Goal: Task Accomplishment & Management: Manage account settings

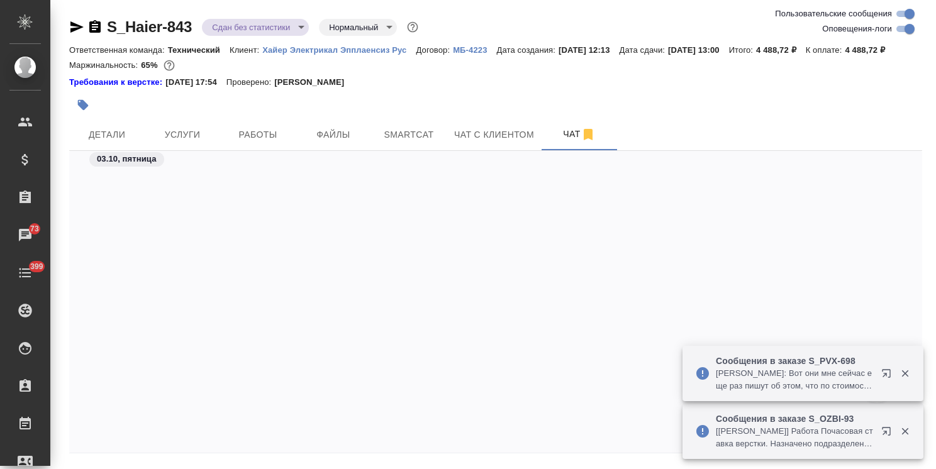
scroll to position [23922, 0]
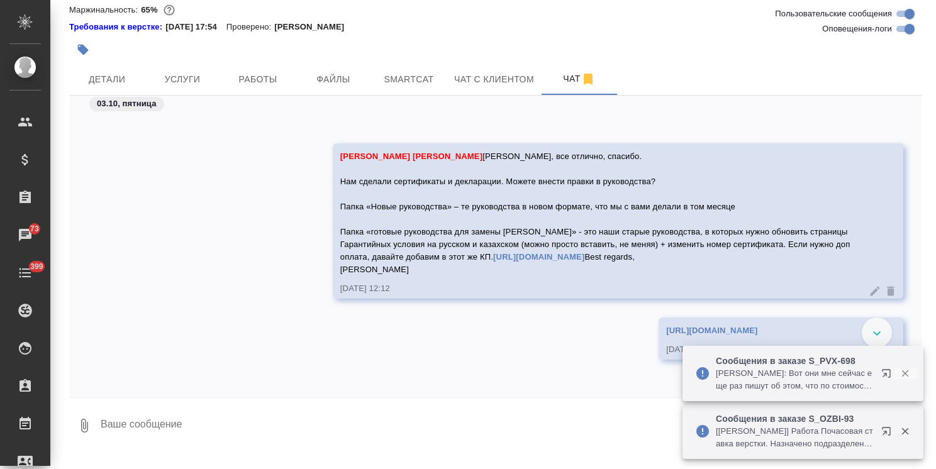
click at [911, 372] on button "button" at bounding box center [905, 373] width 26 height 11
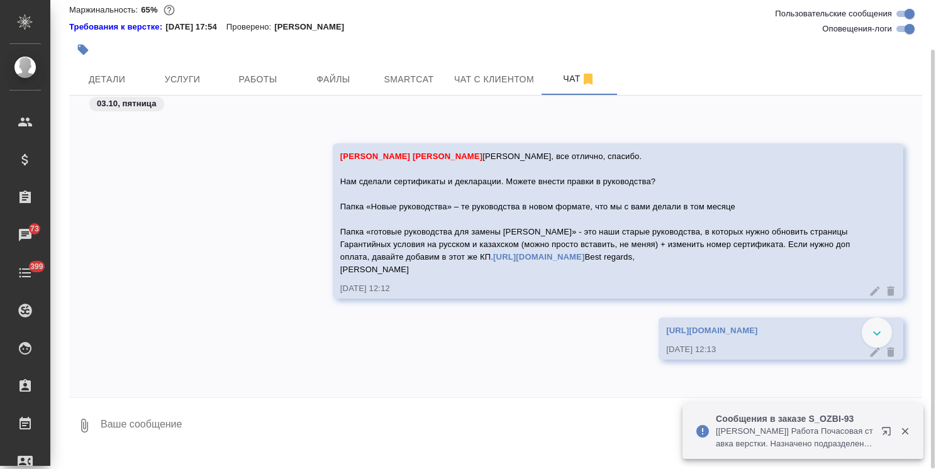
drag, startPoint x: 905, startPoint y: 430, endPoint x: 671, endPoint y: 231, distance: 307.5
click at [904, 430] on icon "button" at bounding box center [905, 431] width 11 height 11
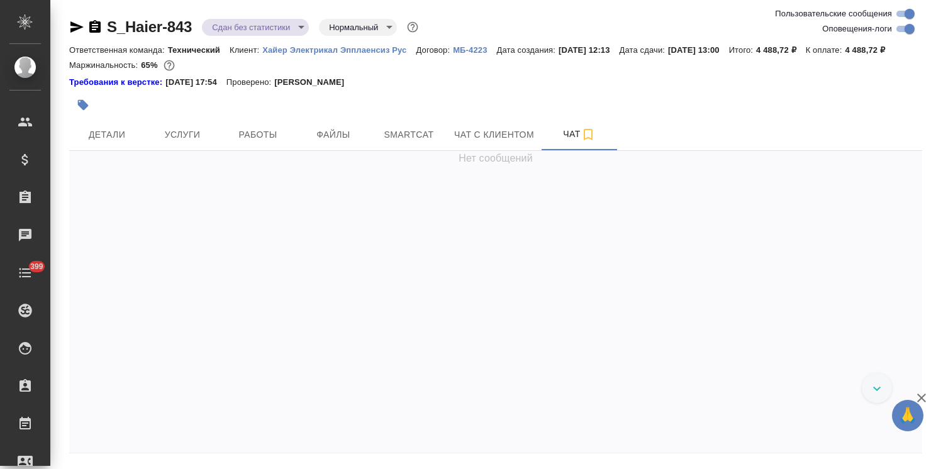
click at [923, 401] on icon "button" at bounding box center [921, 398] width 9 height 9
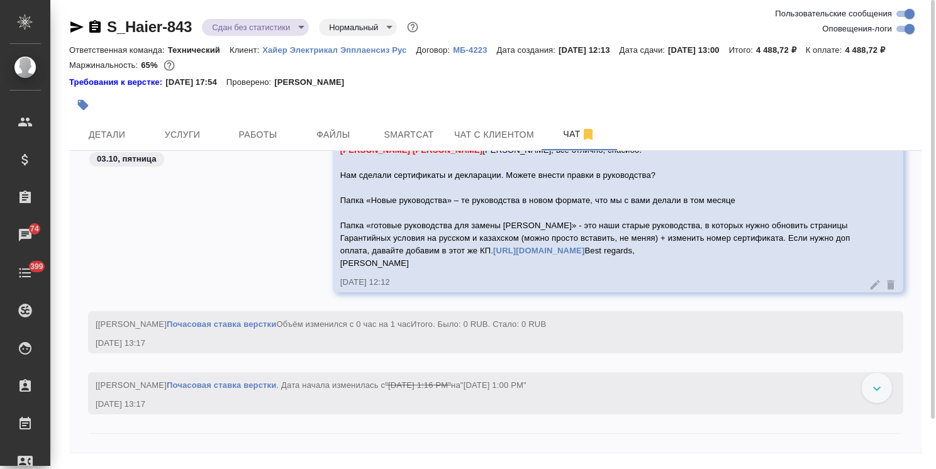
scroll to position [24012, 0]
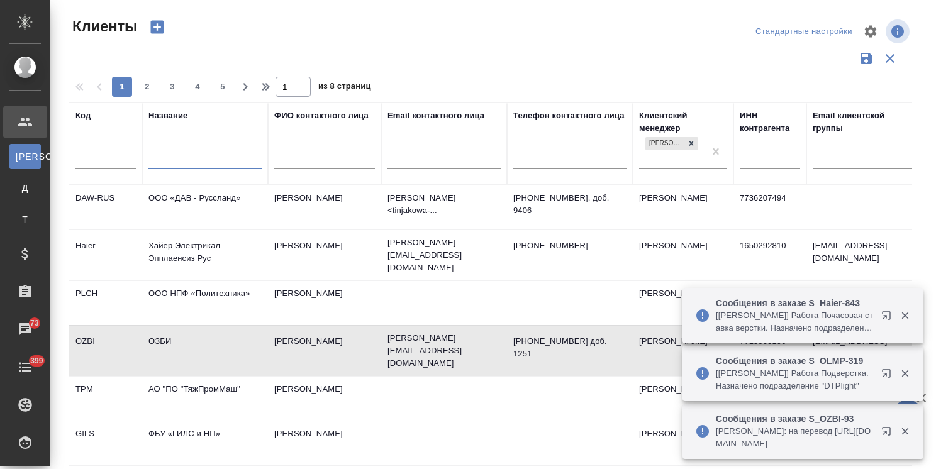
select select "RU"
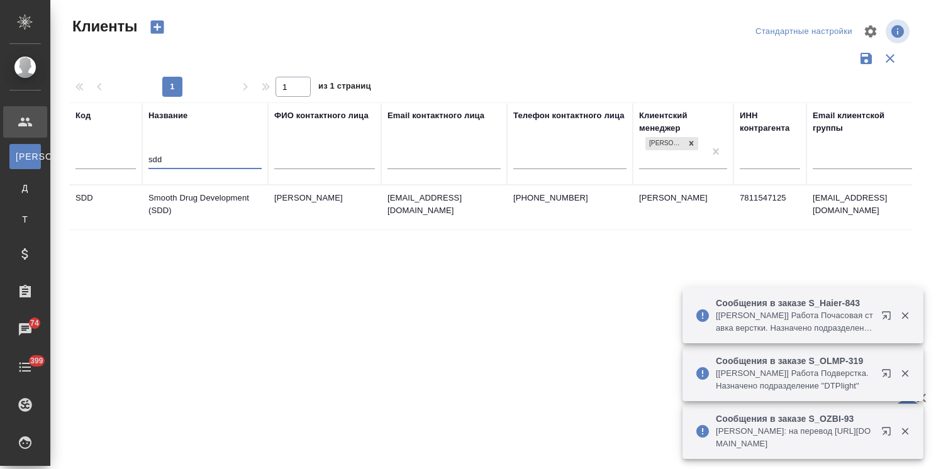
click at [198, 204] on td "Smooth Drug Development (SDD)" at bounding box center [205, 208] width 126 height 44
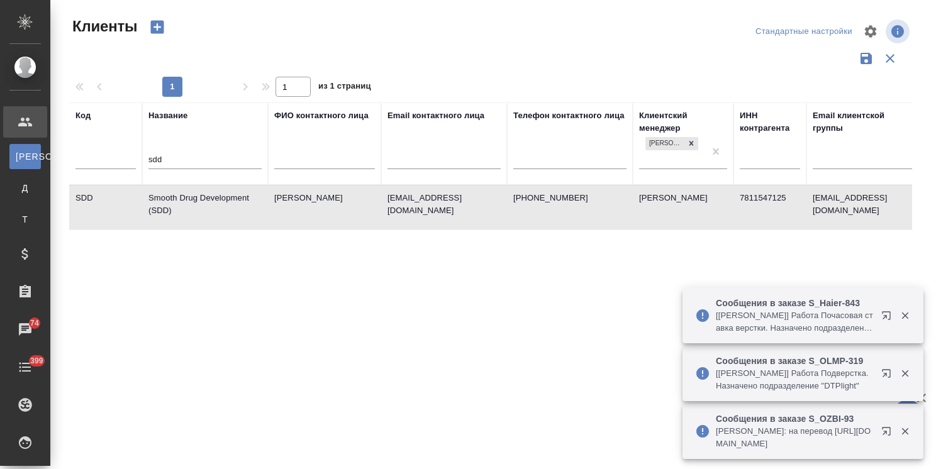
click at [198, 204] on td "Smooth Drug Development (SDD)" at bounding box center [205, 208] width 126 height 44
drag, startPoint x: 120, startPoint y: 160, endPoint x: 77, endPoint y: 156, distance: 42.9
click at [77, 156] on tr "Код Название sdd ФИО контактного лица Email контактного лица Телефон контактног…" at bounding box center [544, 144] width 951 height 82
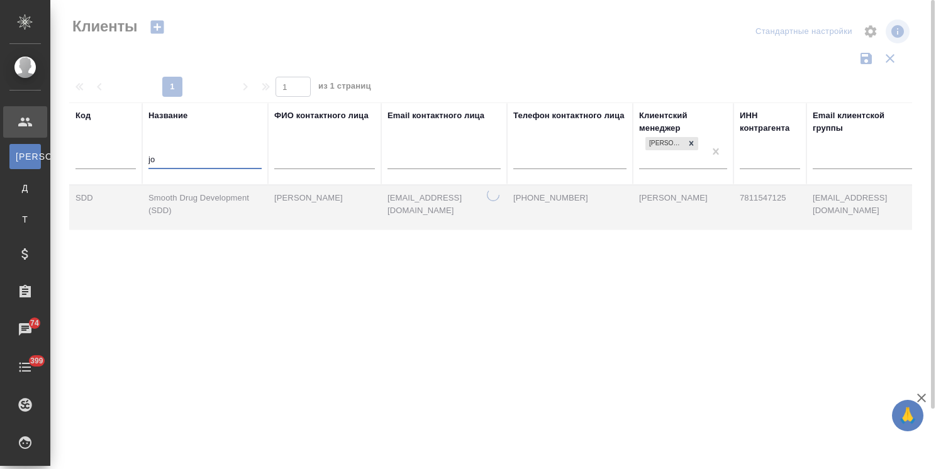
type input "j"
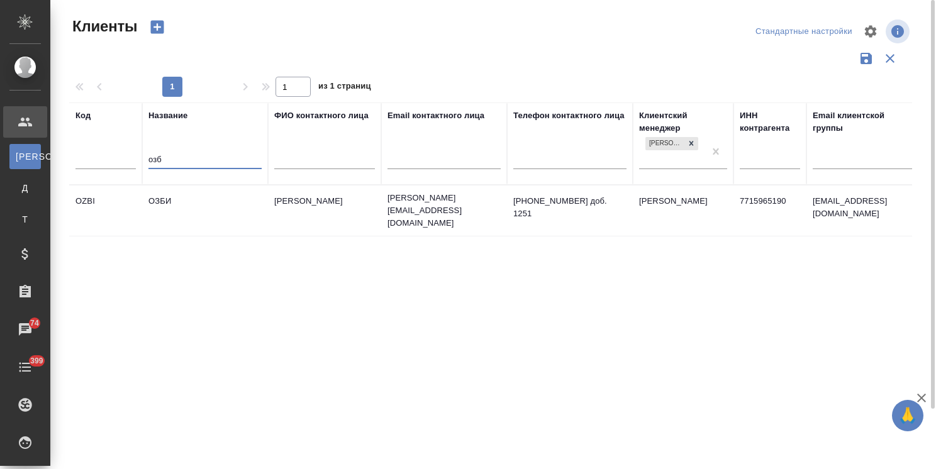
type input "озб"
click at [191, 206] on td "ОЗБИ" at bounding box center [205, 211] width 126 height 44
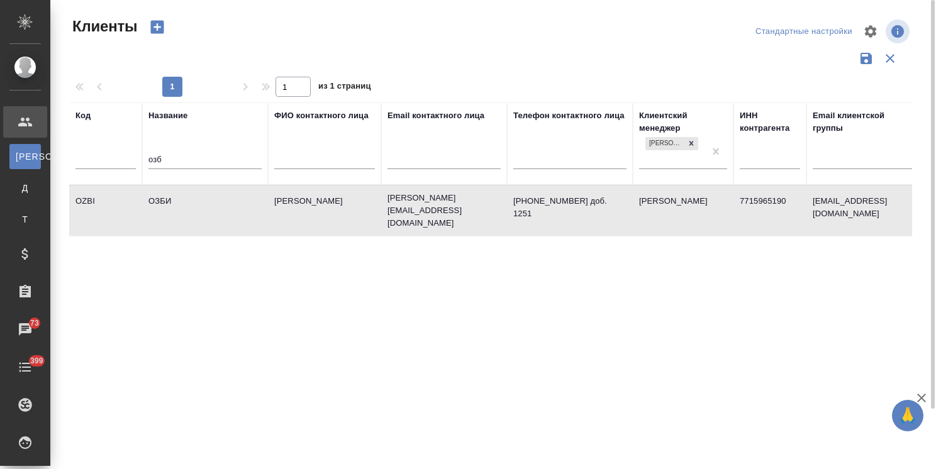
drag, startPoint x: 195, startPoint y: 153, endPoint x: 126, endPoint y: 153, distance: 69.2
click at [123, 153] on tr "Код Название озб ФИО контактного лица Email контактного лица Телефон контактног…" at bounding box center [544, 144] width 951 height 82
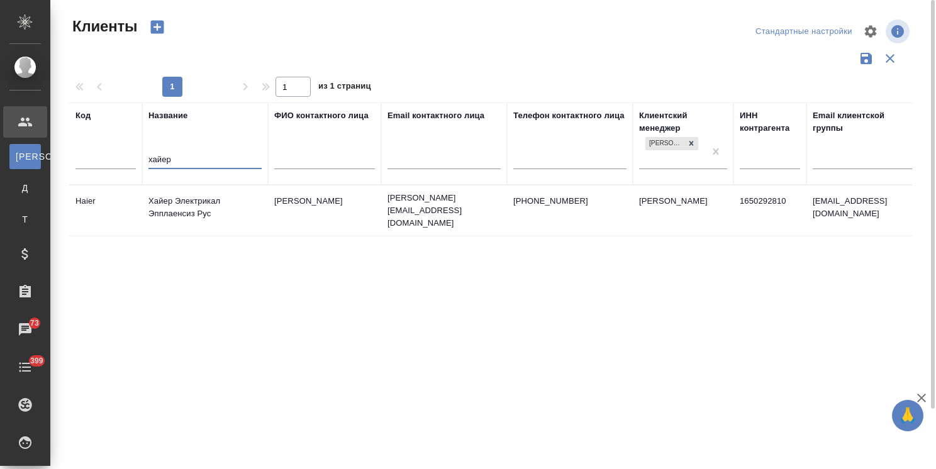
type input "хайер"
click at [204, 205] on td "Хайер Электрикал Эпплаенсиз Рус" at bounding box center [205, 211] width 126 height 44
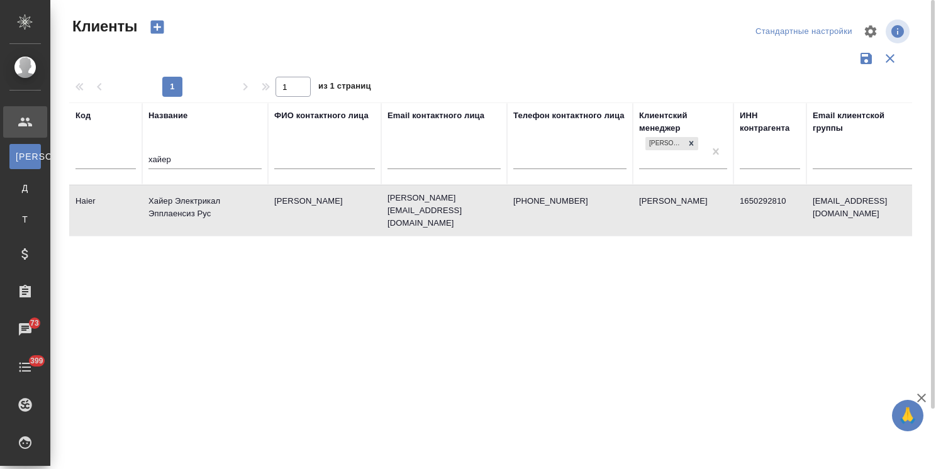
click at [204, 205] on td "Хайер Электрикал Эпплаенсиз Рус" at bounding box center [205, 211] width 126 height 44
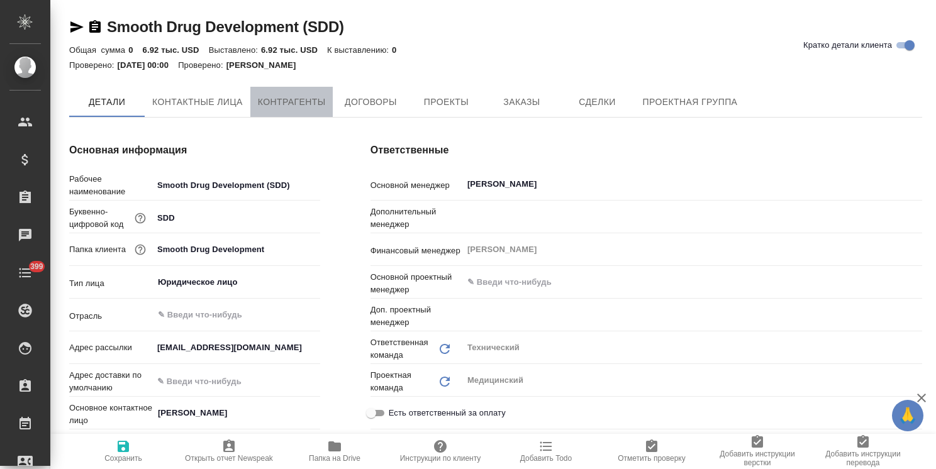
click at [306, 98] on span "Контрагенты" at bounding box center [292, 102] width 68 height 16
type textarea "x"
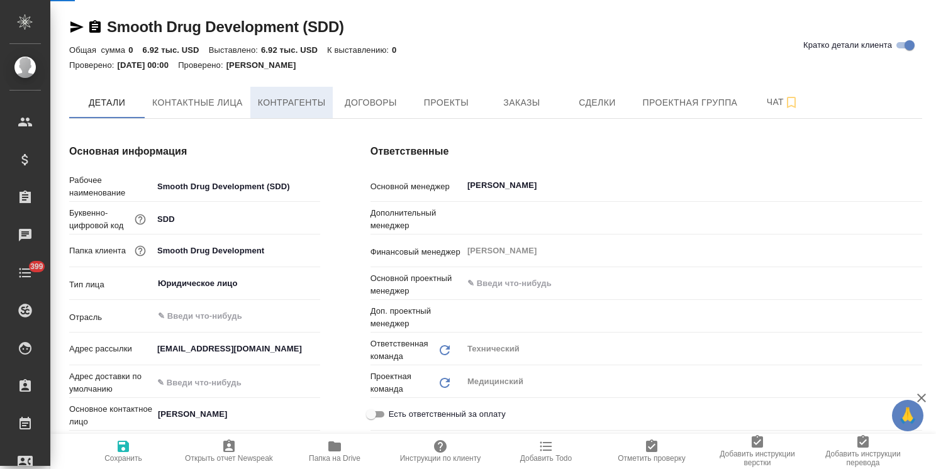
type textarea "x"
click at [308, 104] on span "Контрагенты" at bounding box center [292, 103] width 68 height 16
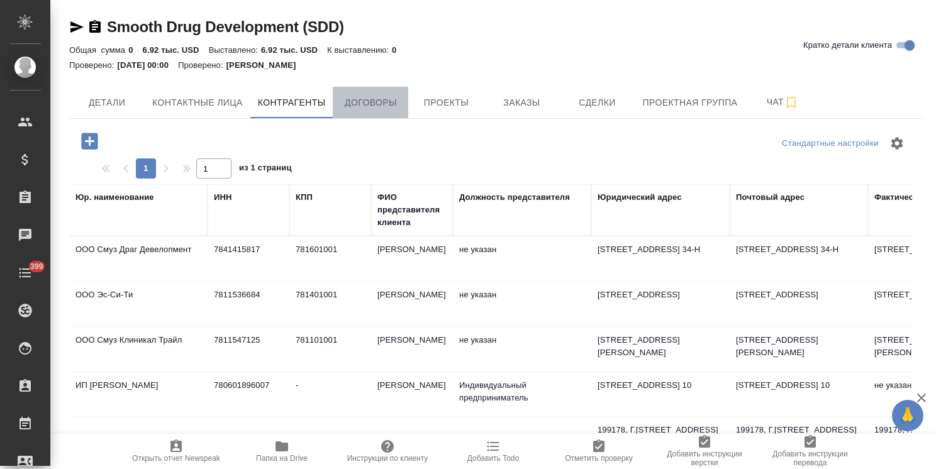
click at [358, 96] on span "Договоры" at bounding box center [370, 103] width 60 height 16
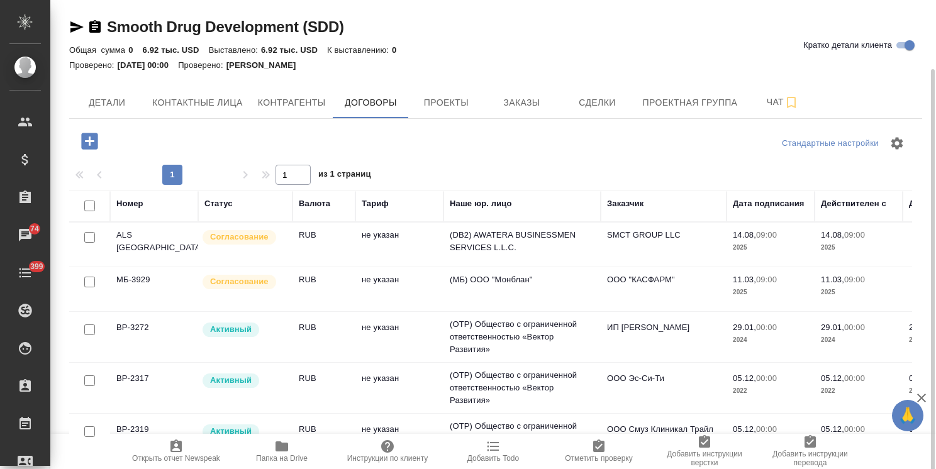
scroll to position [36, 0]
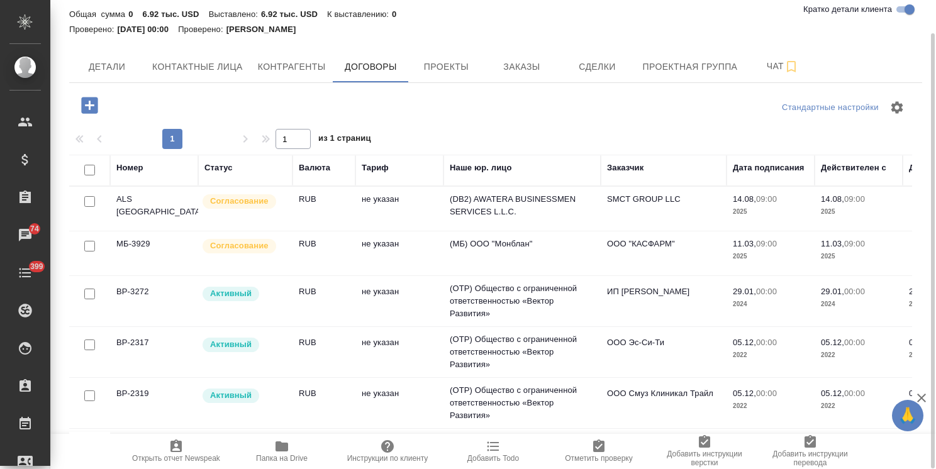
click at [277, 447] on icon "button" at bounding box center [282, 447] width 13 height 10
click at [523, 69] on span "Заказы" at bounding box center [521, 67] width 60 height 16
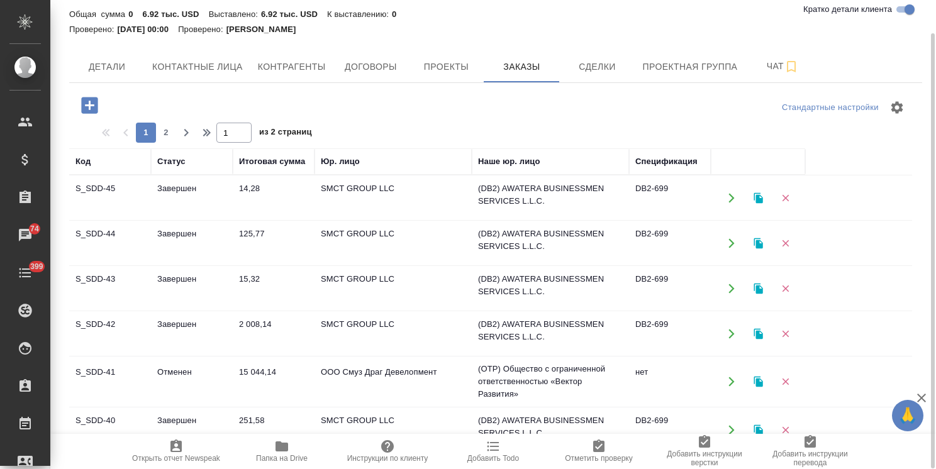
click at [257, 245] on td "125,77" at bounding box center [274, 243] width 82 height 44
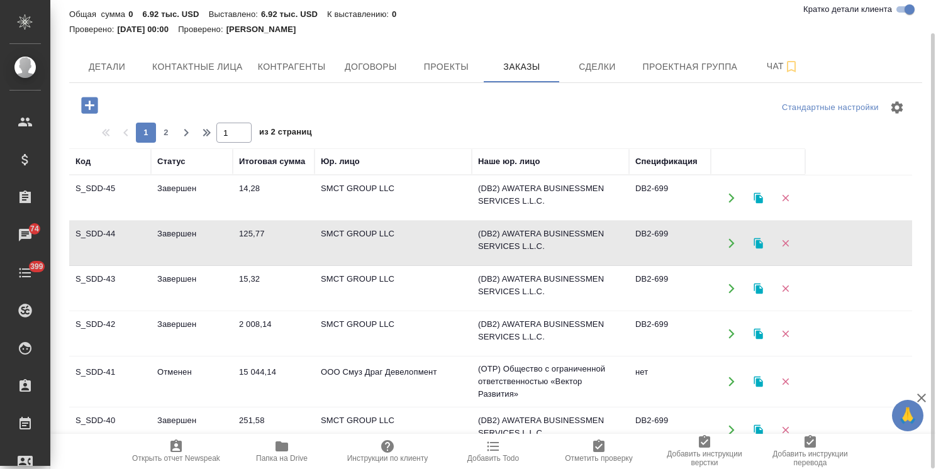
click at [257, 245] on td "125,77" at bounding box center [274, 243] width 82 height 44
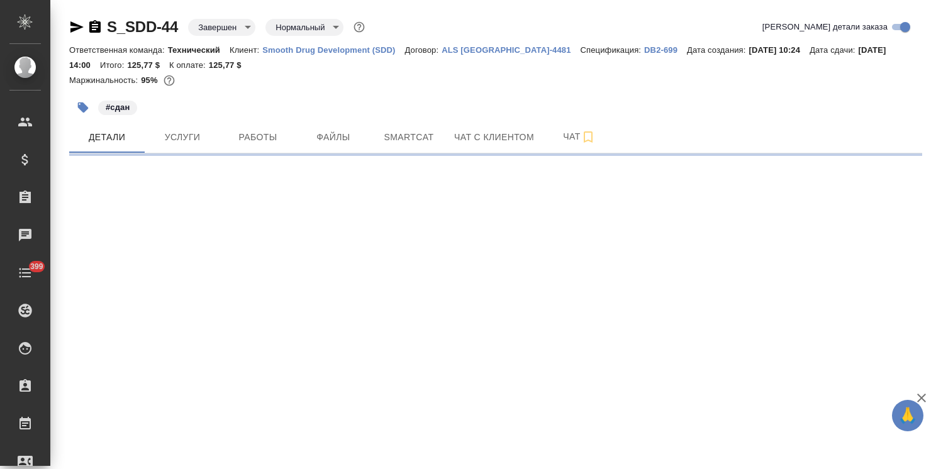
select select "RU"
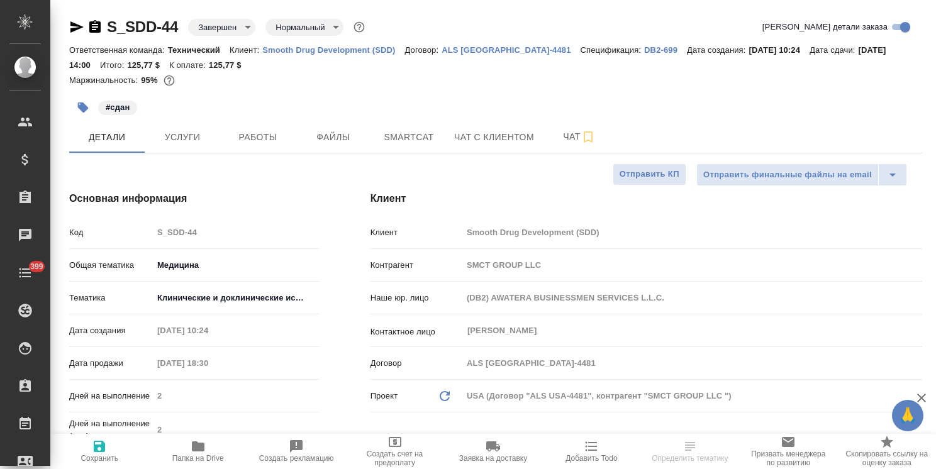
type textarea "x"
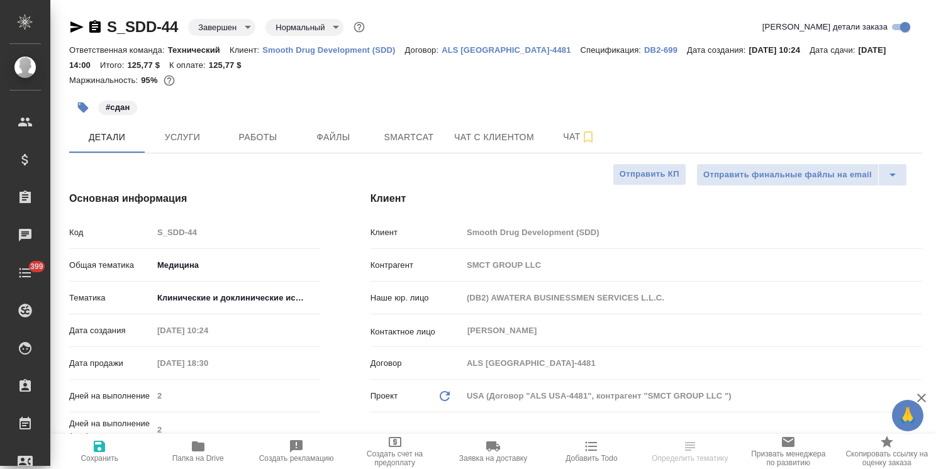
type textarea "x"
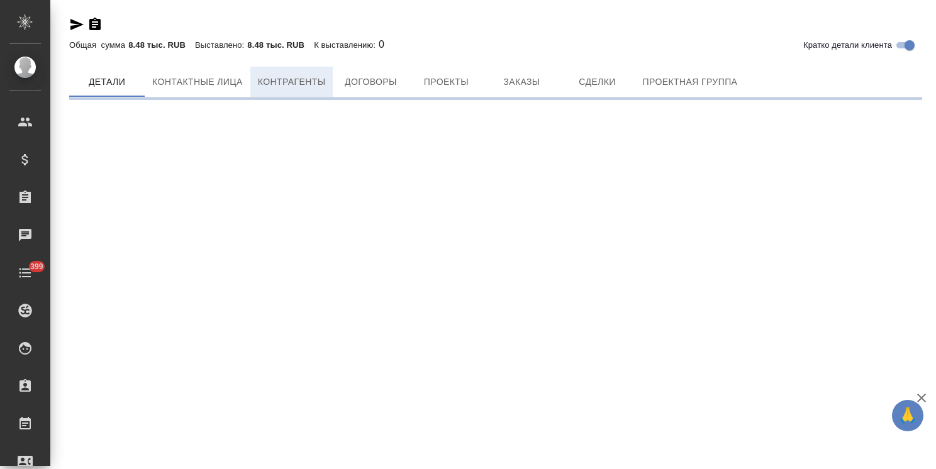
click at [279, 90] on span "Контрагенты" at bounding box center [292, 82] width 68 height 16
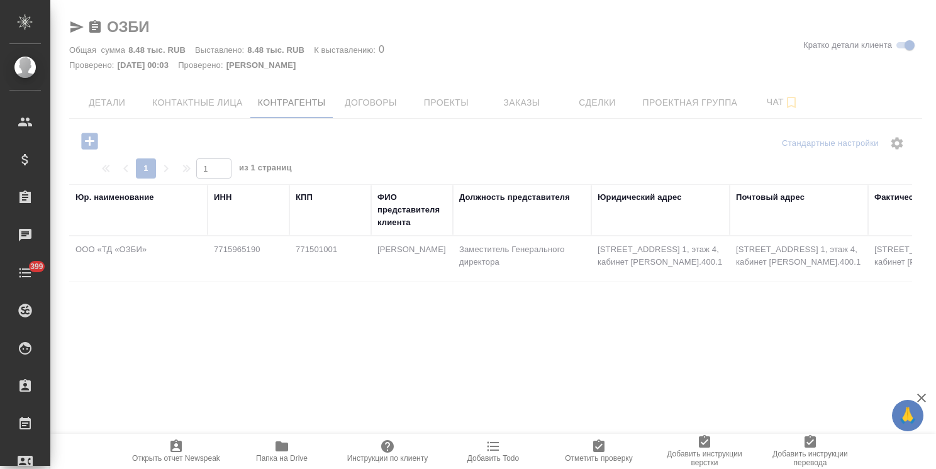
click at [689, 280] on div at bounding box center [493, 329] width 886 height 281
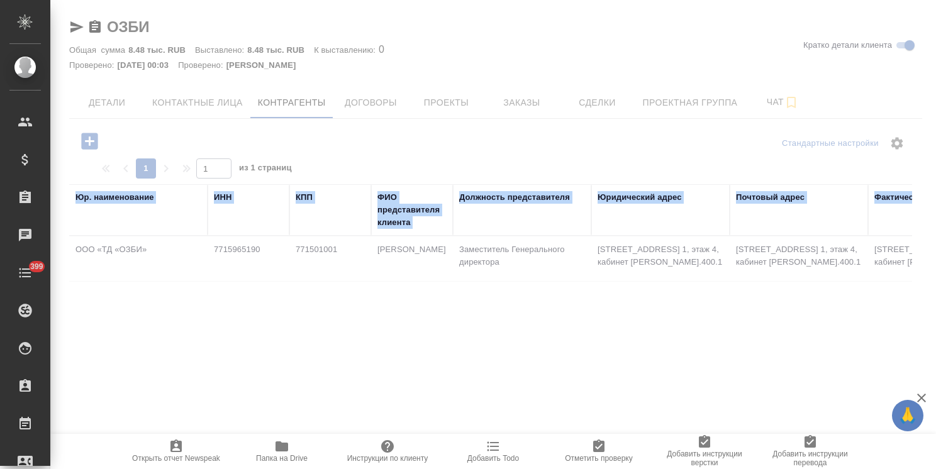
click at [689, 280] on div at bounding box center [493, 329] width 886 height 281
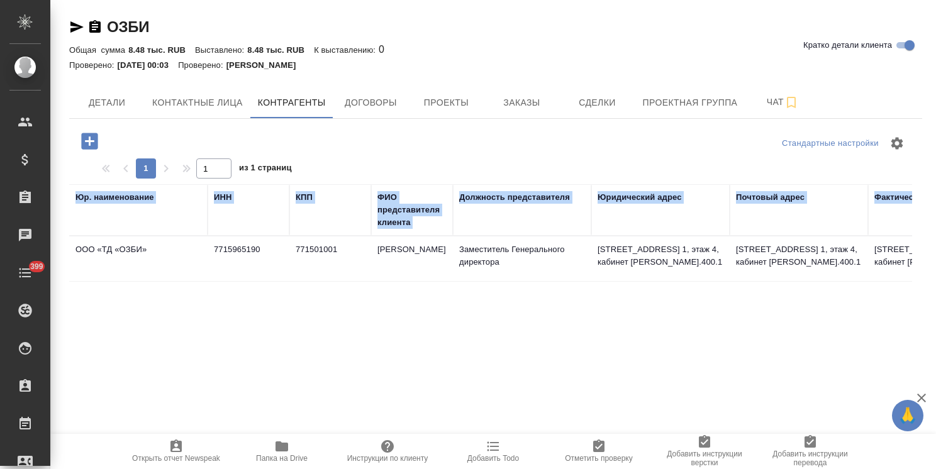
click at [596, 269] on td "127254, г. Москва, вн.тер.г.муниципальный округ Бутырский, проезд Огородный, д.…" at bounding box center [660, 259] width 138 height 44
type textarea "ООО «ТД «ОЗБИ»"
type input "7715965190"
type input "771501001"
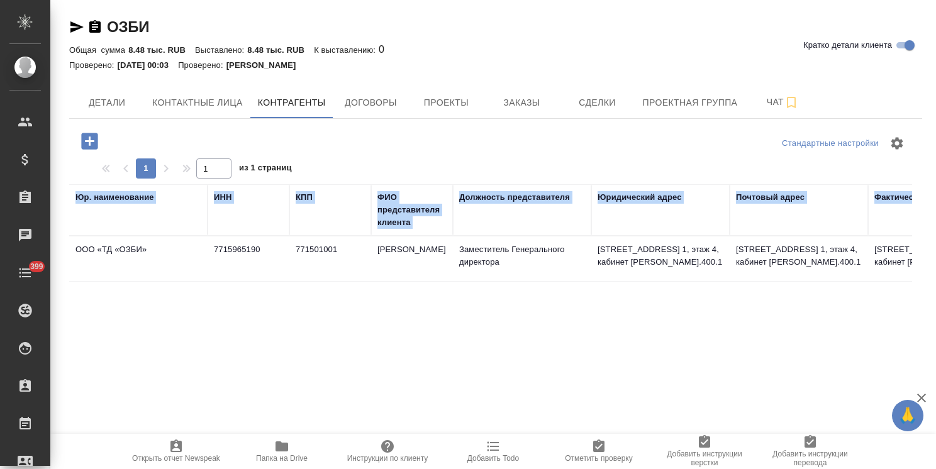
type input "Филиппова Оксана Николаевна"
type input "Заместитель Генерального директора"
type textarea "127254, г. Москва, вн.тер.г.муниципальный округ Бутырский, проезд Огородный, д.…"
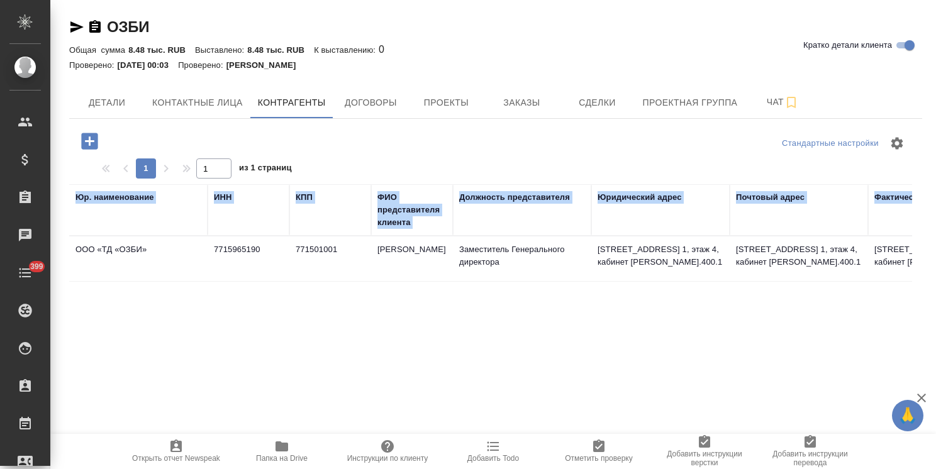
type input "Доверенность № 17 от 16.01.2025 г"
type input "ozbi.ru"
type input "ПАО «Сбербанк России», г. Москва"
type input "40702810238050018455"
type input "044525225"
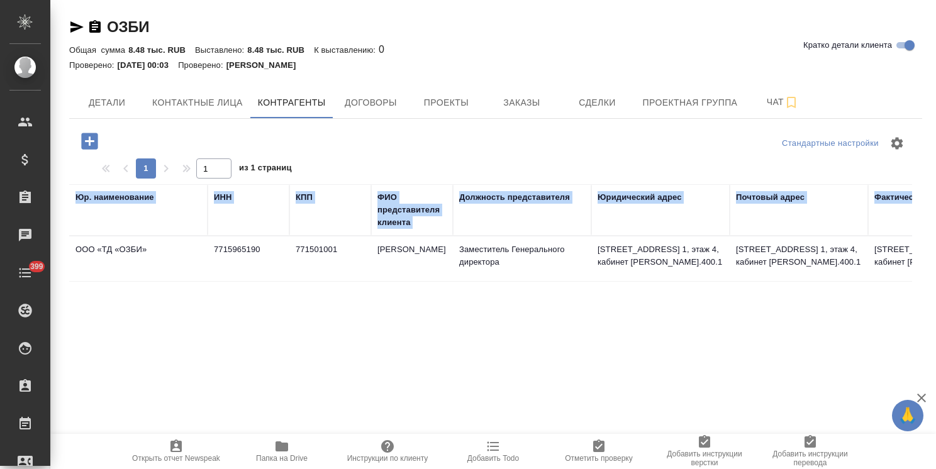
type input "30101810400000000225"
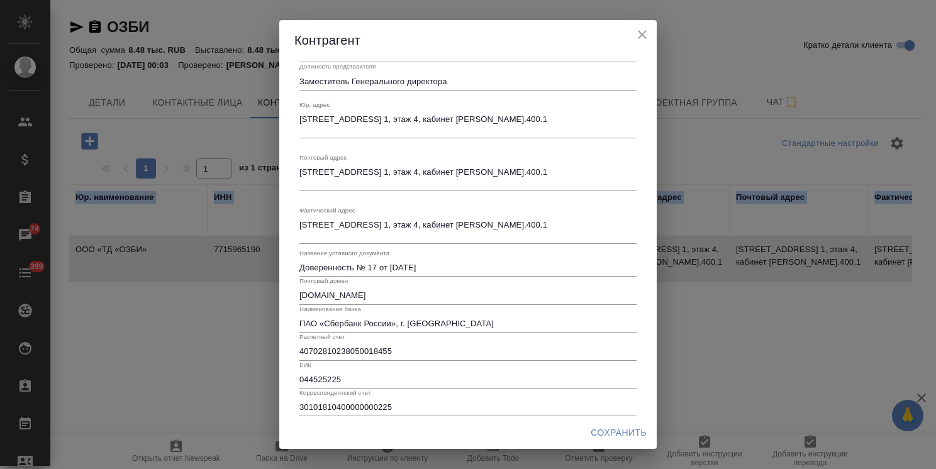
scroll to position [145, 0]
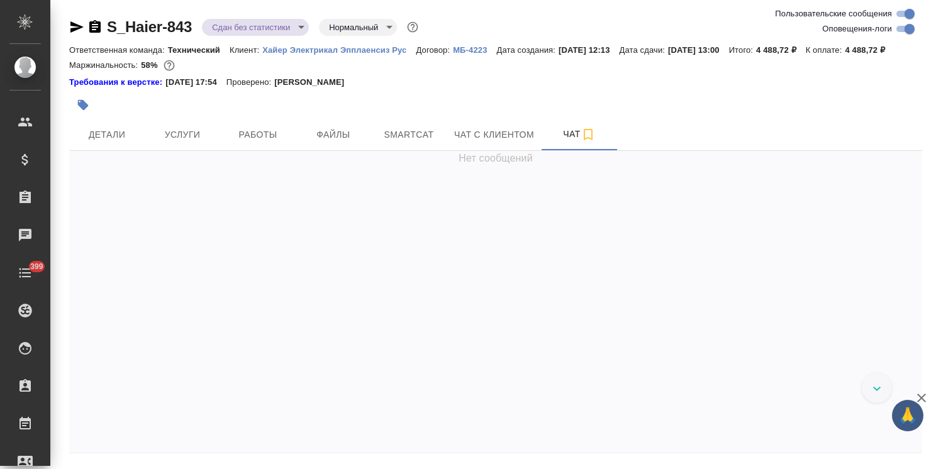
click at [913, 401] on button "🙏" at bounding box center [907, 415] width 31 height 31
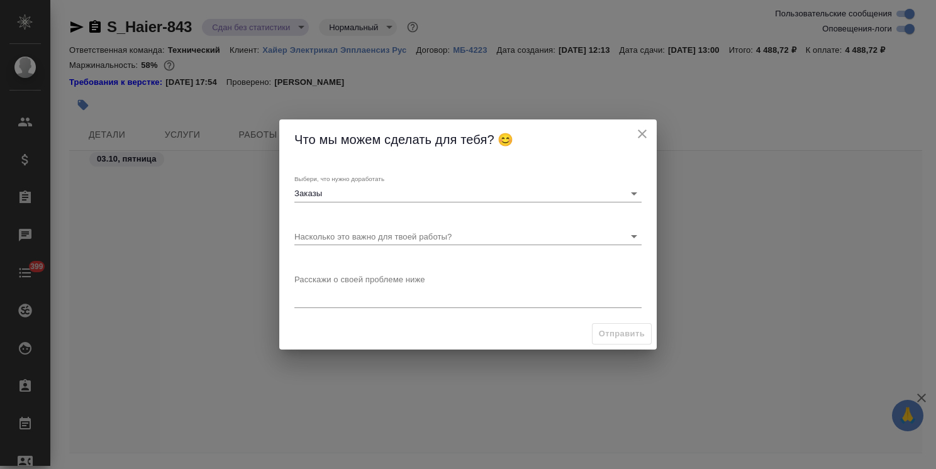
scroll to position [24727, 0]
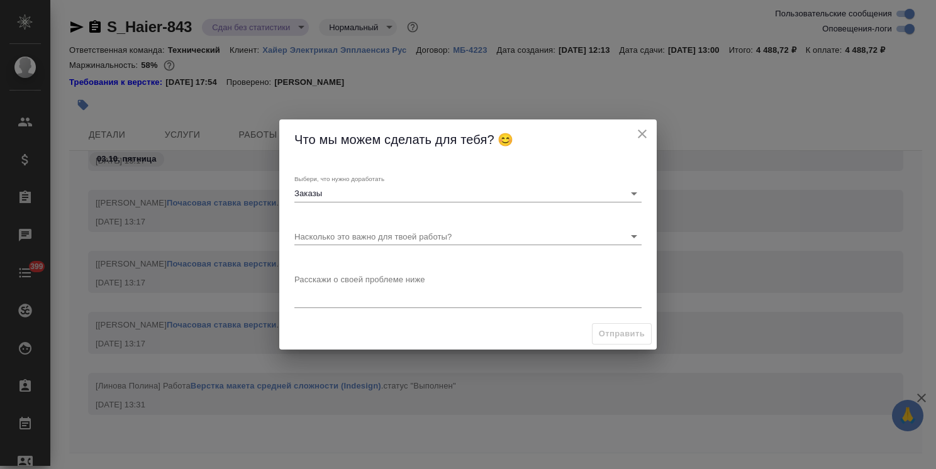
click at [649, 125] on div "Что мы можем сделать для тебя? 😊" at bounding box center [467, 140] width 377 height 40
click at [652, 130] on div "Что мы можем сделать для тебя? 😊" at bounding box center [467, 140] width 377 height 40
click at [642, 130] on icon "close" at bounding box center [642, 133] width 15 height 15
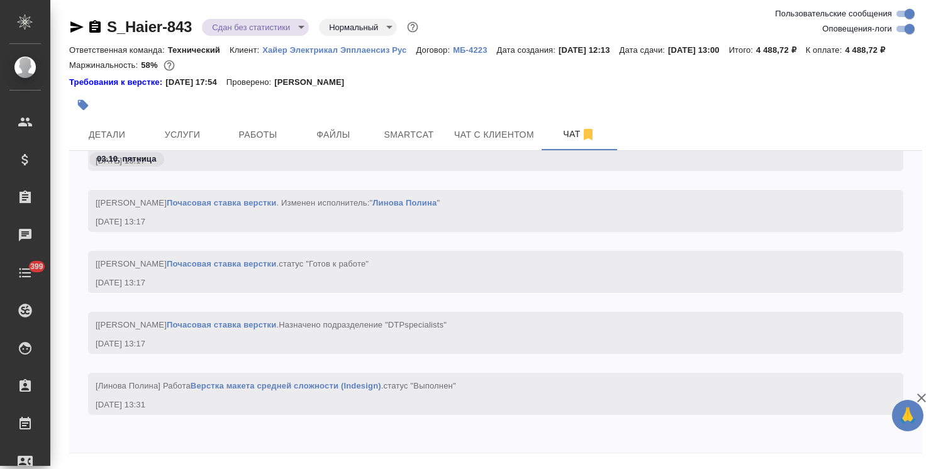
click at [921, 398] on icon "button" at bounding box center [921, 398] width 9 height 9
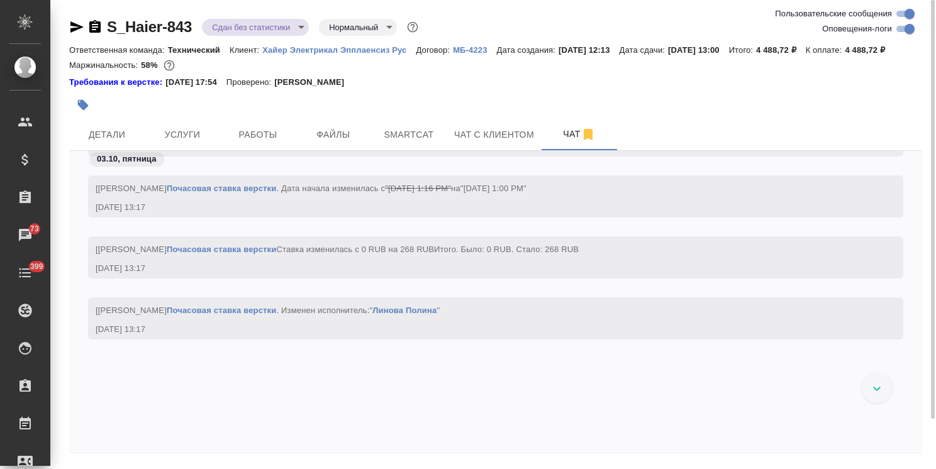
scroll to position [24387, 0]
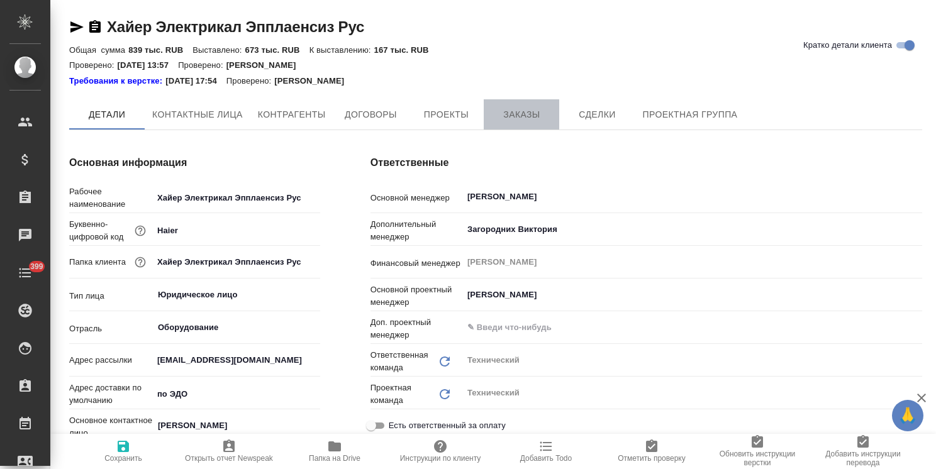
click at [528, 128] on button "Заказы" at bounding box center [521, 114] width 75 height 30
type textarea "x"
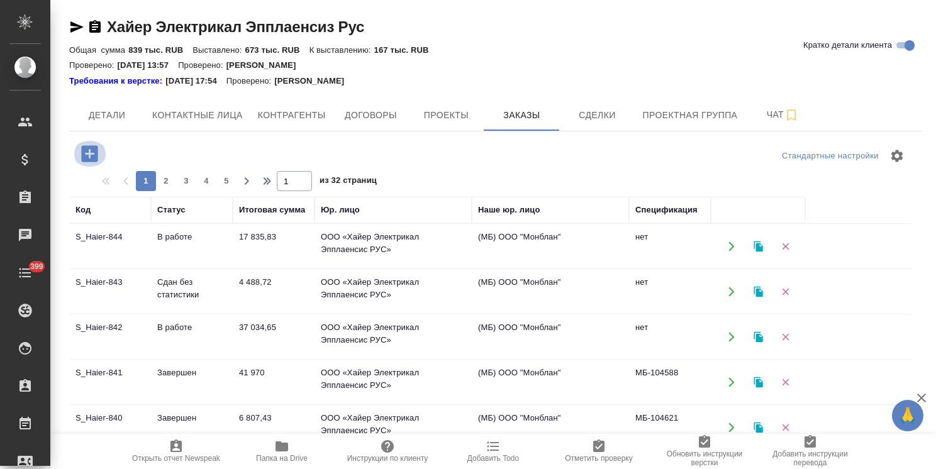
click at [82, 154] on icon "button" at bounding box center [89, 153] width 16 height 16
click at [554, 220] on th "Наше юр. лицо" at bounding box center [550, 210] width 157 height 26
click at [79, 152] on icon "button" at bounding box center [90, 154] width 22 height 22
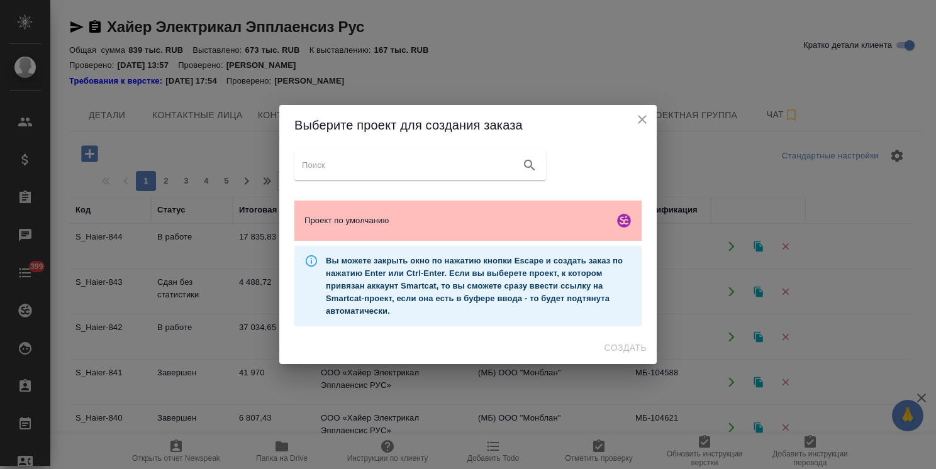
click at [503, 217] on span "Проект по умолчанию" at bounding box center [456, 221] width 304 height 13
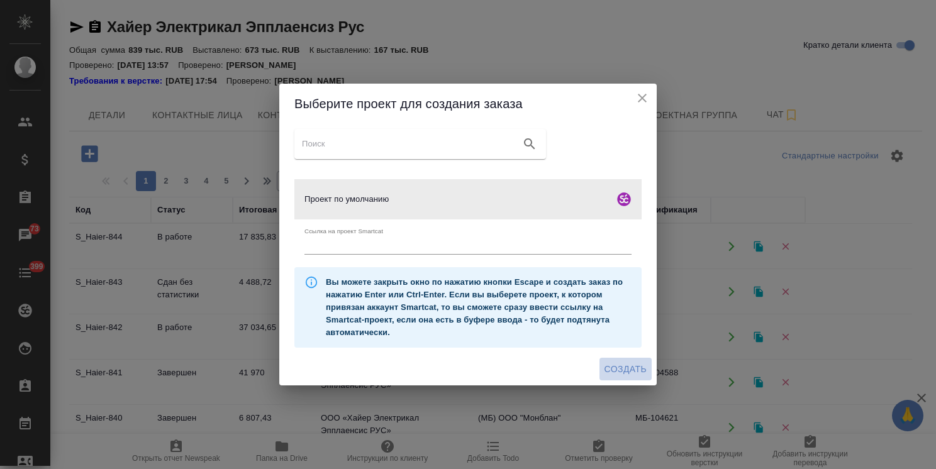
click at [623, 376] on span "Создать" at bounding box center [626, 370] width 42 height 16
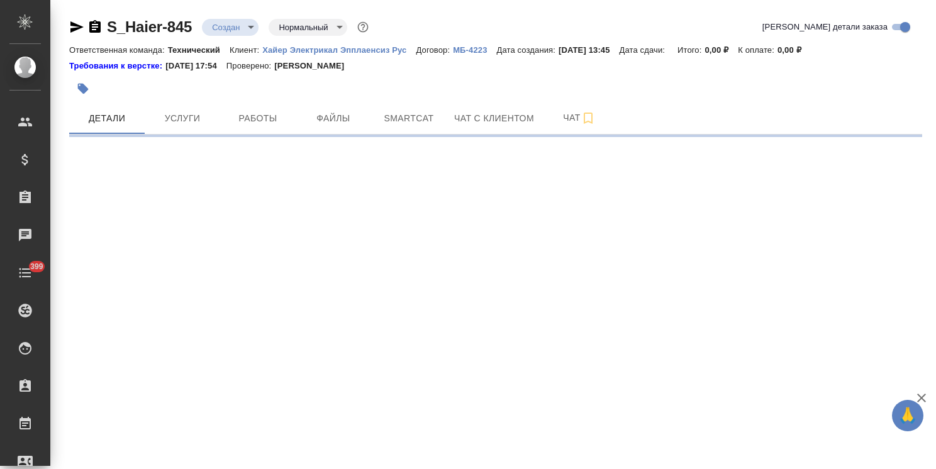
select select "RU"
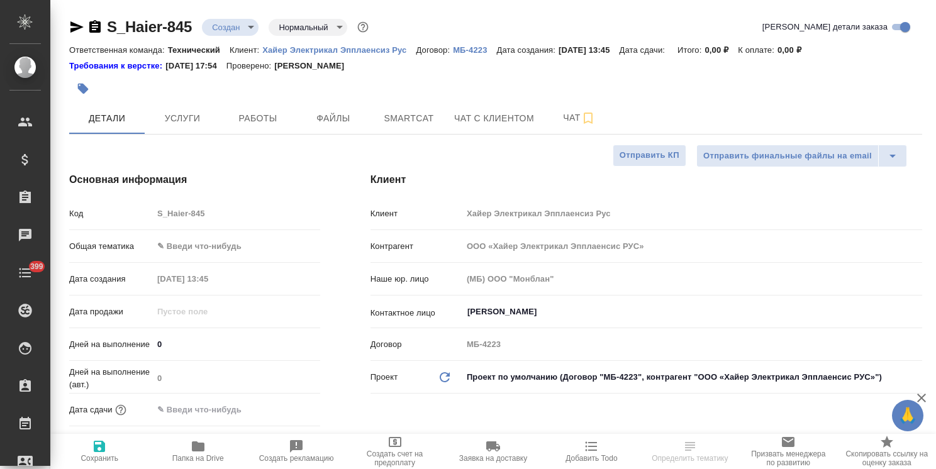
type textarea "x"
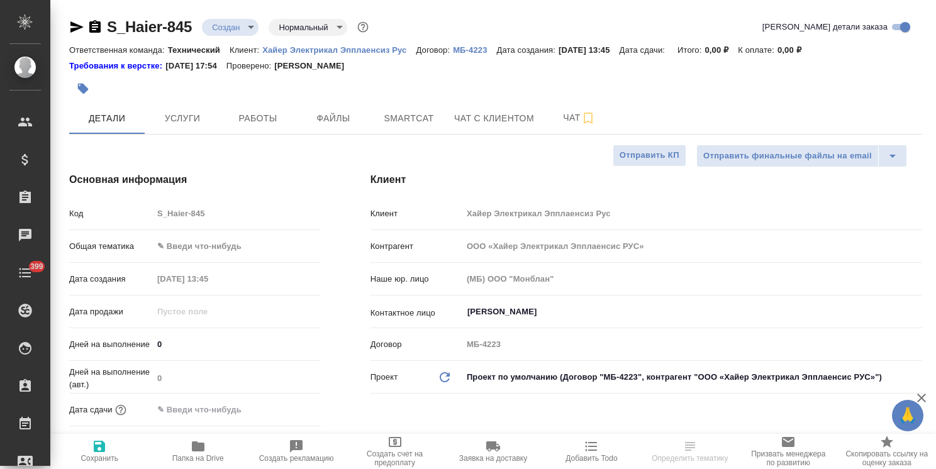
type textarea "x"
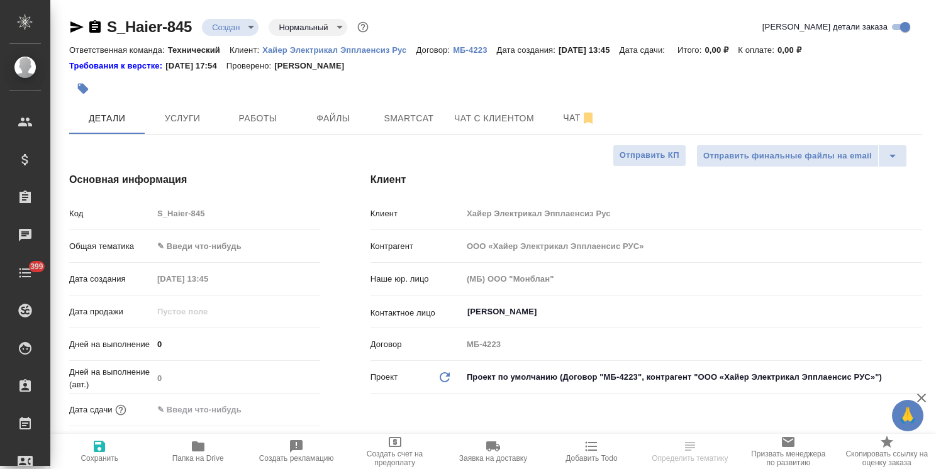
type textarea "x"
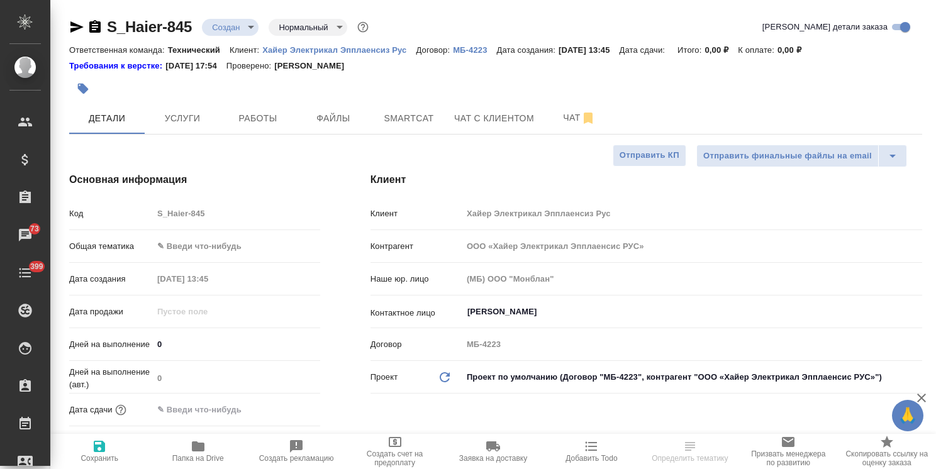
click at [212, 243] on body "🙏 .cls-1 fill:#fff; AWATERA Usmanova Olga Клиенты Спецификации Заказы 73 Чаты 3…" at bounding box center [468, 234] width 936 height 469
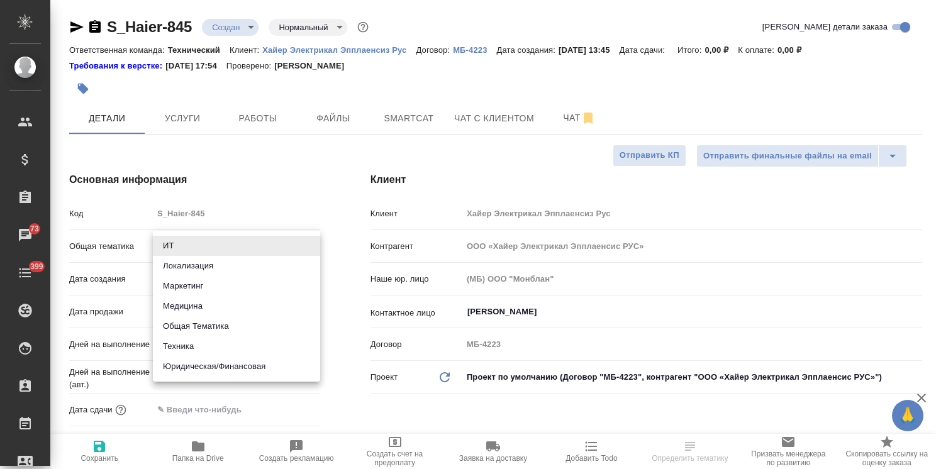
drag, startPoint x: 196, startPoint y: 338, endPoint x: 211, endPoint y: 286, distance: 55.0
click at [196, 339] on li "Техника" at bounding box center [236, 347] width 167 height 20
type input "tech"
type textarea "x"
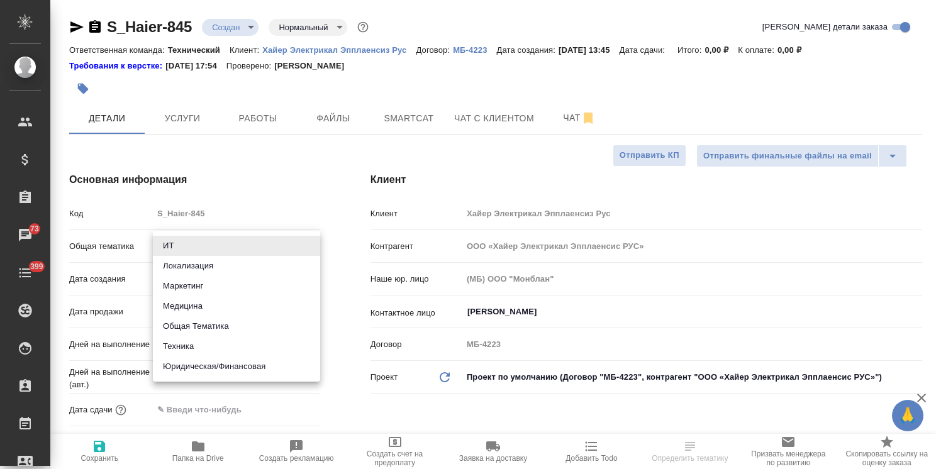
type textarea "x"
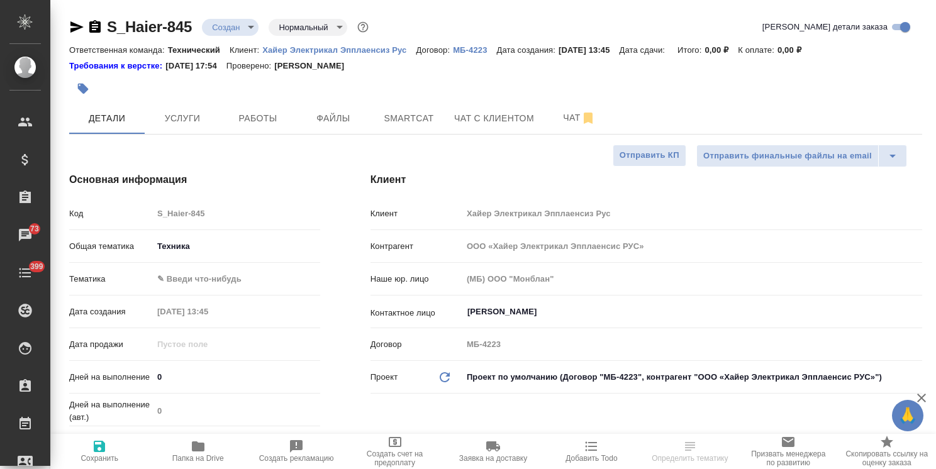
click at [217, 260] on div "Общая тематика Техника tech" at bounding box center [194, 251] width 251 height 33
click at [213, 276] on body "🙏 .cls-1 fill:#fff; AWATERA Usmanova Olga Клиенты Спецификации Заказы 73 Чаты 3…" at bounding box center [468, 234] width 936 height 469
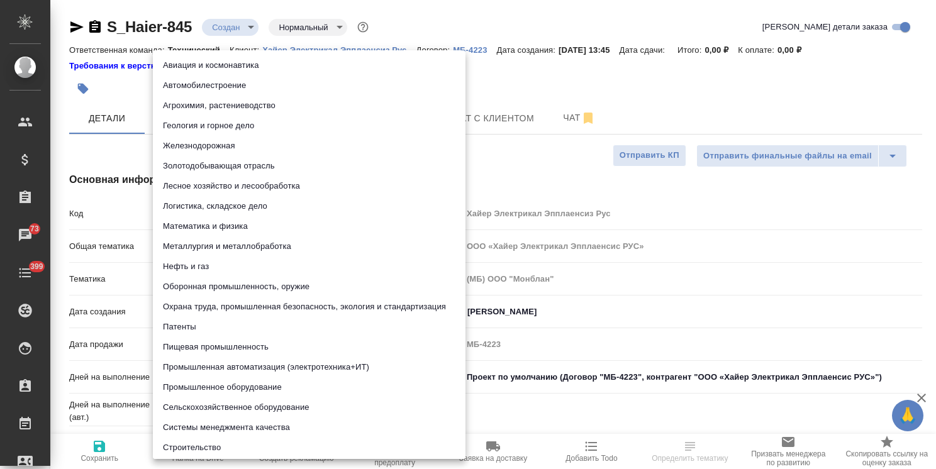
click at [236, 384] on div ".cls-1 fill:#fff; AWATERA Usmanova Olga Клиенты Спецификации Заказы 73 Чаты 399…" at bounding box center [468, 234] width 936 height 469
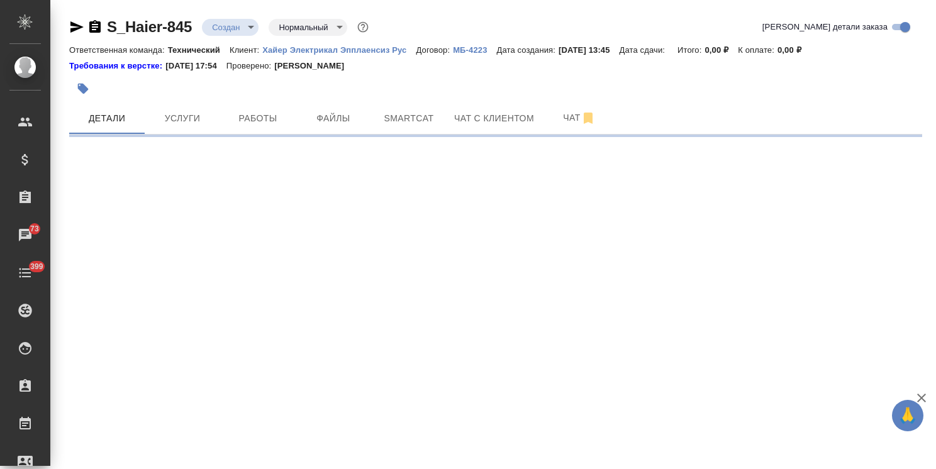
select select "RU"
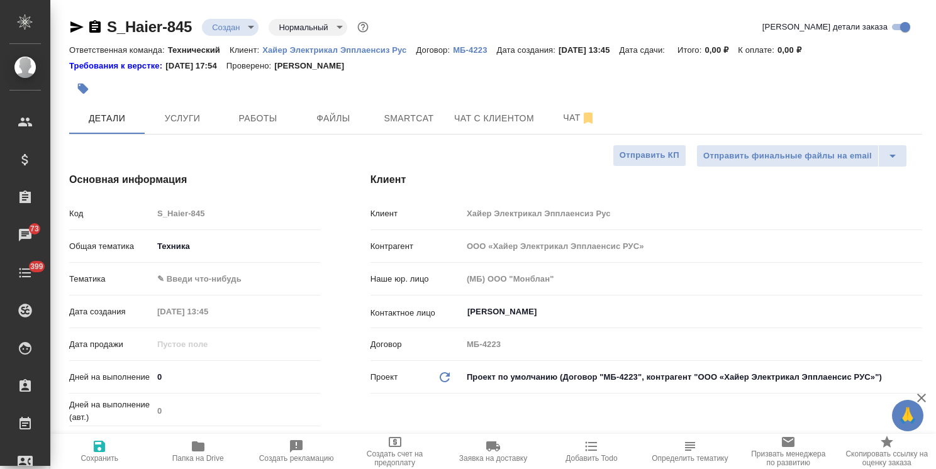
type textarea "x"
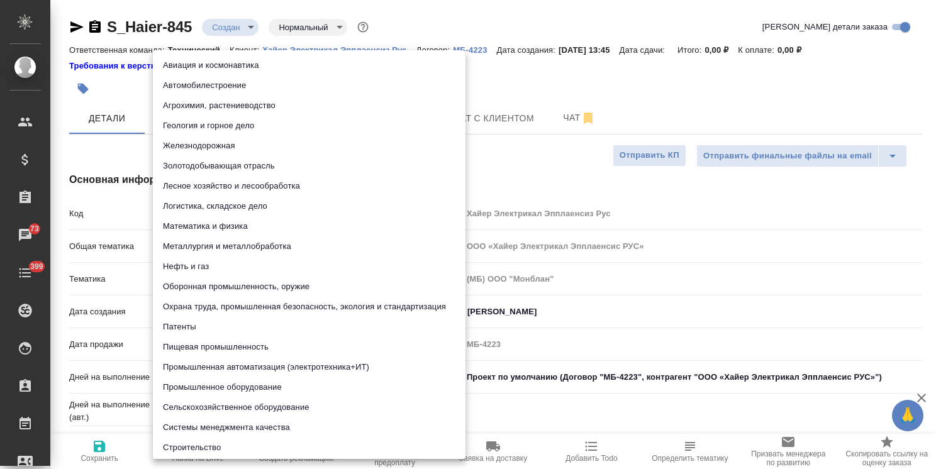
click at [224, 279] on body "🙏 .cls-1 fill:#fff; AWATERA Usmanova Olga Клиенты Спецификации Заказы 73 Чаты 3…" at bounding box center [468, 234] width 936 height 469
click at [214, 388] on li "Промышленное оборудование" at bounding box center [309, 387] width 313 height 20
type input "5f647205b73bc97568ca66bc"
type textarea "x"
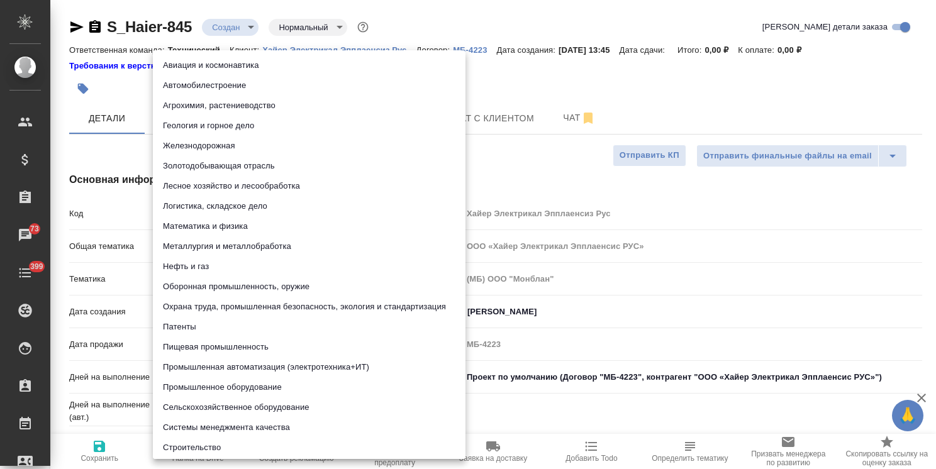
type textarea "x"
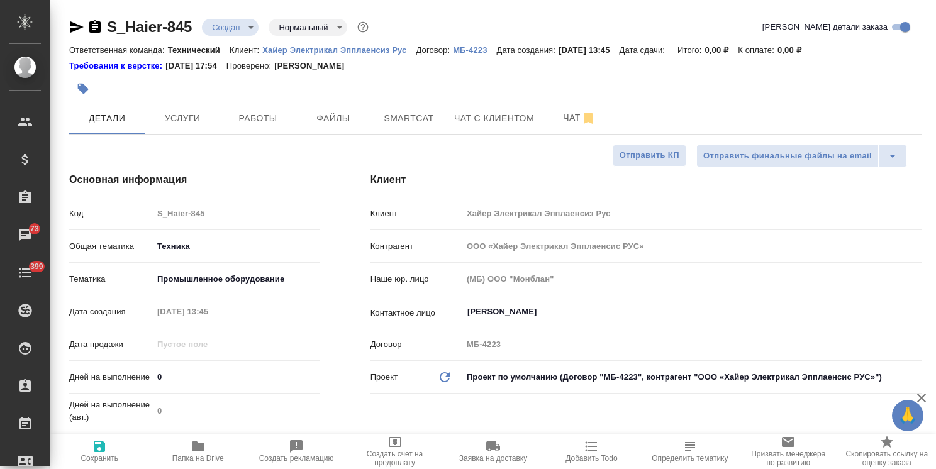
click at [111, 440] on span "Сохранить" at bounding box center [99, 451] width 83 height 24
type textarea "x"
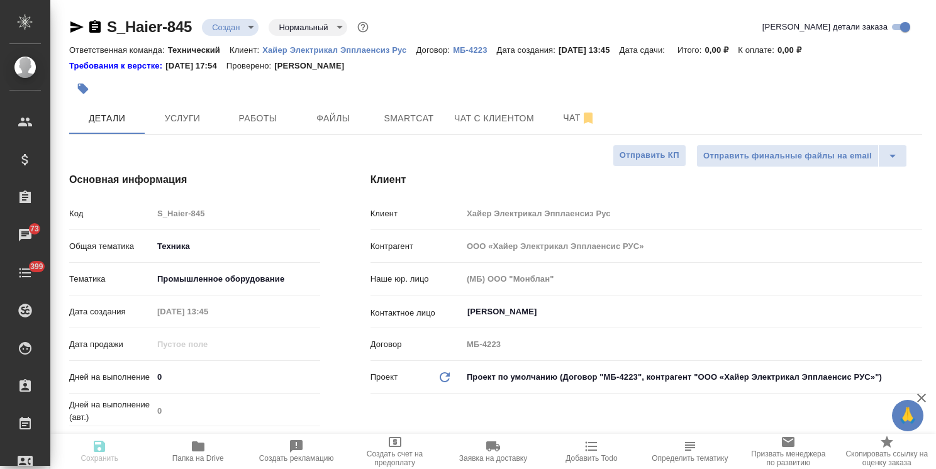
type textarea "x"
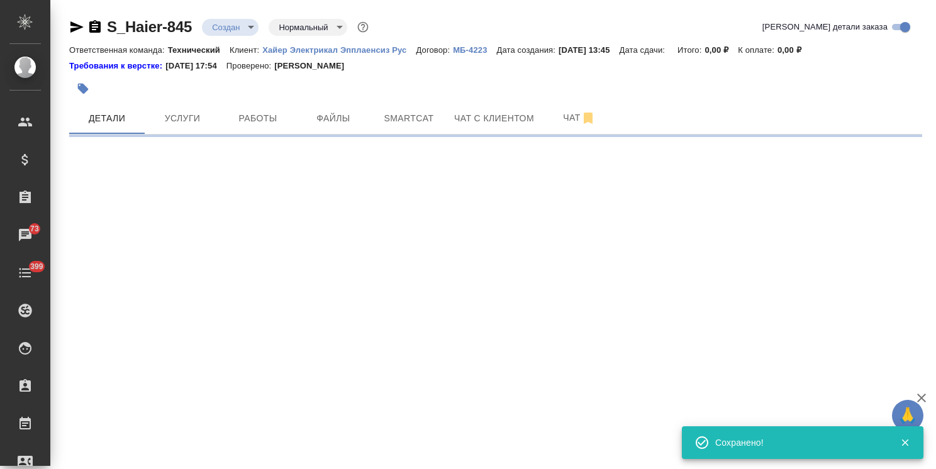
select select "RU"
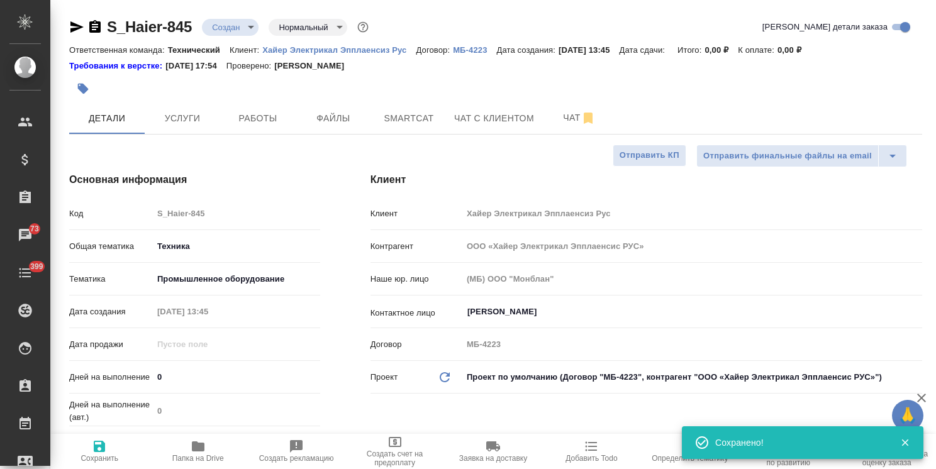
type textarea "x"
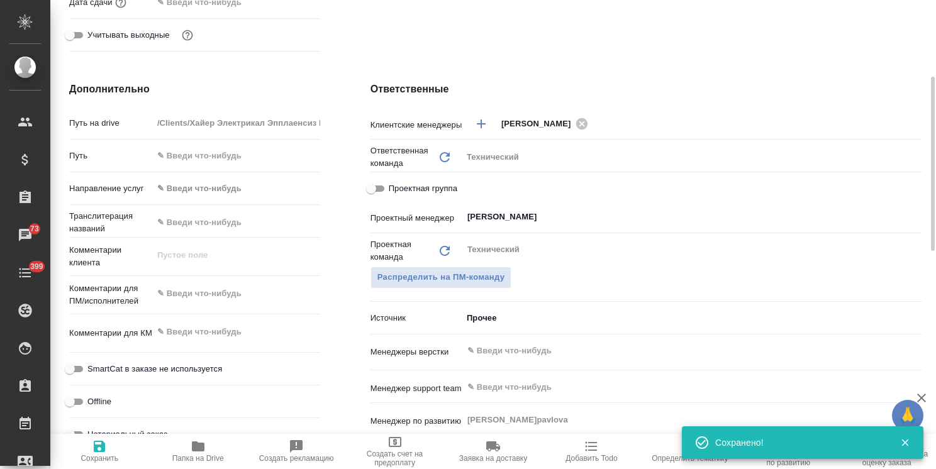
scroll to position [503, 0]
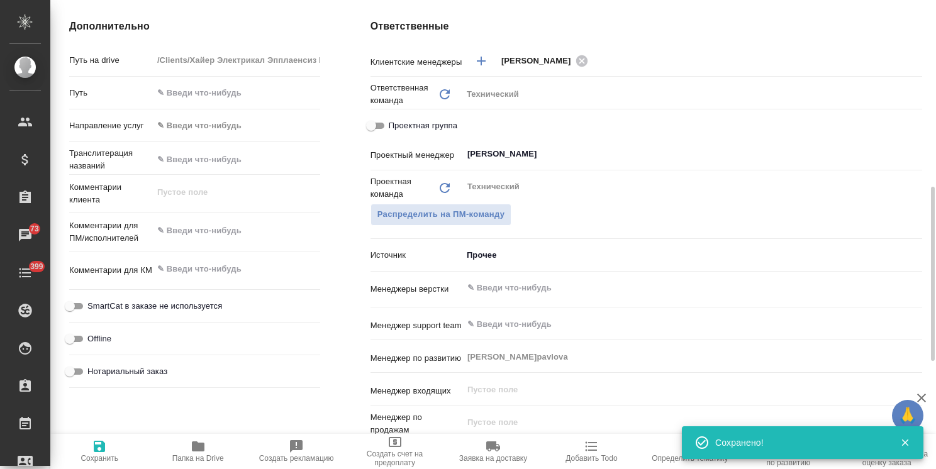
click at [192, 216] on div "Комментарии клиента x" at bounding box center [194, 199] width 251 height 38
type textarea "x"
click at [182, 235] on textarea at bounding box center [236, 230] width 167 height 21
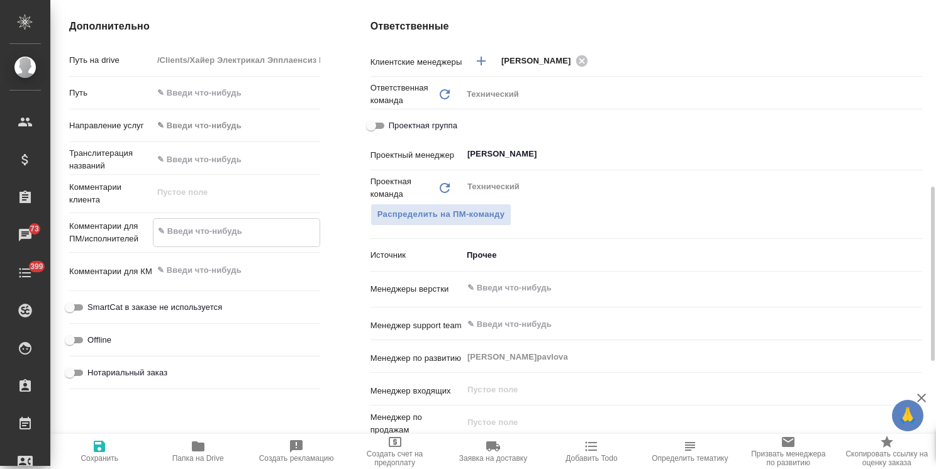
paste textarea "Какие условия внесения правок в руководства вытяжки HVX (по ссылке см руководст…"
type textarea "x"
type textarea "Какие условия внесения правок в руководства вытяжки HVX (по ссылке см руководст…"
type textarea "x"
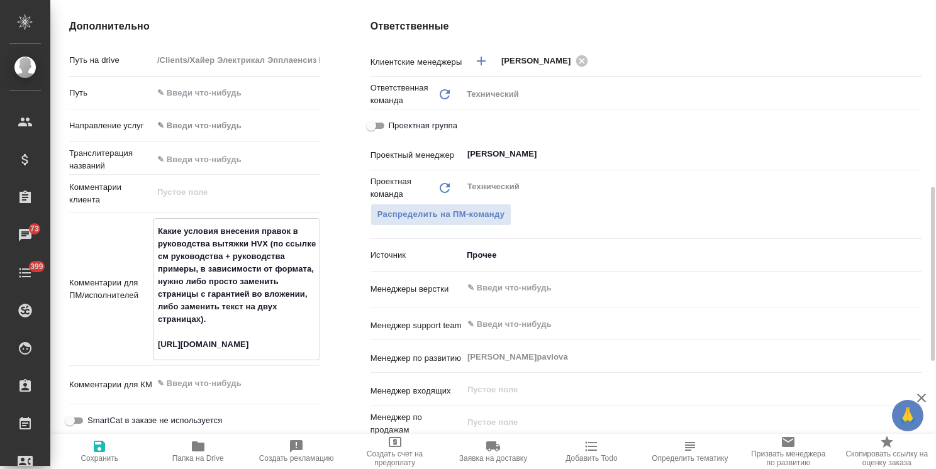
type textarea "Какие условия внесения правок в руководства вытяжки HVX (по ссылке см руководст…"
type textarea "x"
drag, startPoint x: 97, startPoint y: 446, endPoint x: 147, endPoint y: 270, distance: 182.4
click at [96, 445] on icon "button" at bounding box center [99, 446] width 11 height 11
type textarea "x"
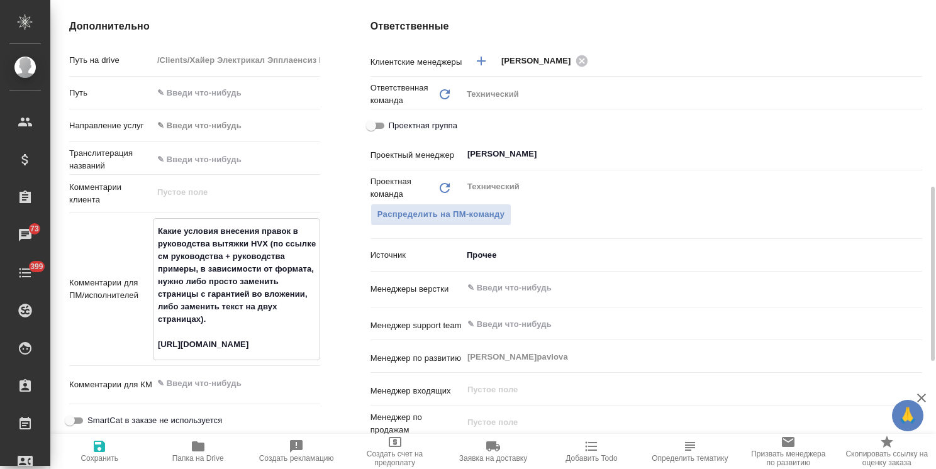
type textarea "x"
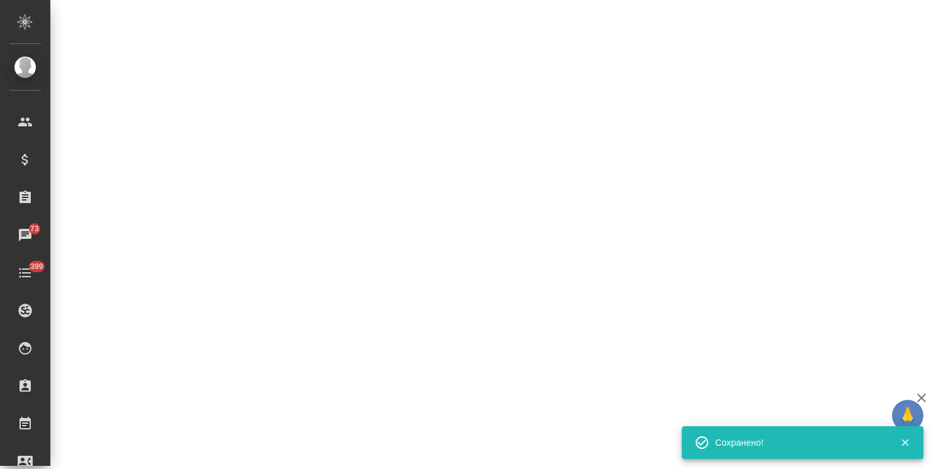
select select "RU"
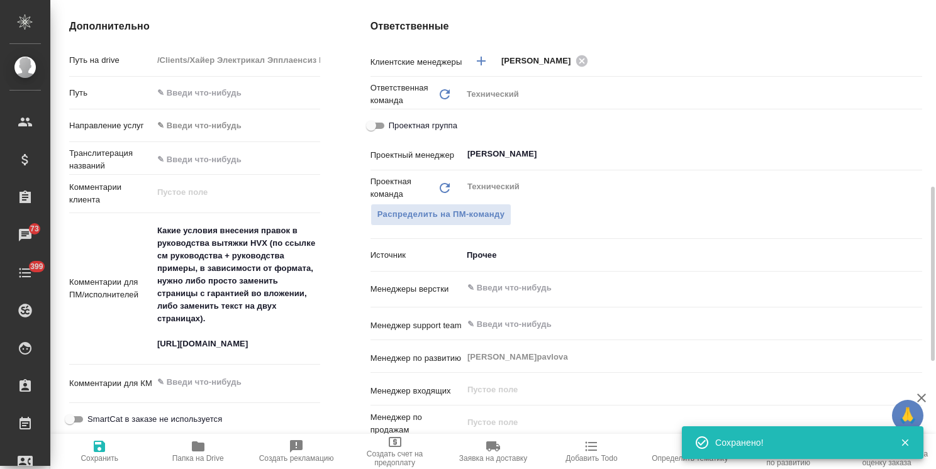
type textarea "x"
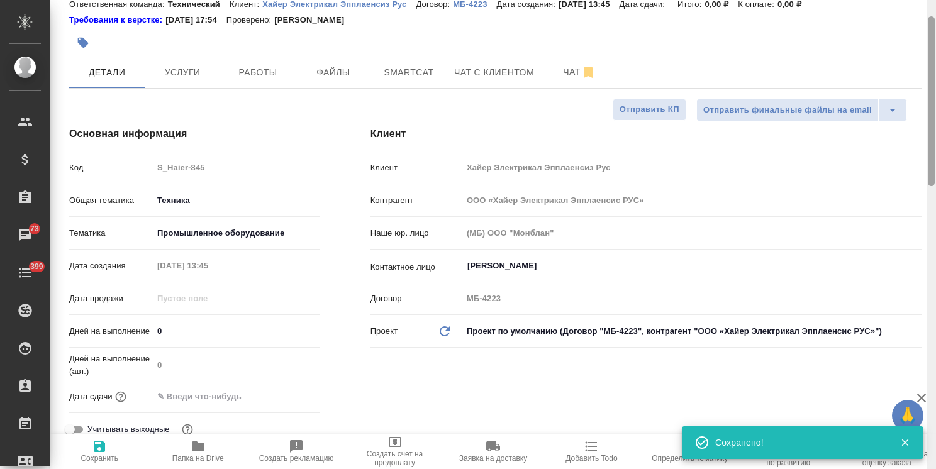
scroll to position [0, 0]
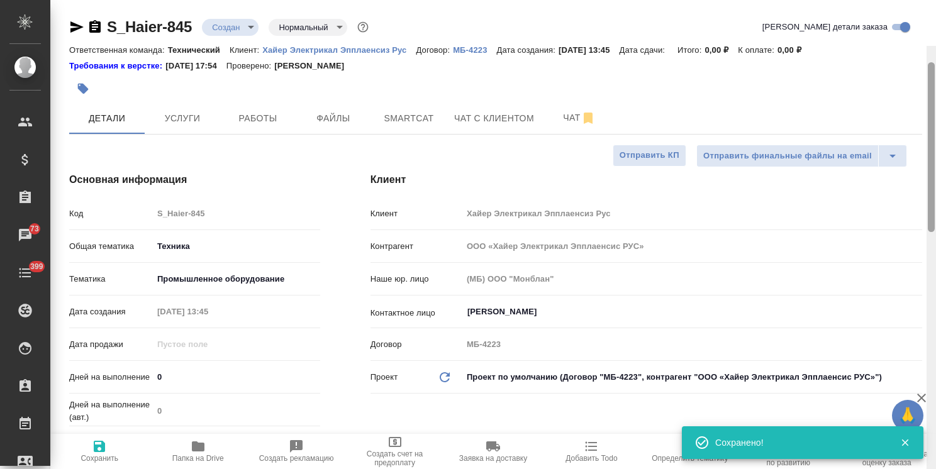
drag, startPoint x: 934, startPoint y: 303, endPoint x: 884, endPoint y: 66, distance: 242.3
click at [935, 66] on html "🙏 .cls-1 fill:#fff; AWATERA Usmanova Olga Клиенты Спецификации Заказы 73 Чаты 3…" at bounding box center [468, 234] width 936 height 469
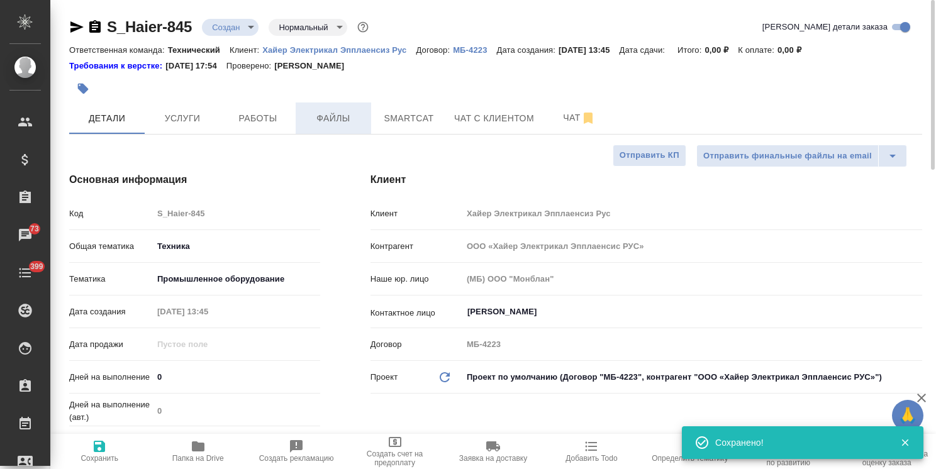
click at [349, 114] on span "Файлы" at bounding box center [333, 119] width 60 height 16
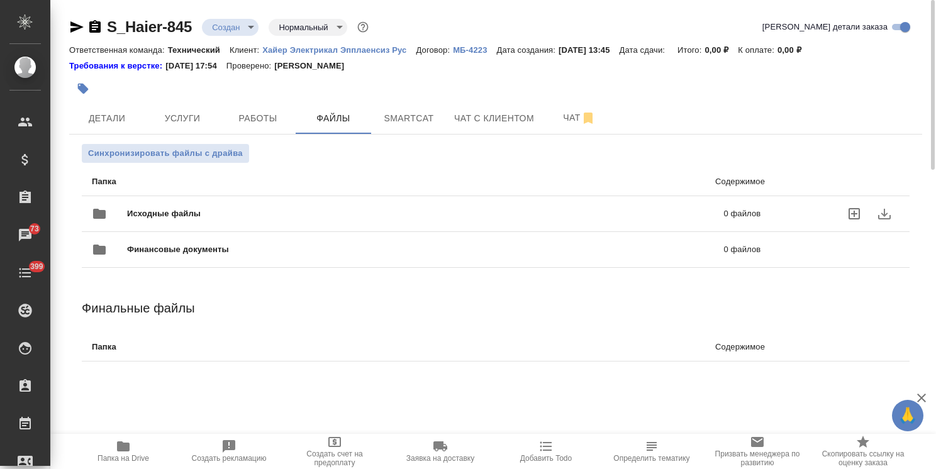
click at [161, 208] on span "Исходные файлы" at bounding box center [294, 214] width 335 height 13
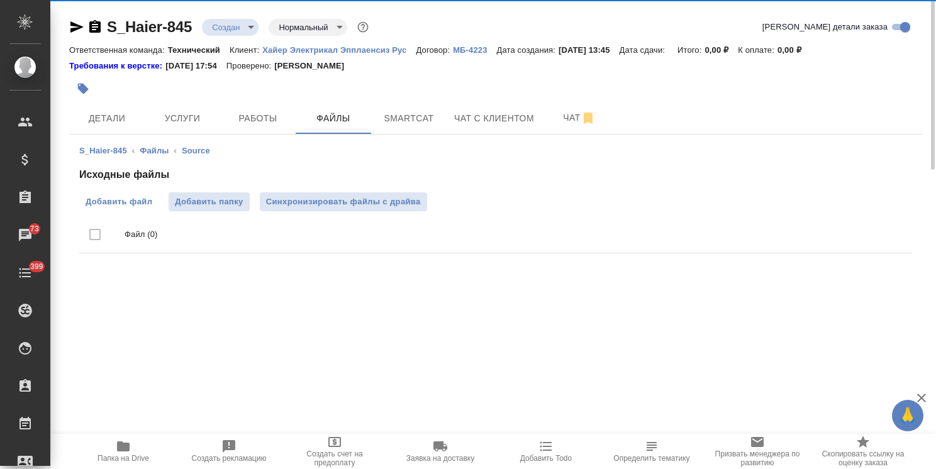
click at [133, 198] on span "Добавить файл" at bounding box center [119, 202] width 67 height 13
click at [0, 0] on input "Добавить файл" at bounding box center [0, 0] width 0 height 0
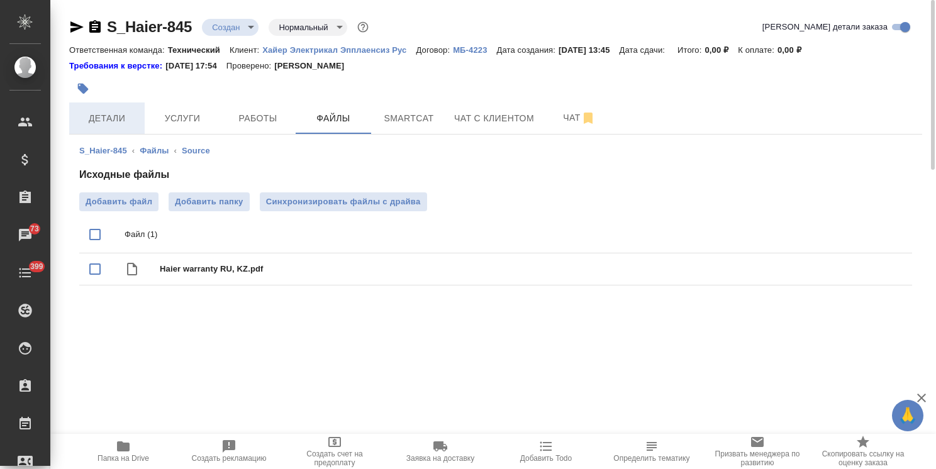
click at [119, 105] on button "Детали" at bounding box center [106, 118] width 75 height 31
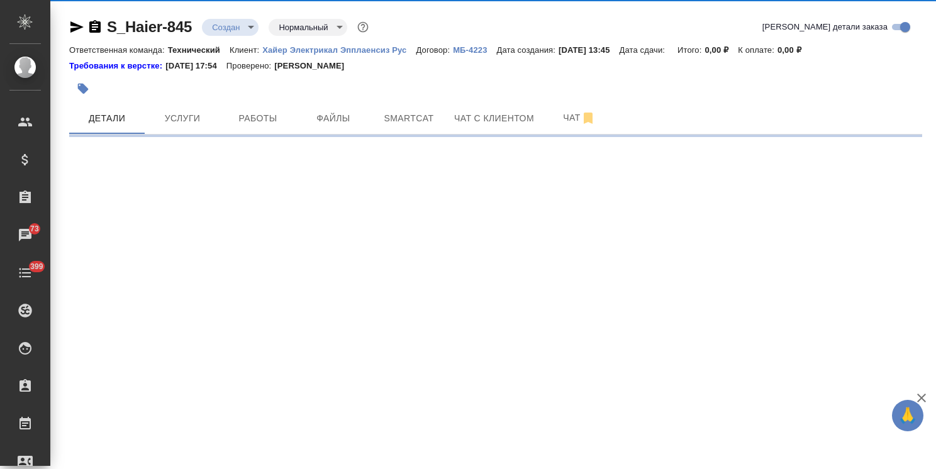
select select "RU"
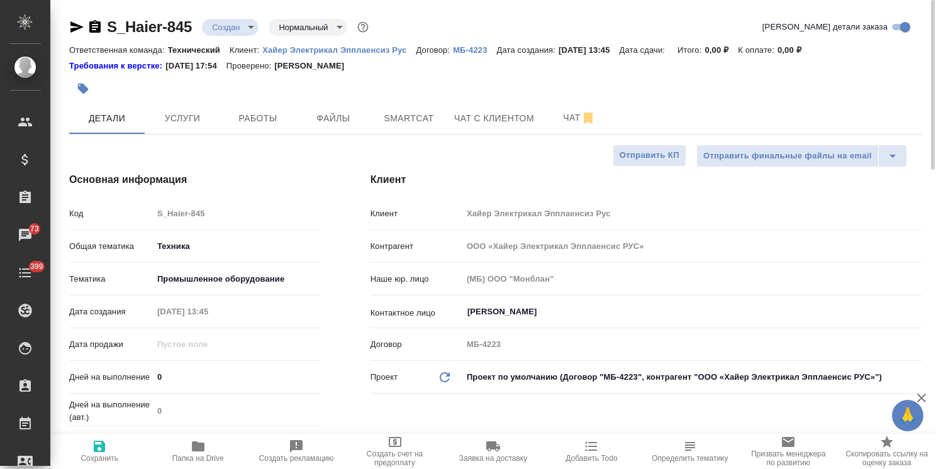
type textarea "x"
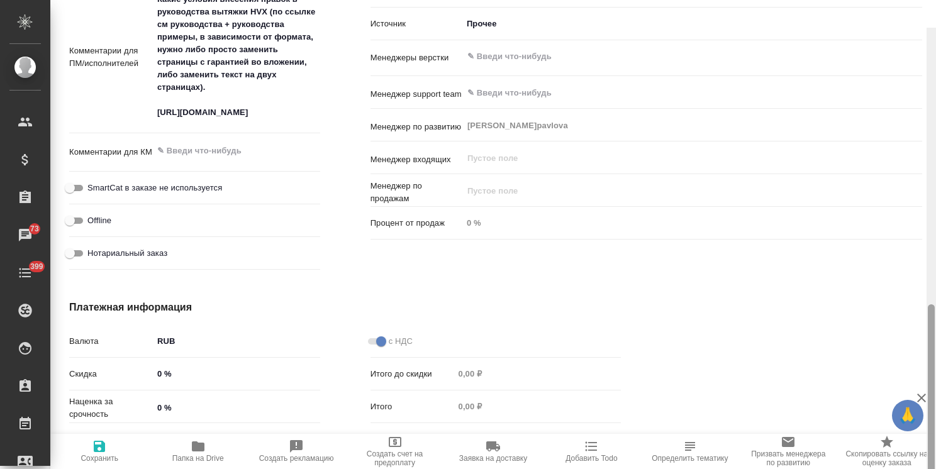
drag, startPoint x: 933, startPoint y: 135, endPoint x: 871, endPoint y: 389, distance: 261.7
click at [871, 389] on div "S_Haier-845 Создан new Нормальный normal Кратко детали заказа Ответственная ком…" at bounding box center [493, 234] width 886 height 469
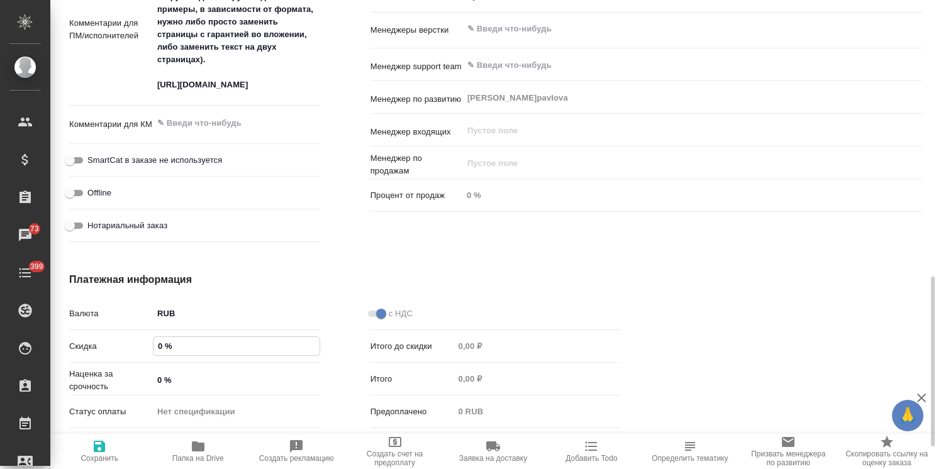
click at [156, 347] on input "0 %" at bounding box center [236, 346] width 166 height 18
type input "2 %"
type textarea "x"
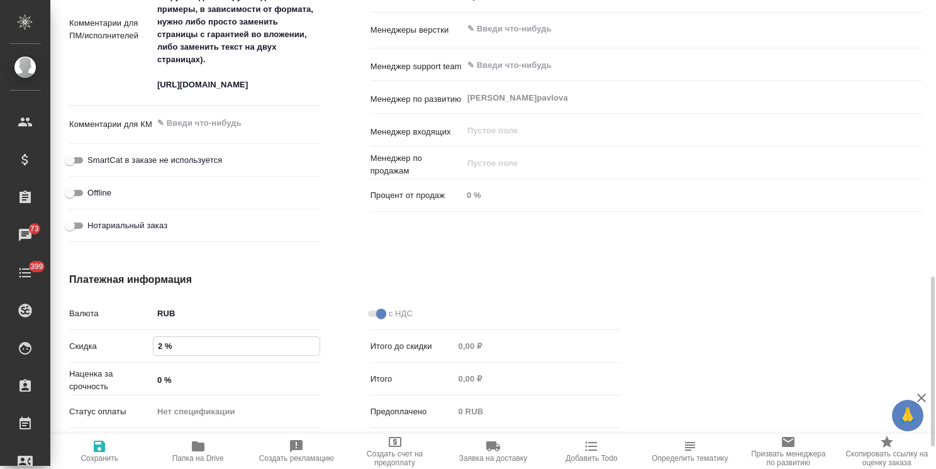
type input "22 %"
type textarea "x"
type input "22 %"
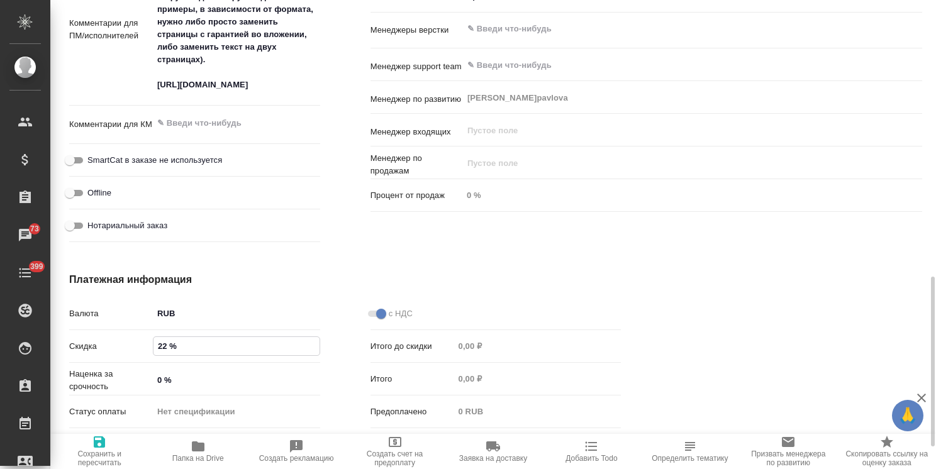
click at [105, 450] on span "Сохранить и пересчитать" at bounding box center [99, 459] width 83 height 18
type textarea "x"
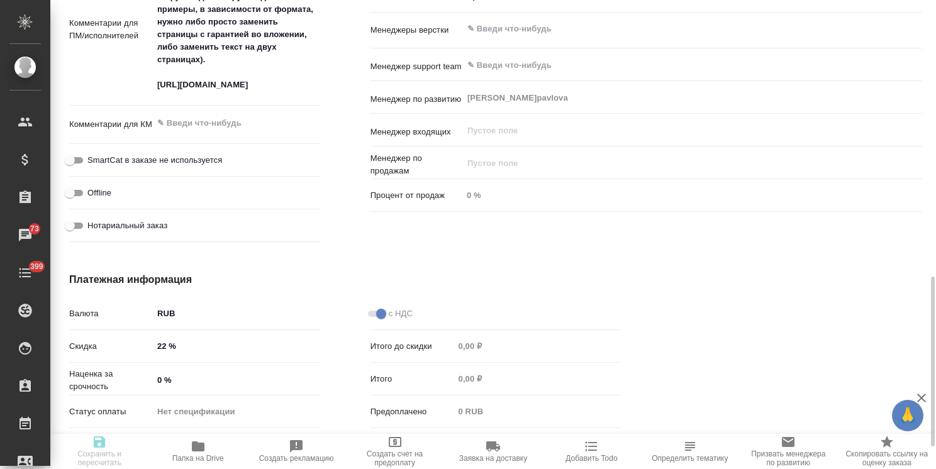
type textarea "x"
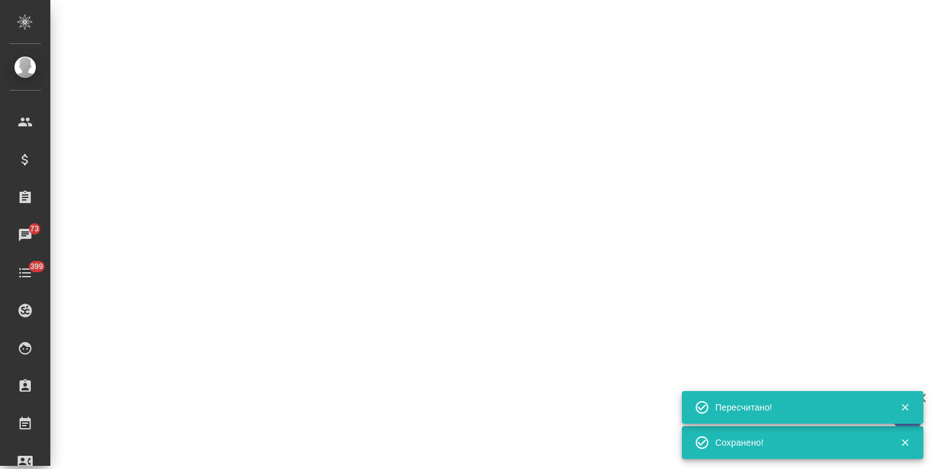
select select "RU"
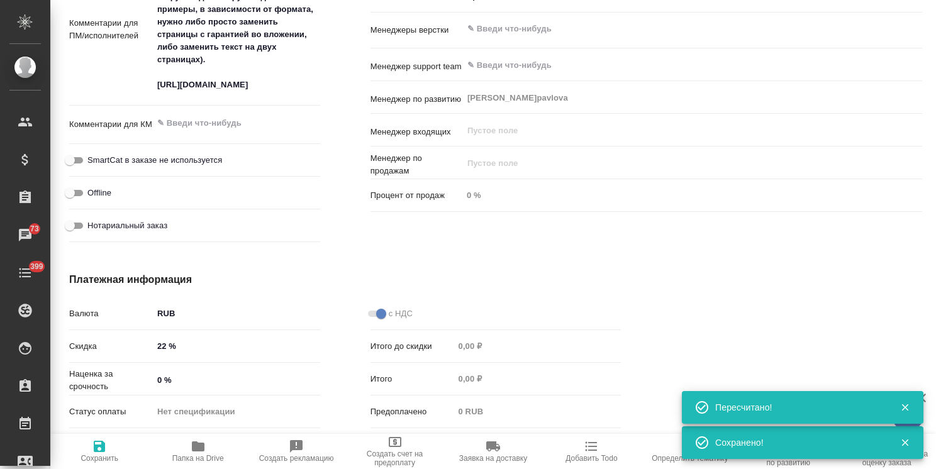
type textarea "x"
click at [922, 398] on div "Пересчитано!" at bounding box center [803, 407] width 242 height 33
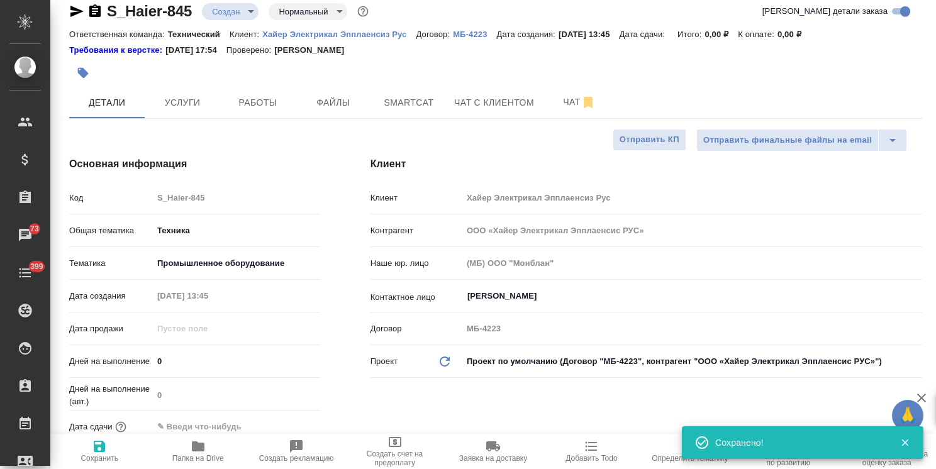
scroll to position [0, 0]
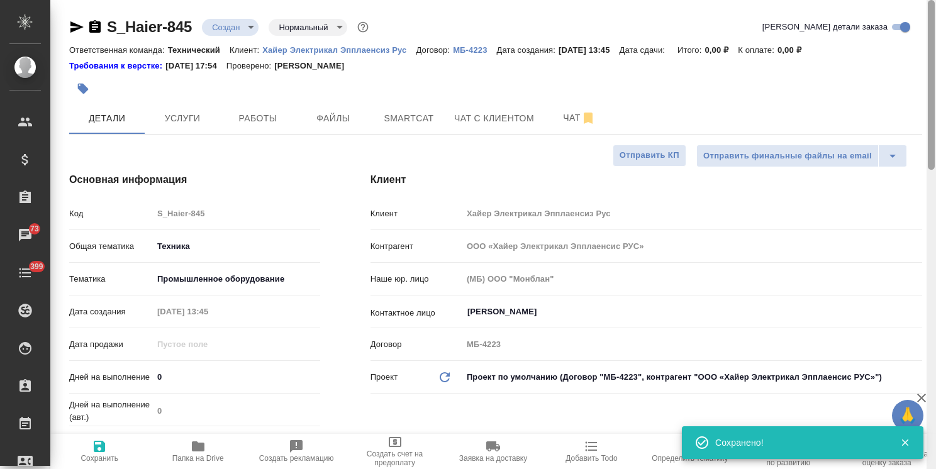
drag, startPoint x: 934, startPoint y: 369, endPoint x: 903, endPoint y: -26, distance: 396.3
click at [903, 0] on html "🙏 .cls-1 fill:#fff; AWATERA Usmanova Olga Клиенты Спецификации Заказы 73 Чаты 3…" at bounding box center [468, 234] width 936 height 469
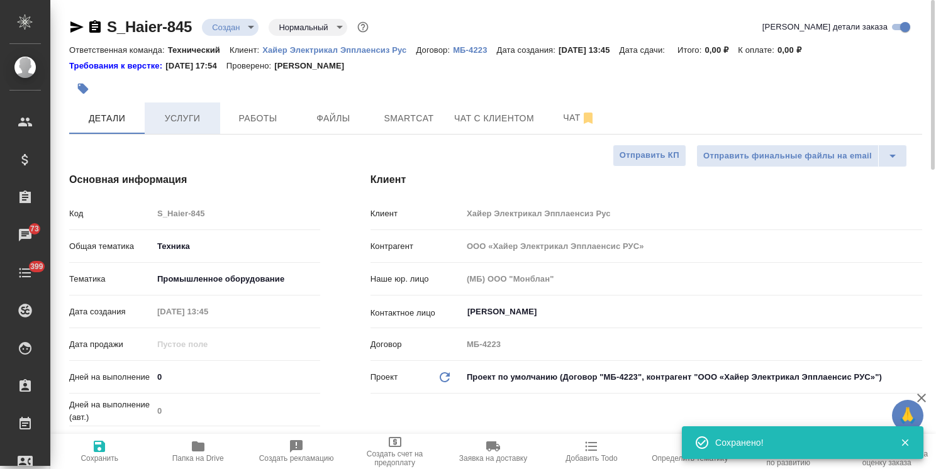
click at [176, 109] on button "Услуги" at bounding box center [182, 118] width 75 height 31
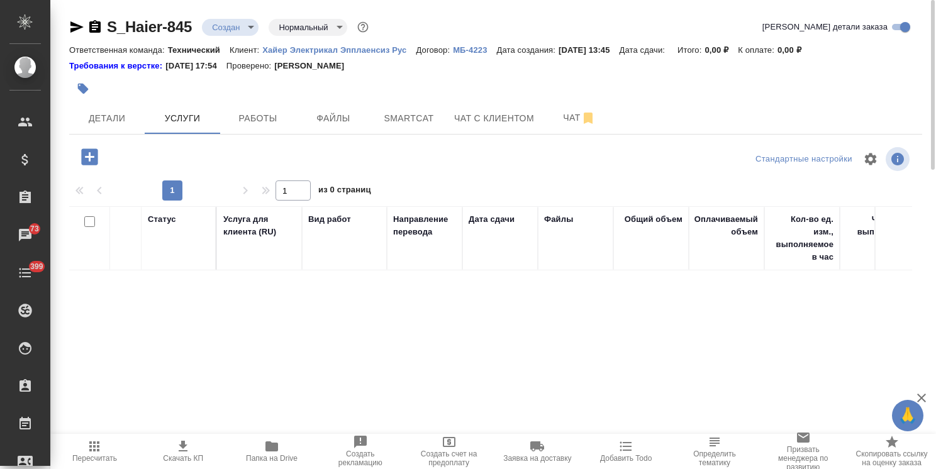
click at [257, 452] on span "Папка на Drive" at bounding box center [272, 451] width 74 height 24
click at [89, 127] on button "Детали" at bounding box center [106, 118] width 75 height 31
click at [131, 120] on span "Детали" at bounding box center [107, 119] width 60 height 16
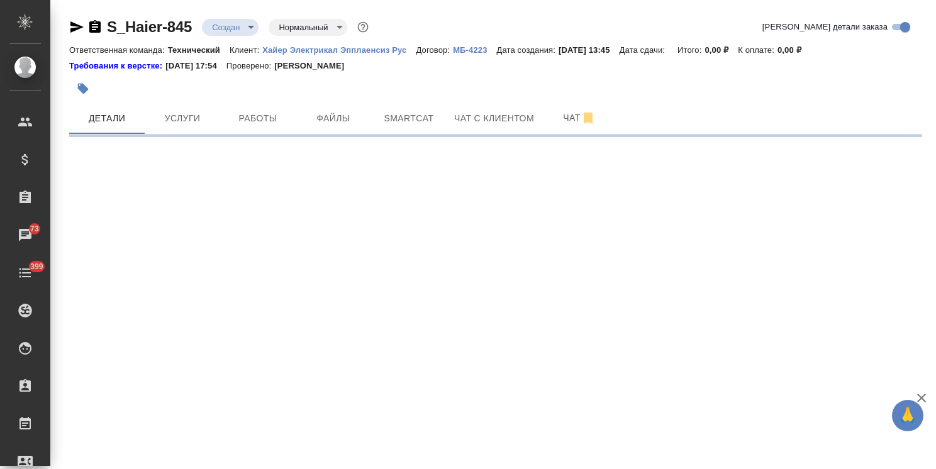
select select "RU"
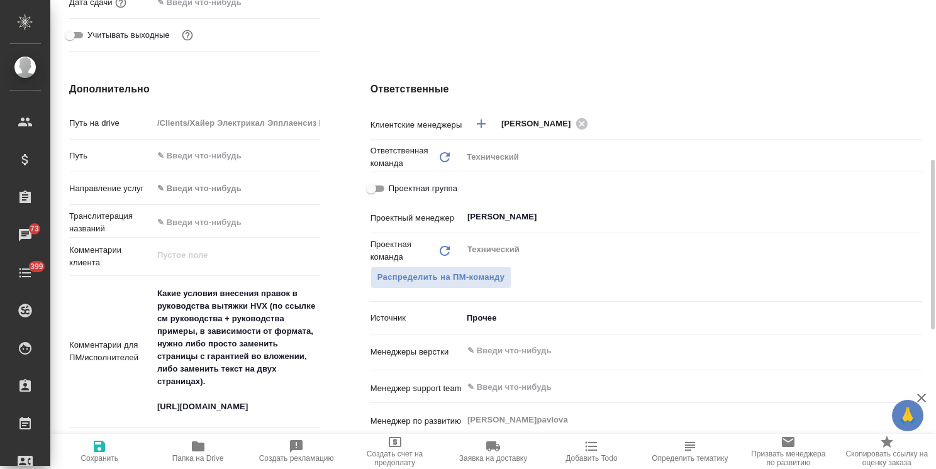
scroll to position [566, 0]
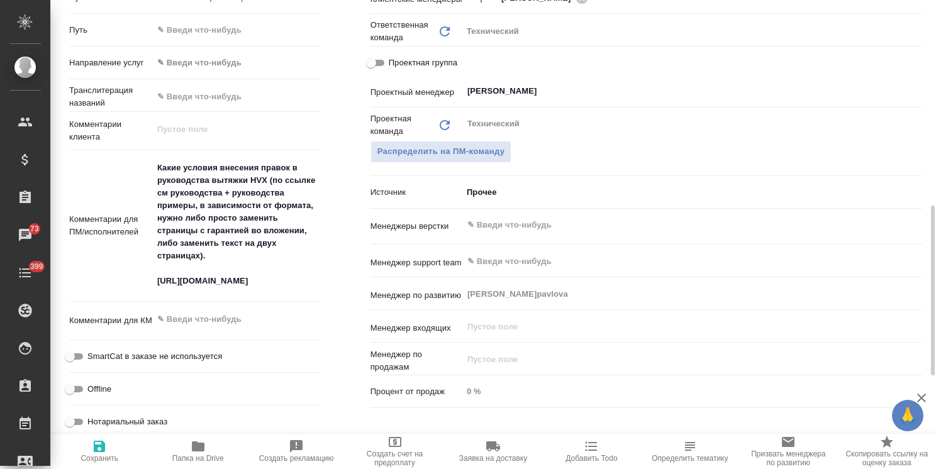
click at [528, 237] on div "​" at bounding box center [692, 226] width 460 height 25
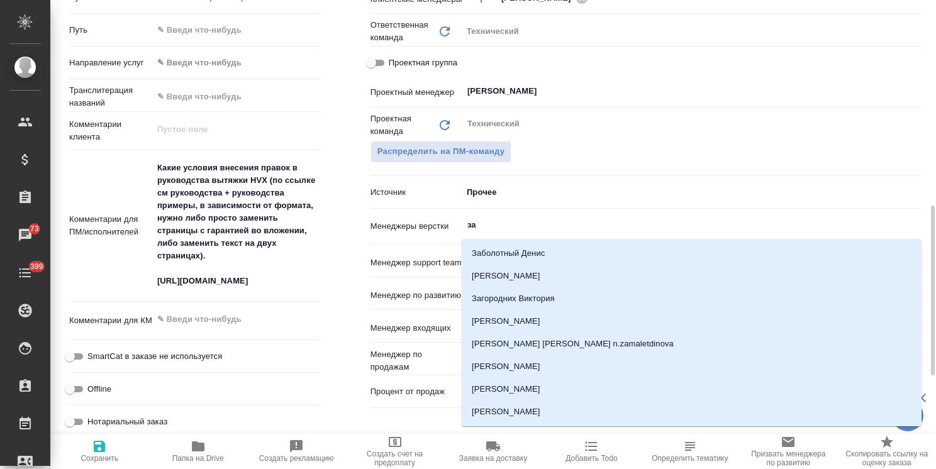
type input "заб"
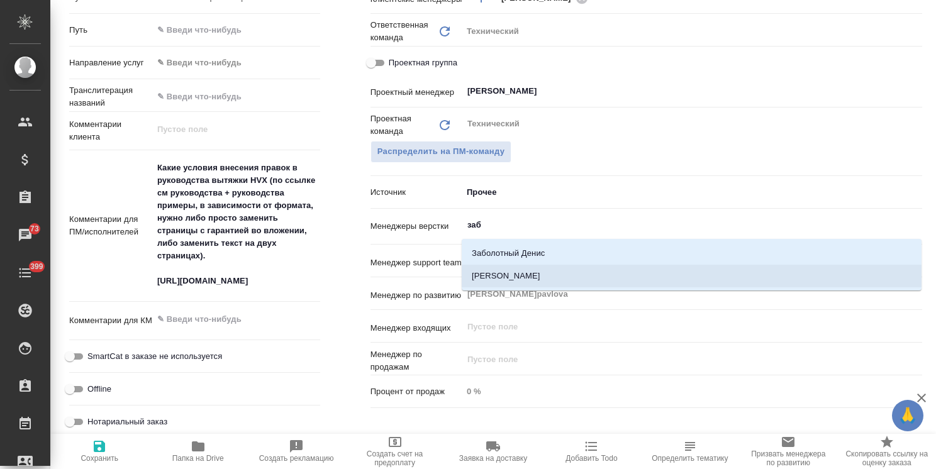
click at [535, 286] on li "Заборова Александра" at bounding box center [692, 276] width 460 height 23
type textarea "x"
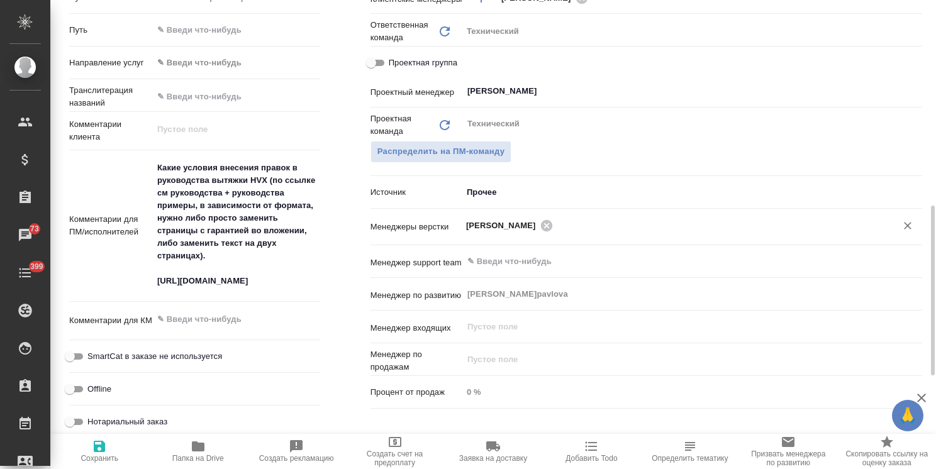
click at [93, 449] on icon "button" at bounding box center [99, 446] width 15 height 15
type textarea "x"
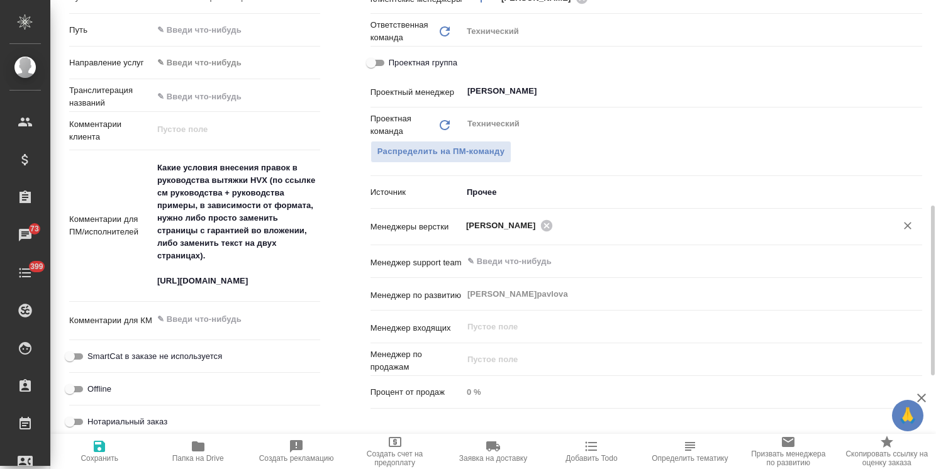
type textarea "x"
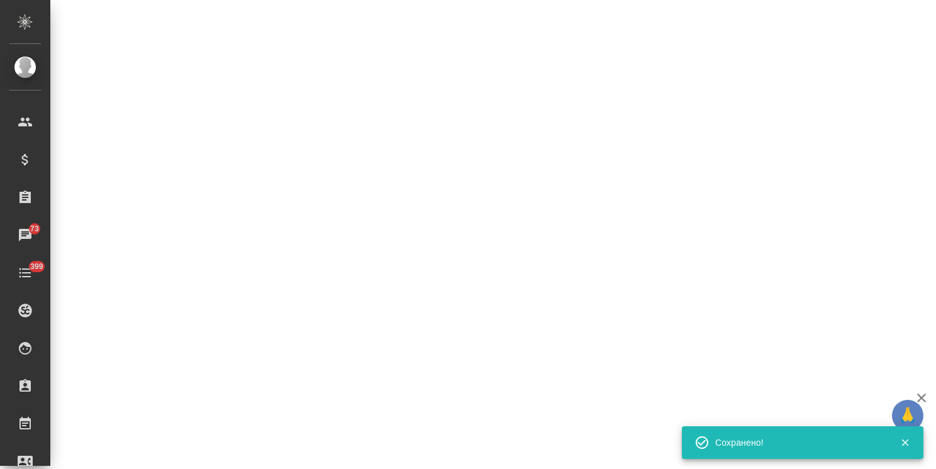
select select "RU"
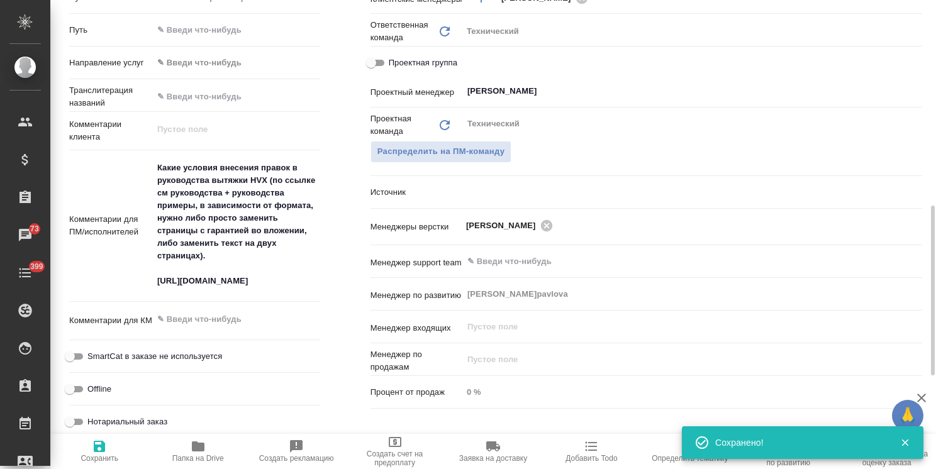
type textarea "x"
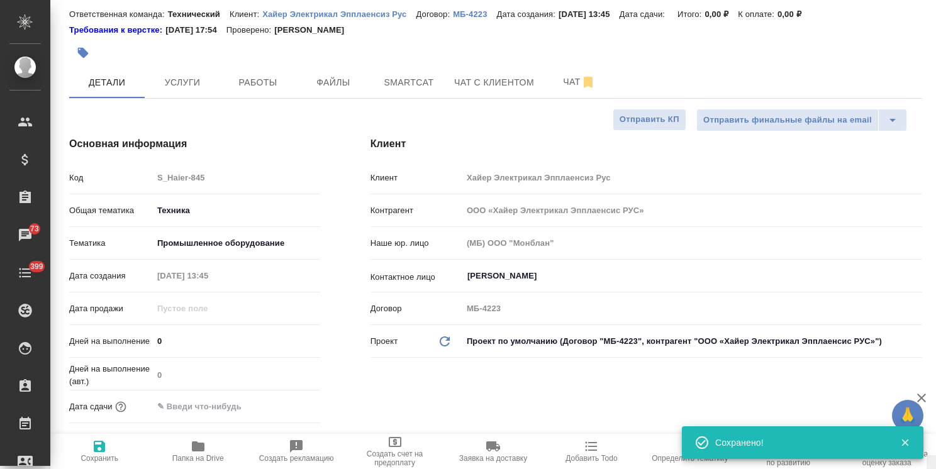
drag, startPoint x: 931, startPoint y: 330, endPoint x: 743, endPoint y: 33, distance: 351.5
click at [918, 35] on div "S_Haier-845 Создан new Нормальный normal Кратко детали заказа Ответственная ком…" at bounding box center [493, 234] width 886 height 469
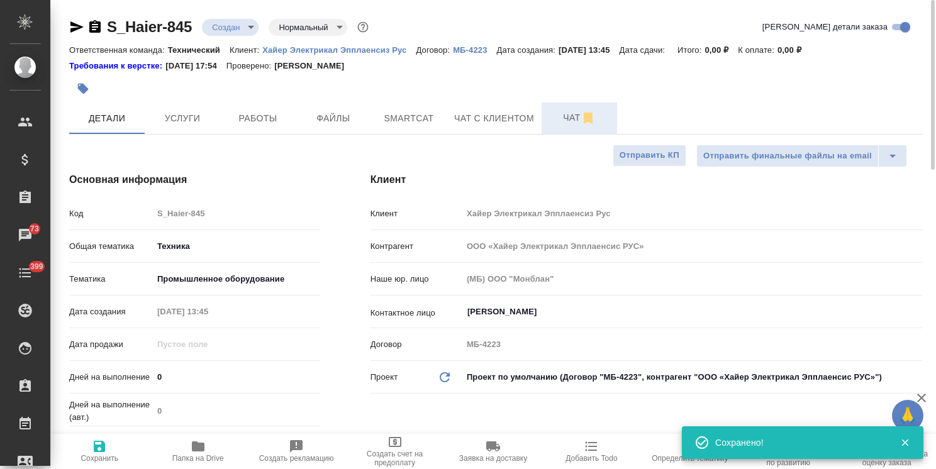
click at [552, 105] on button "Чат" at bounding box center [579, 118] width 75 height 31
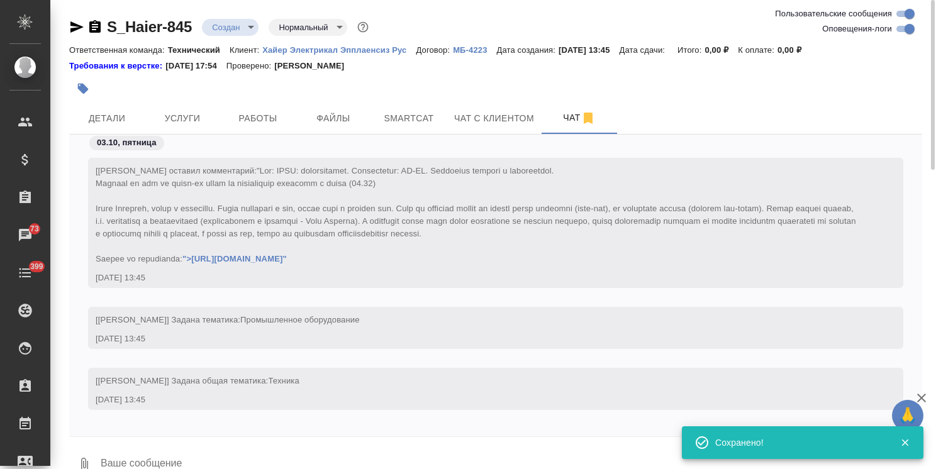
scroll to position [110, 0]
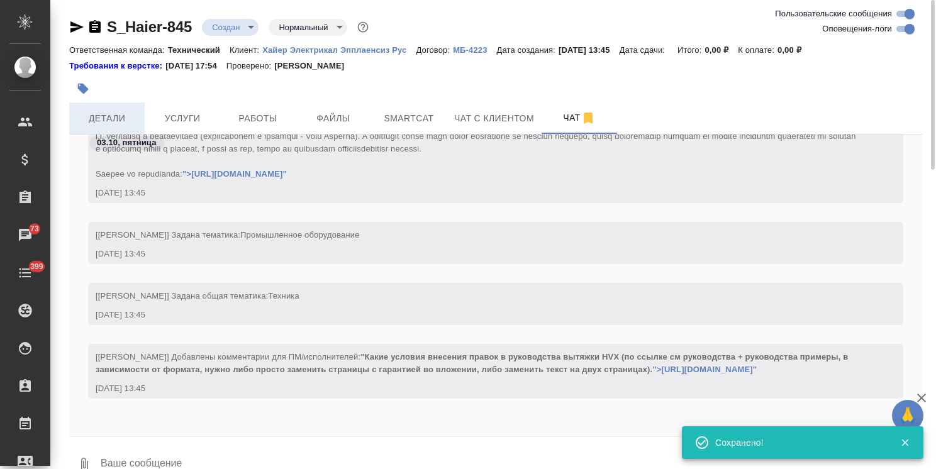
click at [118, 117] on span "Детали" at bounding box center [107, 119] width 60 height 16
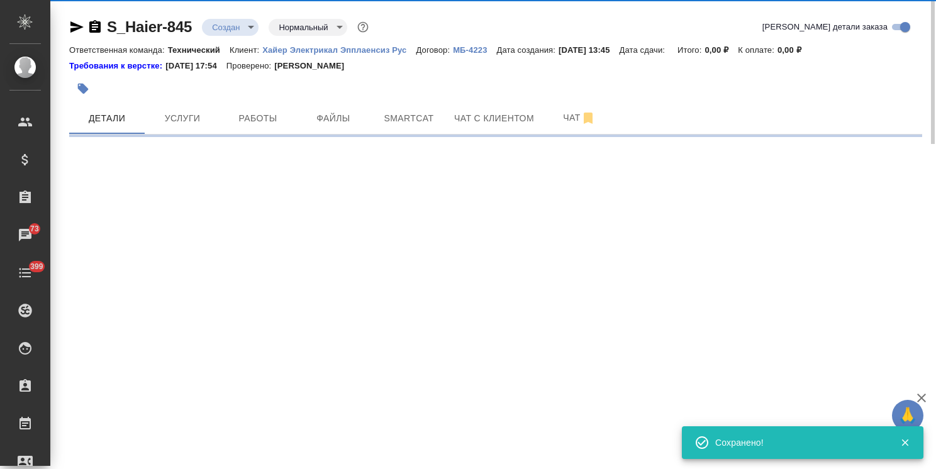
select select "RU"
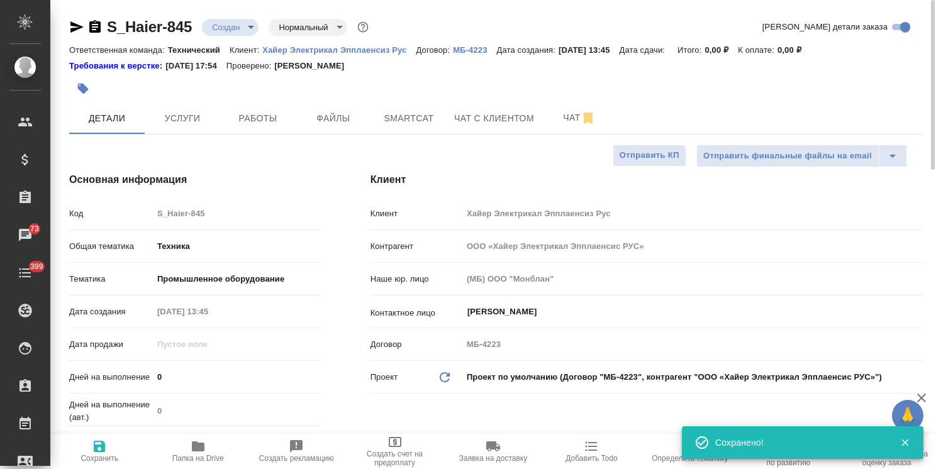
type textarea "x"
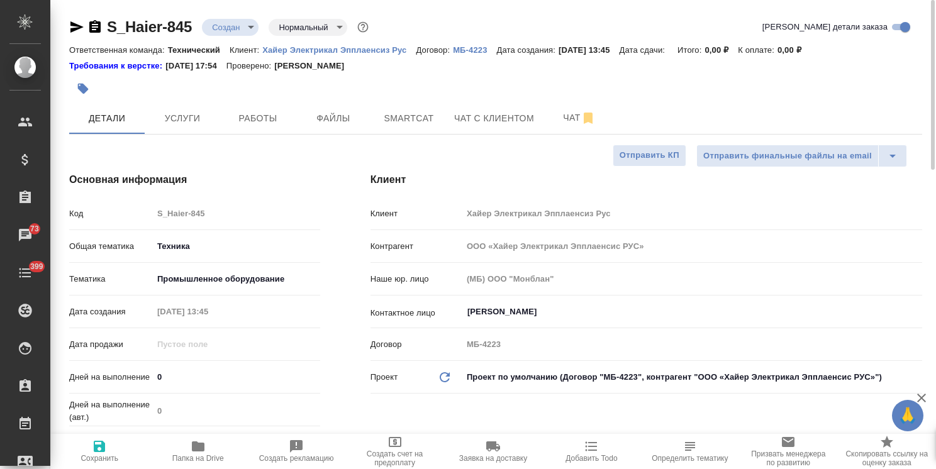
type textarea "x"
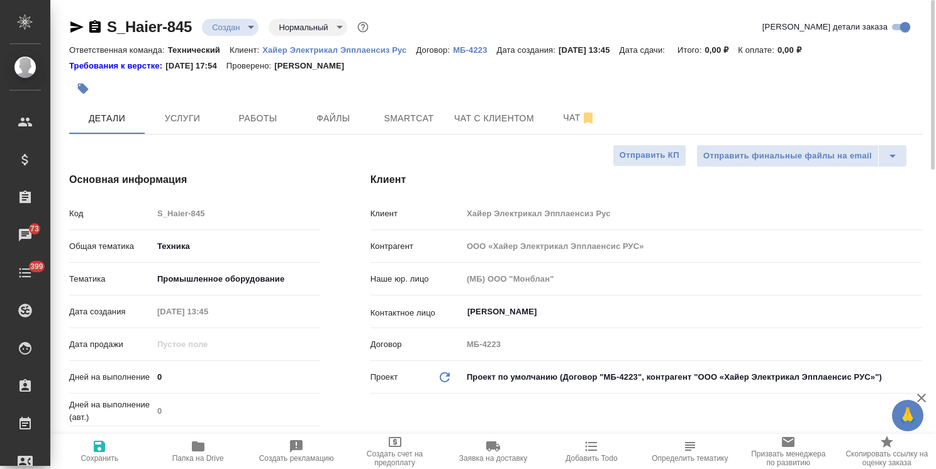
type textarea "x"
click at [355, 114] on span "Файлы" at bounding box center [333, 119] width 60 height 16
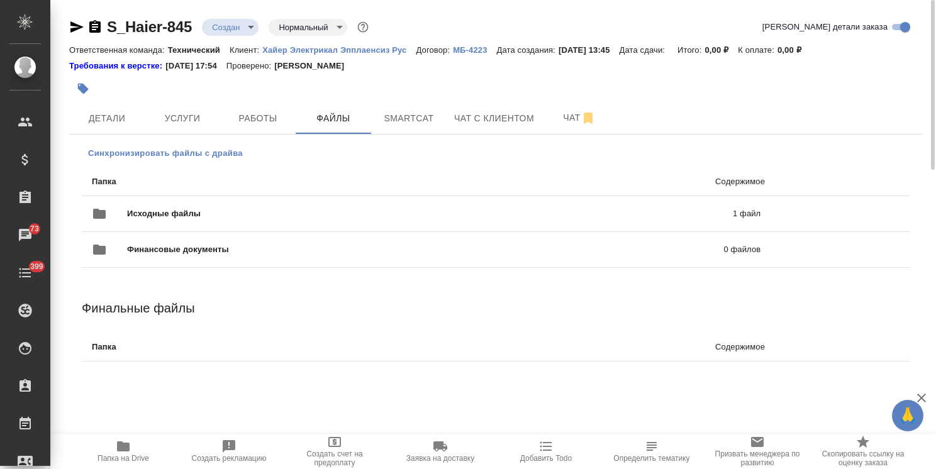
click at [188, 159] on span "Синхронизировать файлы с драйва" at bounding box center [165, 153] width 155 height 13
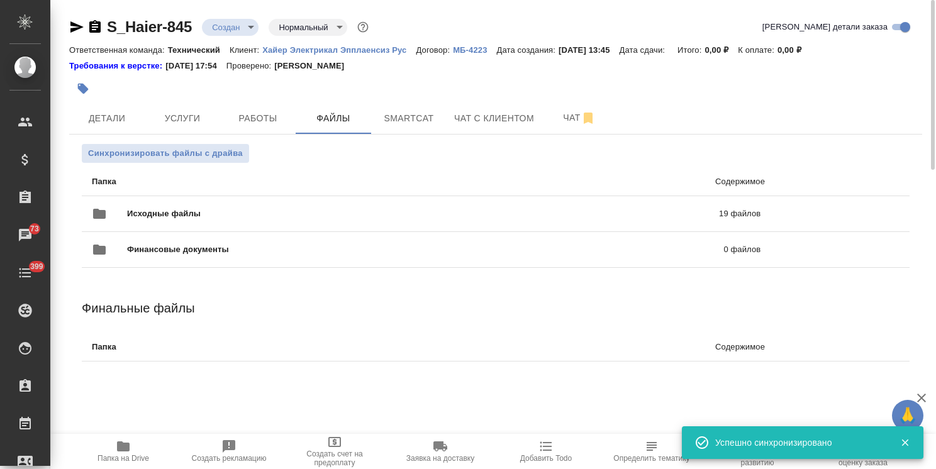
click at [252, 20] on body "🙏 .cls-1 fill:#fff; AWATERA Usmanova Olga Клиенты Спецификации Заказы 73 Чаты 3…" at bounding box center [468, 234] width 936 height 469
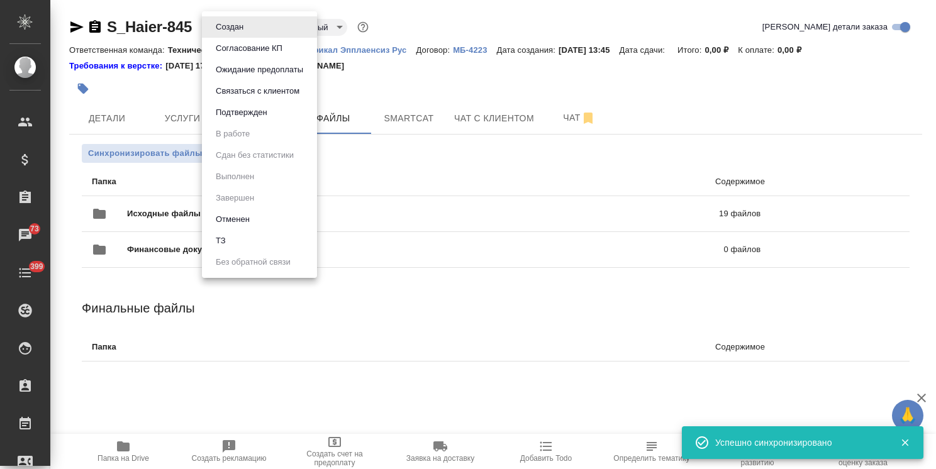
click at [242, 247] on li "ТЗ" at bounding box center [259, 240] width 115 height 21
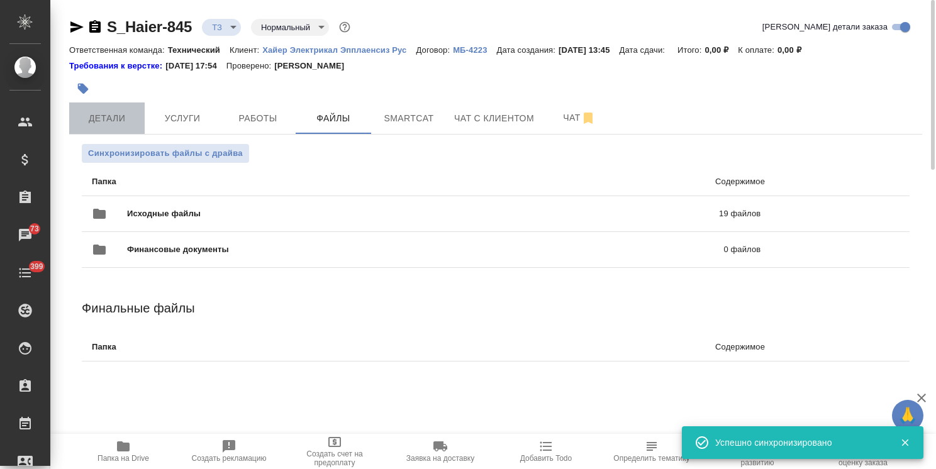
click at [87, 112] on span "Детали" at bounding box center [107, 119] width 60 height 16
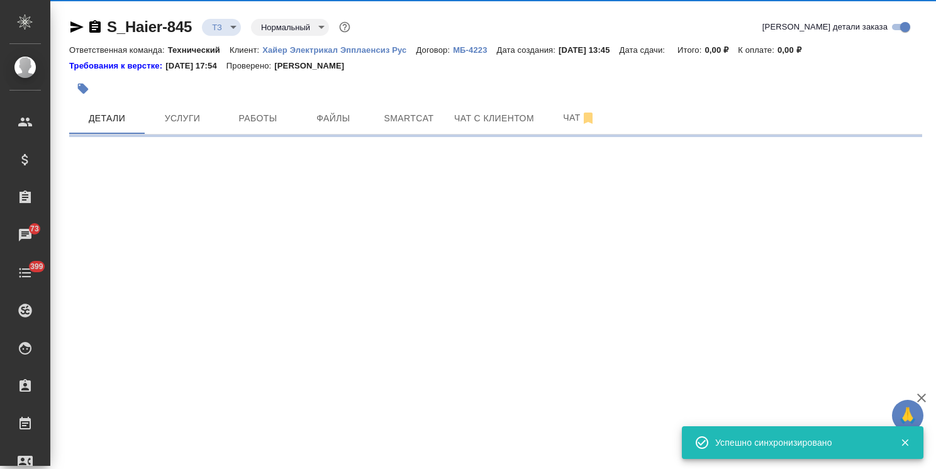
select select "RU"
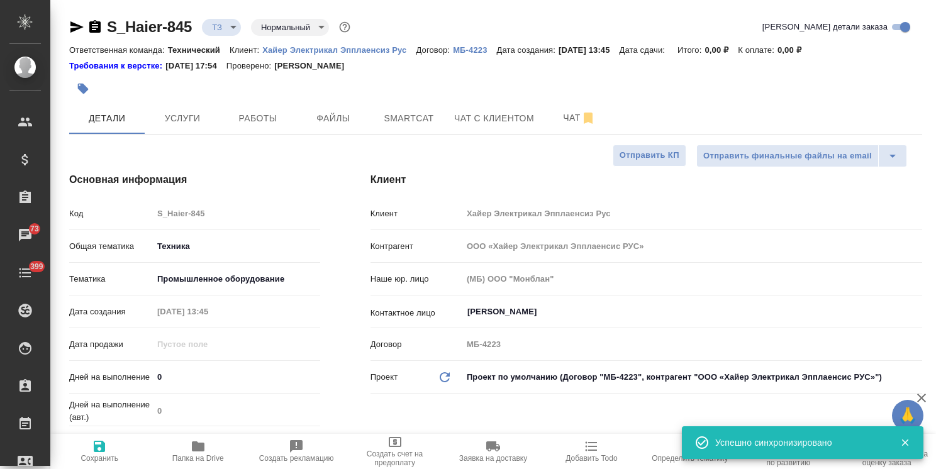
type textarea "x"
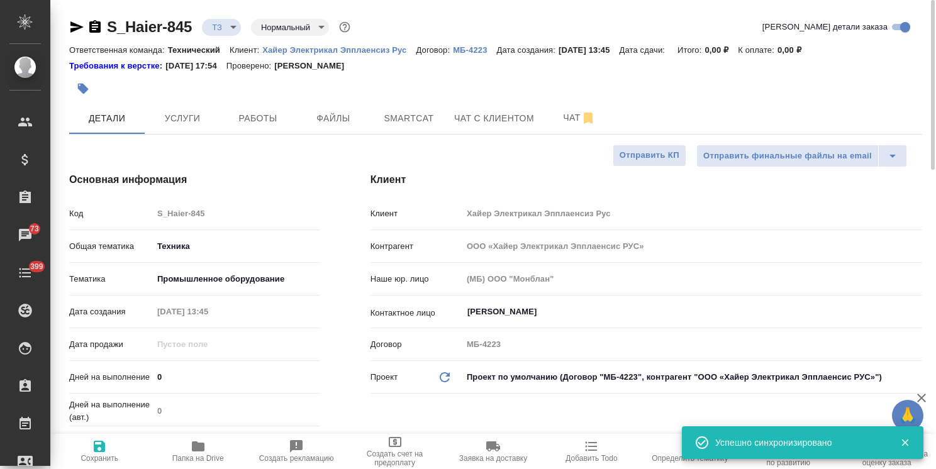
type textarea "x"
drag, startPoint x: 185, startPoint y: 9, endPoint x: 98, endPoint y: 1, distance: 87.2
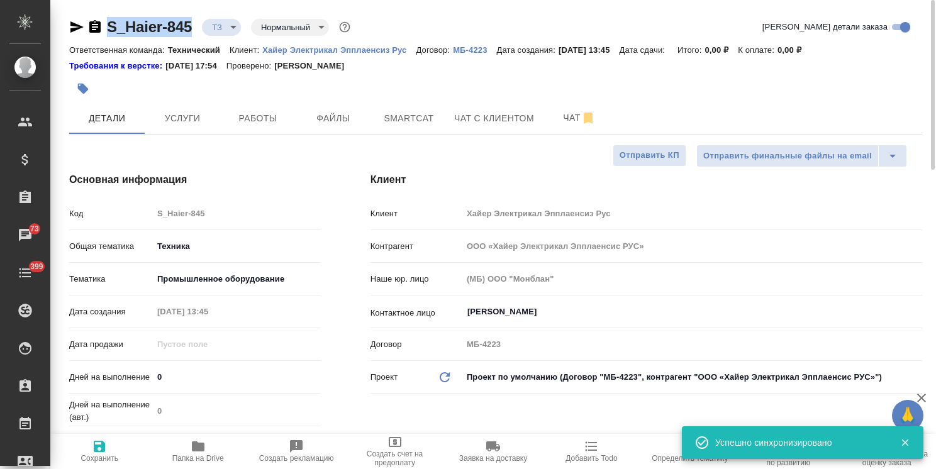
copy link "S_Haier-845"
type textarea "x"
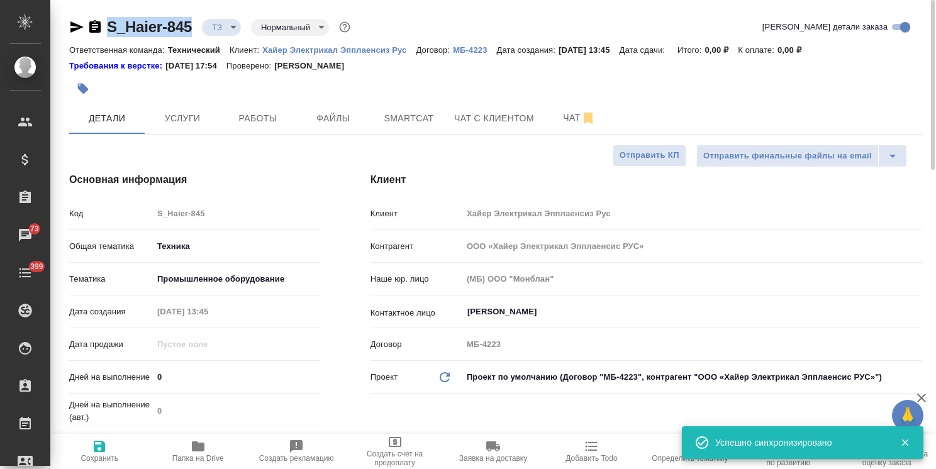
type textarea "x"
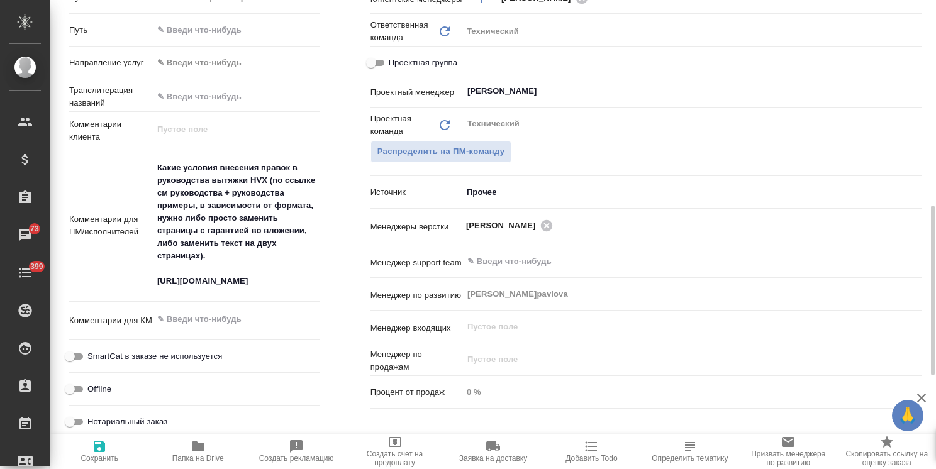
scroll to position [503, 0]
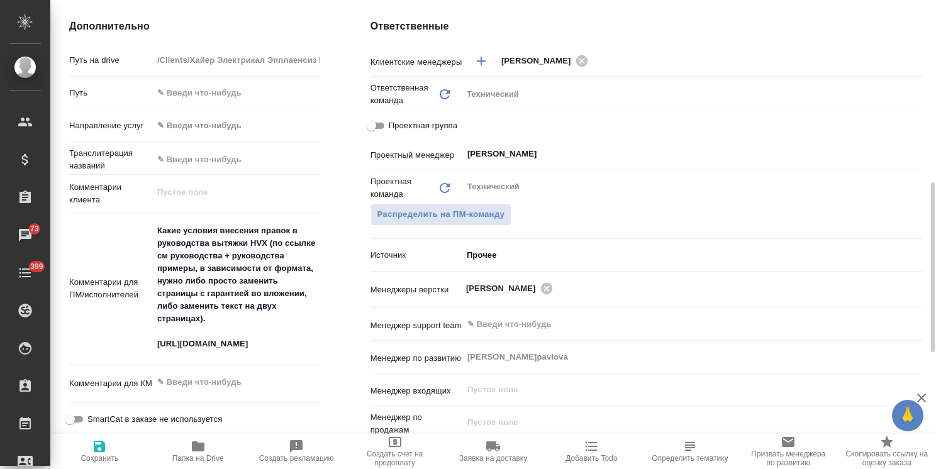
type textarea "x"
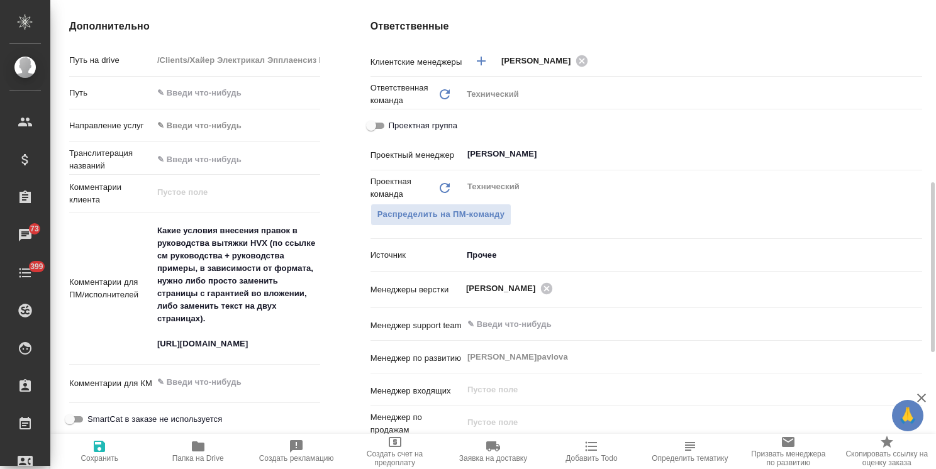
type textarea "x"
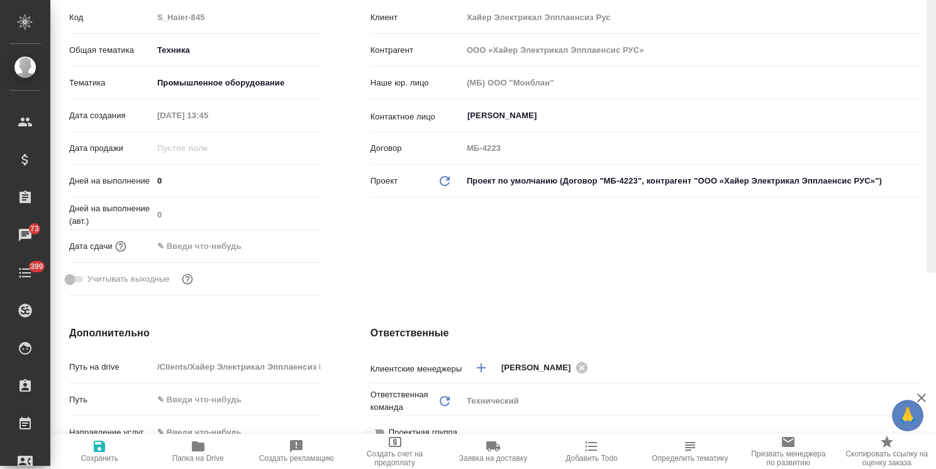
scroll to position [0, 0]
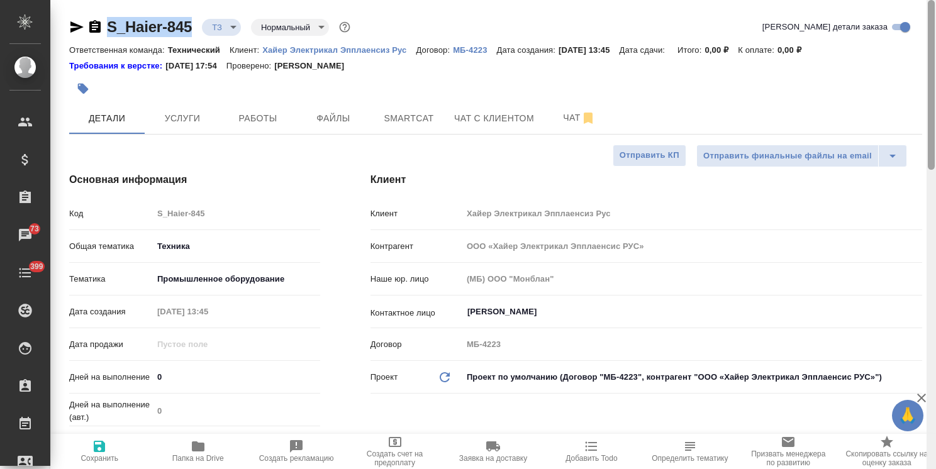
drag, startPoint x: 934, startPoint y: 311, endPoint x: 934, endPoint y: 94, distance: 216.4
click at [934, 94] on div at bounding box center [931, 85] width 7 height 170
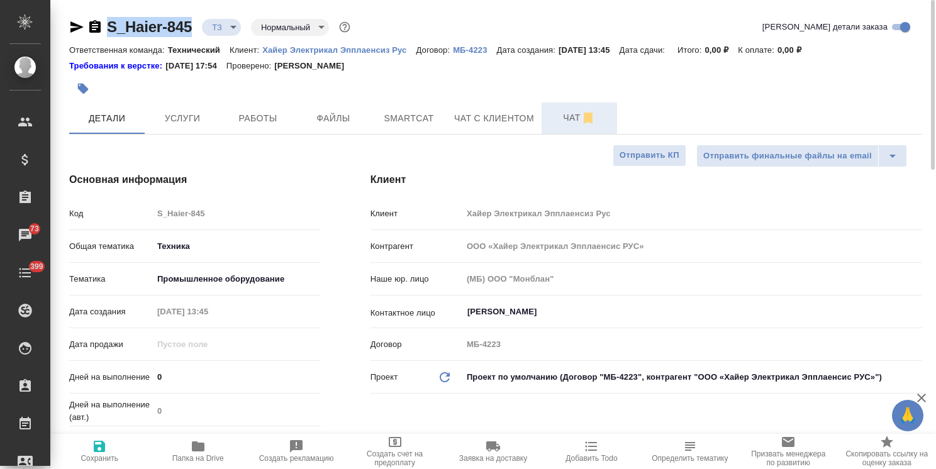
click at [571, 120] on span "Чат" at bounding box center [579, 118] width 60 height 16
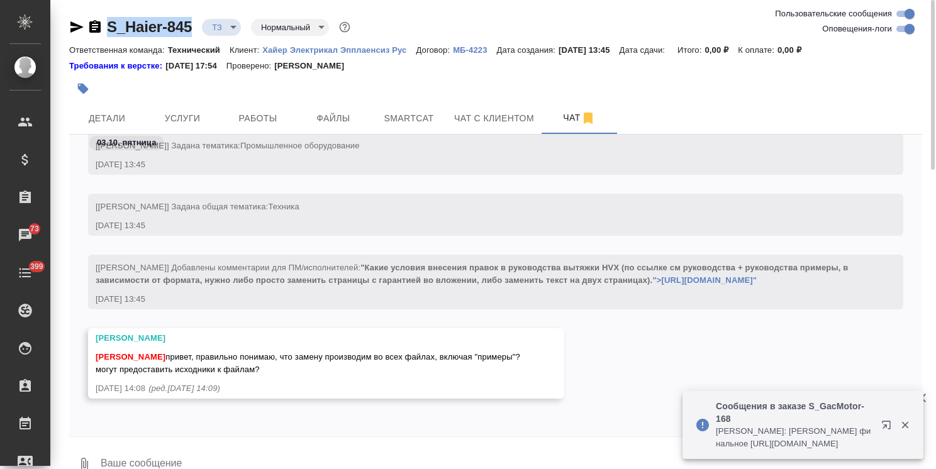
scroll to position [199, 0]
click at [106, 119] on span "Детали" at bounding box center [107, 119] width 60 height 16
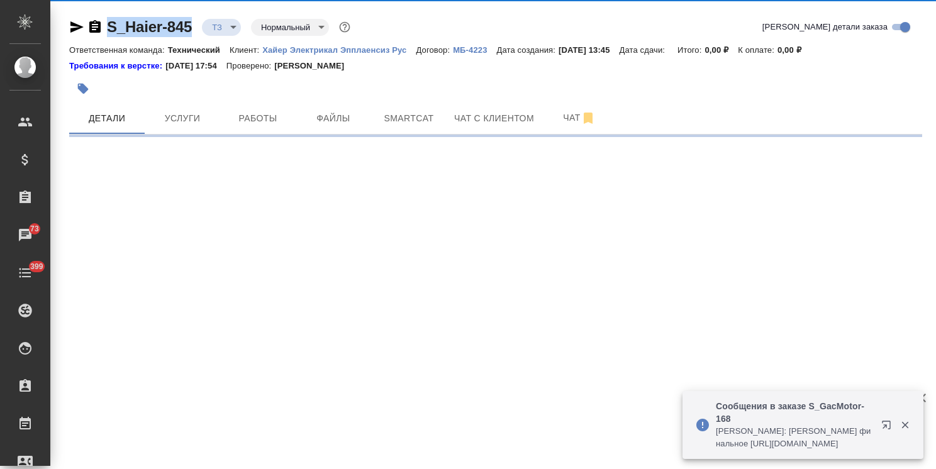
select select "RU"
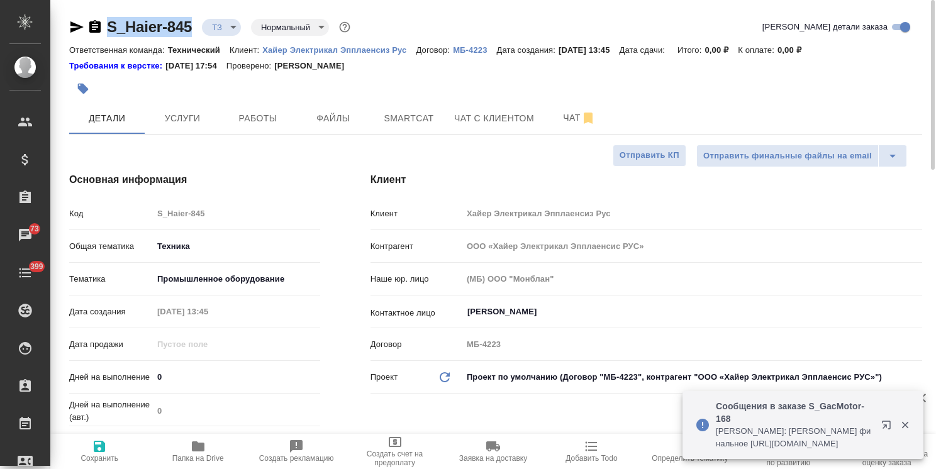
type textarea "x"
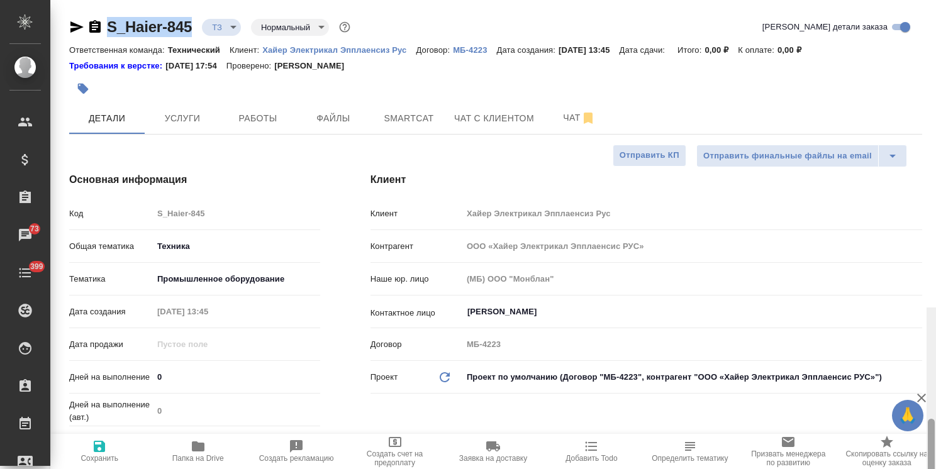
drag, startPoint x: 928, startPoint y: 290, endPoint x: 917, endPoint y: 20, distance: 270.7
click at [918, 20] on div "S_Haier-845 ТЗ tz Нормальный normal Кратко детали заказа Ответственная команда:…" at bounding box center [493, 234] width 886 height 469
click at [565, 113] on span "Чат" at bounding box center [579, 118] width 60 height 16
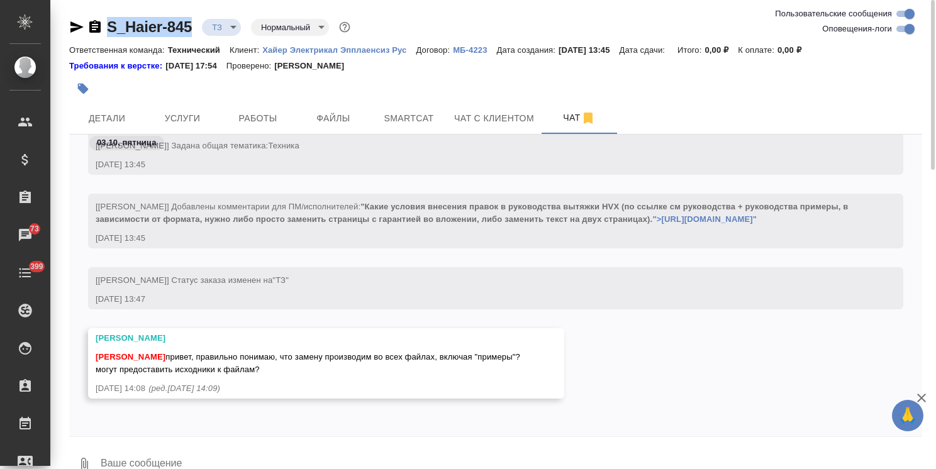
scroll to position [24, 0]
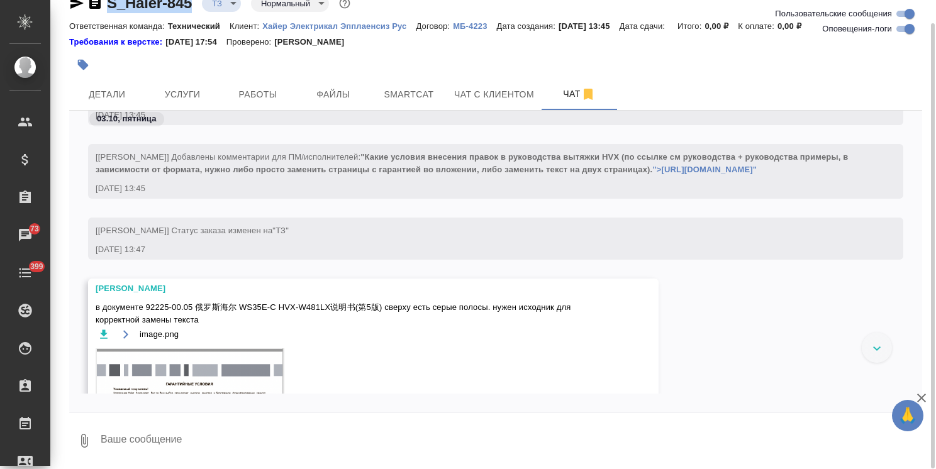
drag, startPoint x: 922, startPoint y: 347, endPoint x: 904, endPoint y: 284, distance: 65.3
click at [904, 284] on div "03.10, пятница [Усманова Ольга] Задана общая тематика: Техника 03.10.25, 13:45 …" at bounding box center [495, 252] width 853 height 283
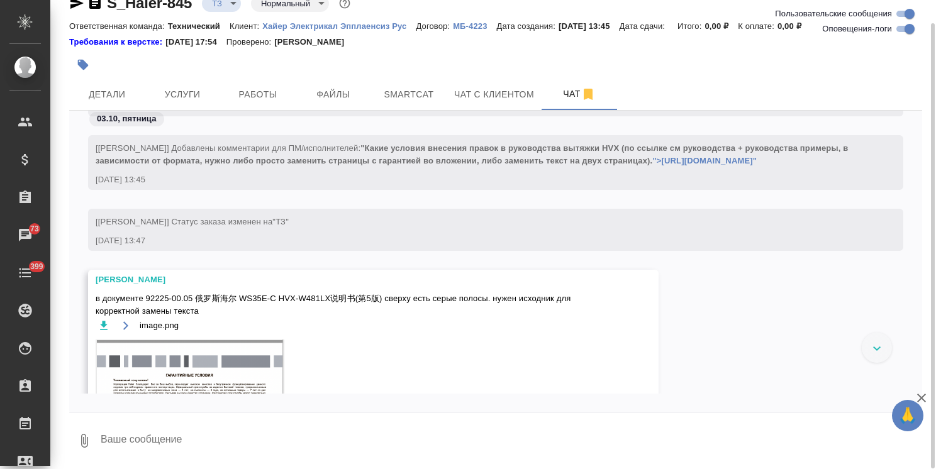
click at [665, 357] on div "Заборова Александра в документе 92225-00.05 俄罗斯海尔 WS35E-C HVX-W481LX说明书(第5版) св…" at bounding box center [495, 468] width 853 height 396
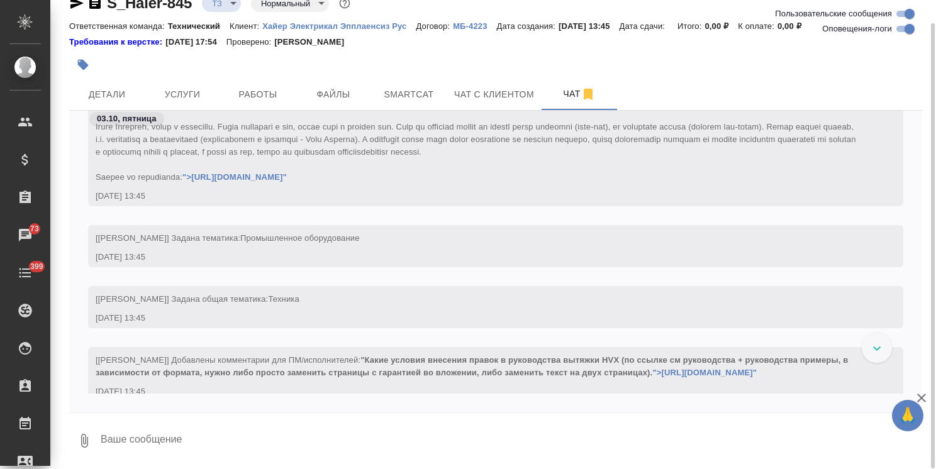
scroll to position [52, 0]
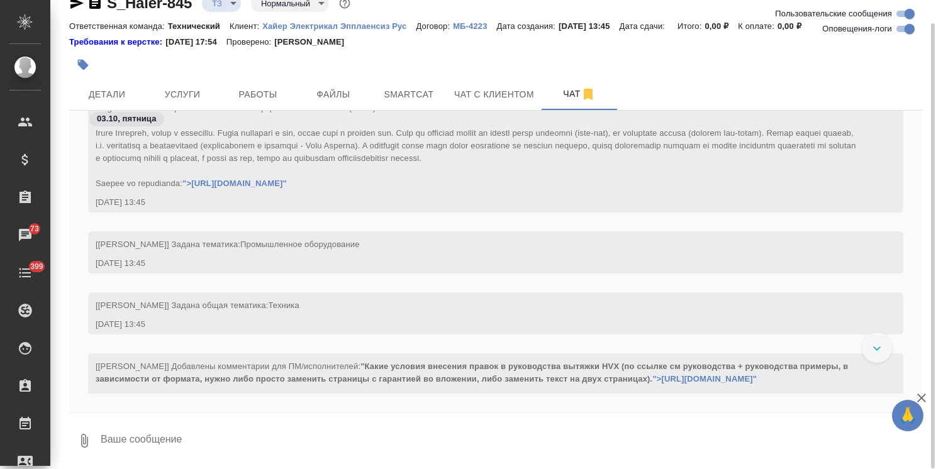
drag, startPoint x: 922, startPoint y: 282, endPoint x: 905, endPoint y: 187, distance: 96.5
click at [905, 187] on div "03.10, пятница [Усманова Ольга] Клиент оставил комментарий: ">https://drive.awa…" at bounding box center [495, 252] width 853 height 283
click at [720, 268] on div "03.10.25, 13:45" at bounding box center [478, 263] width 764 height 13
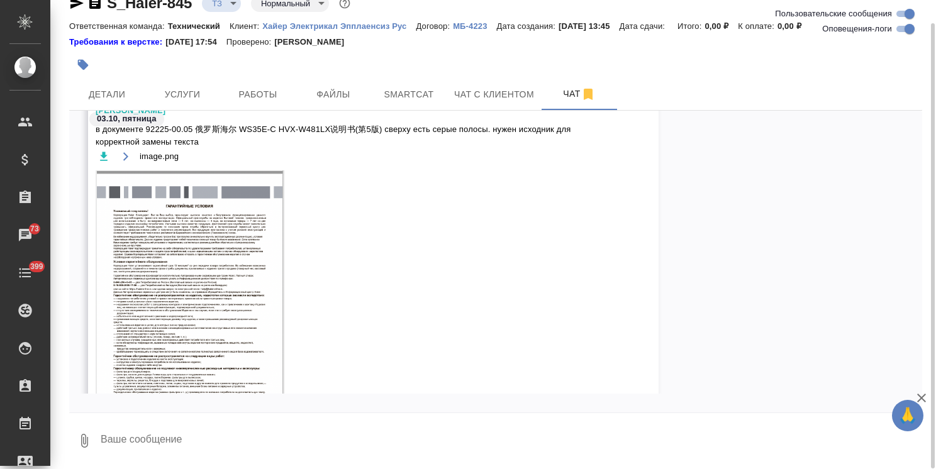
scroll to position [566, 0]
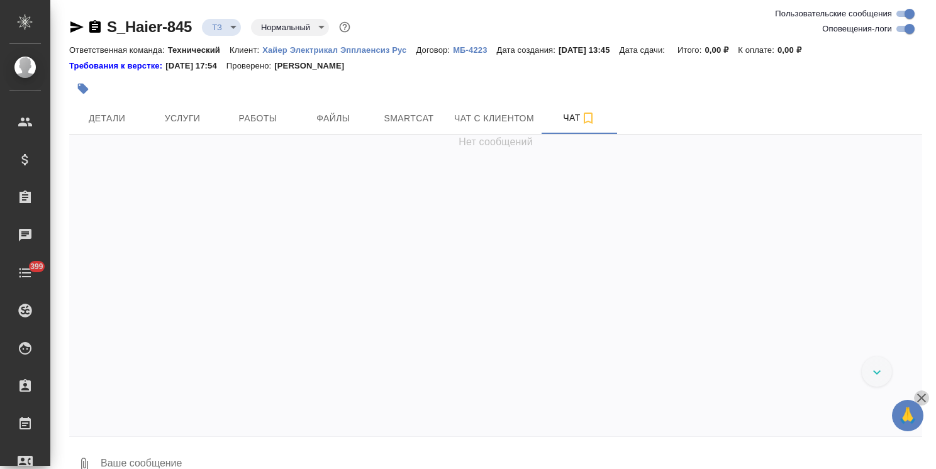
click at [918, 401] on icon "button" at bounding box center [921, 398] width 9 height 9
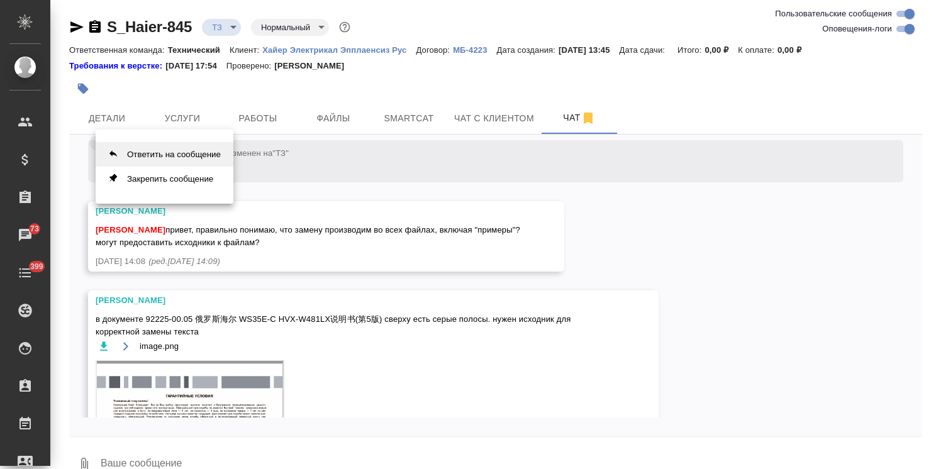
click at [174, 157] on button "Ответить на сообщение" at bounding box center [165, 154] width 138 height 25
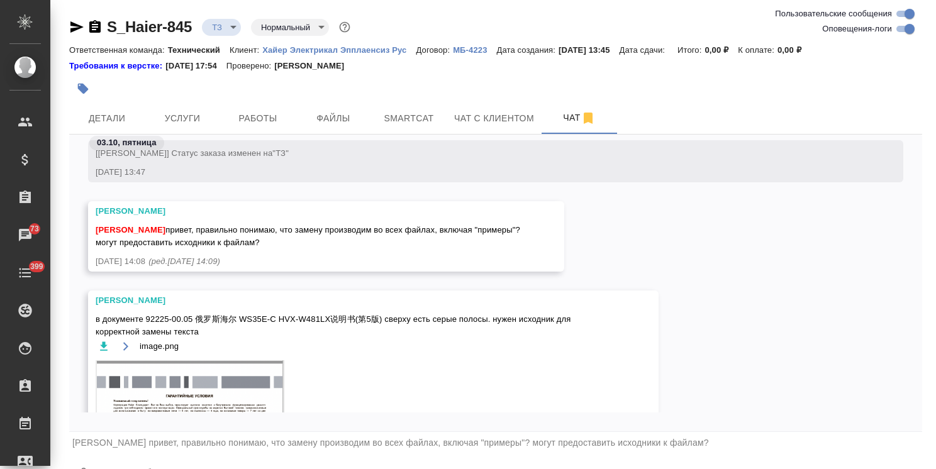
scroll to position [27, 0]
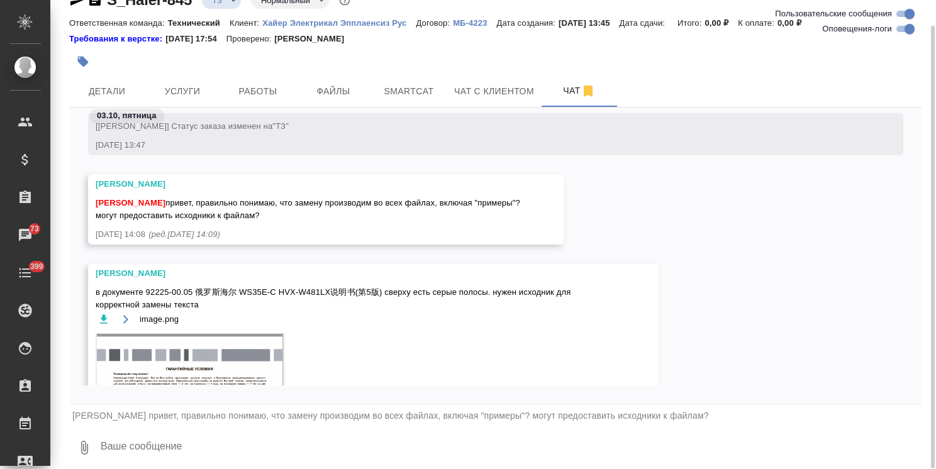
click at [174, 449] on textarea at bounding box center [510, 448] width 823 height 43
type textarea "думаю, да, но на всякий случай уточняю у клиента"
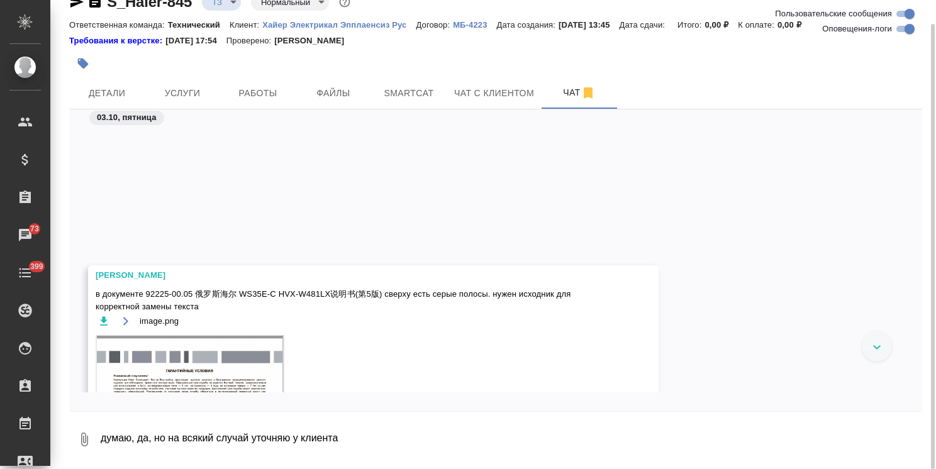
scroll to position [936, 0]
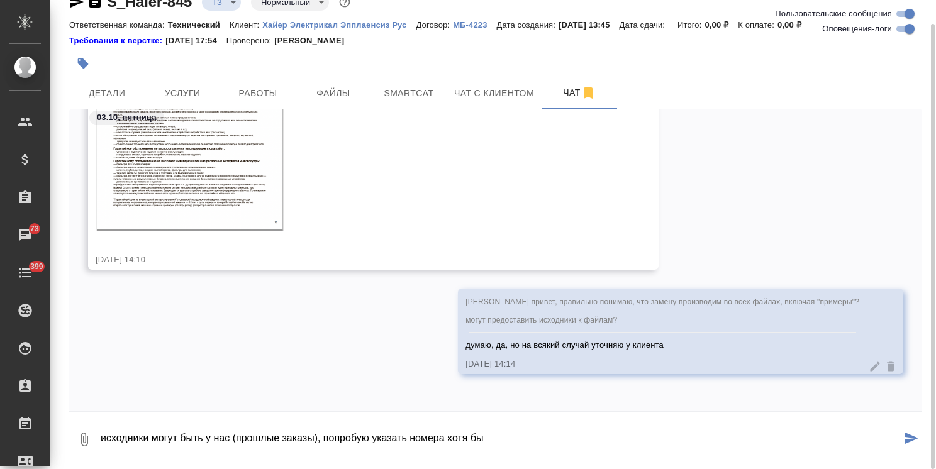
click at [367, 435] on textarea "исходники могут быть у нас (прошлые заказы), попробую указать номера хотя бы" at bounding box center [500, 439] width 802 height 43
type textarea "исходники могут быть у нас (прошлые заказы), попробую попросить указать номера …"
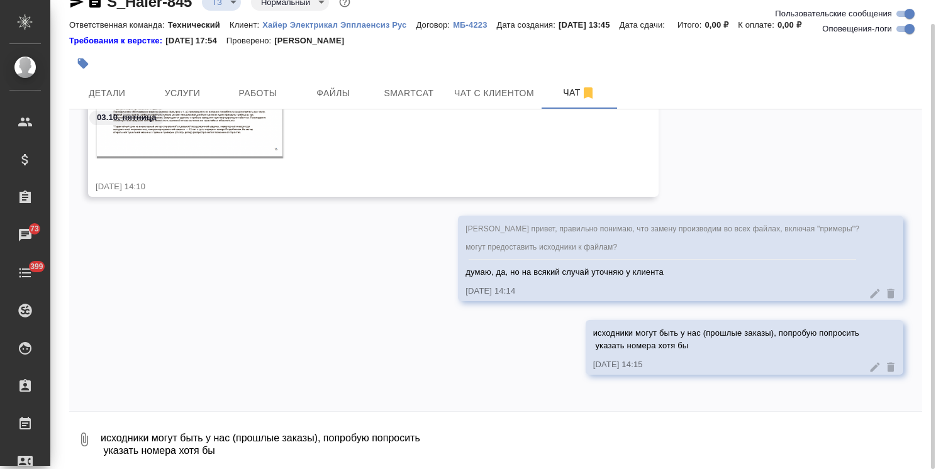
click at [869, 367] on icon at bounding box center [875, 367] width 13 height 13
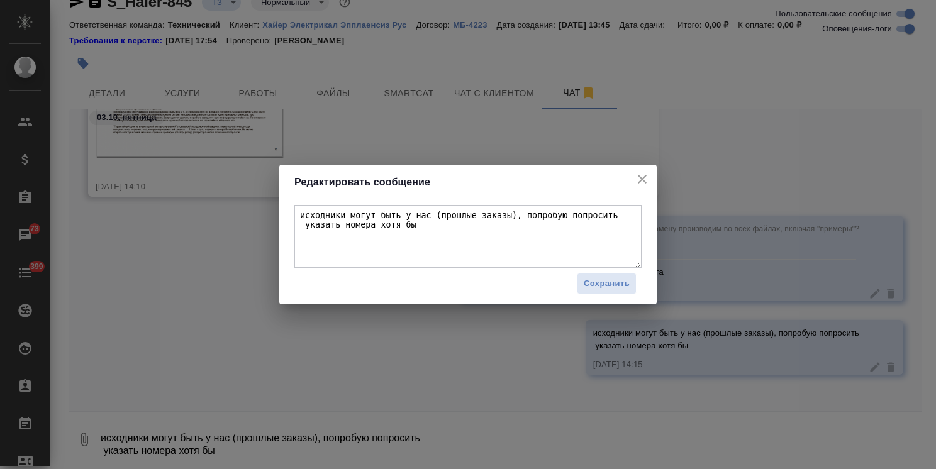
click at [307, 225] on textarea "исходники могут быть у нас (прошлые заказы), попробую попросить указать номера …" at bounding box center [467, 236] width 347 height 63
click at [304, 226] on textarea "исходники могут быть у нас (прошлые заказы), попробую попросить указать номера …" at bounding box center [467, 236] width 347 height 63
type textarea "исходники могут быть у нас (прошлые заказы), попробую попросить указать номера …"
click at [606, 284] on span "Сохранить" at bounding box center [607, 284] width 46 height 14
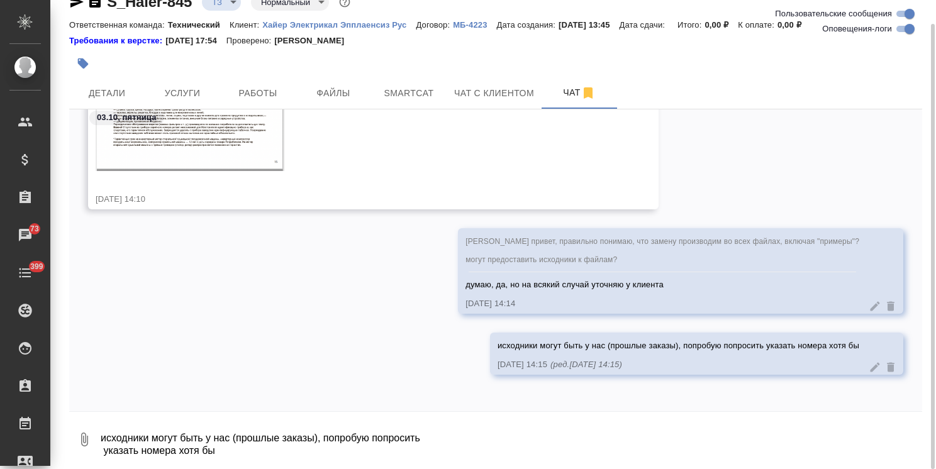
scroll to position [0, 0]
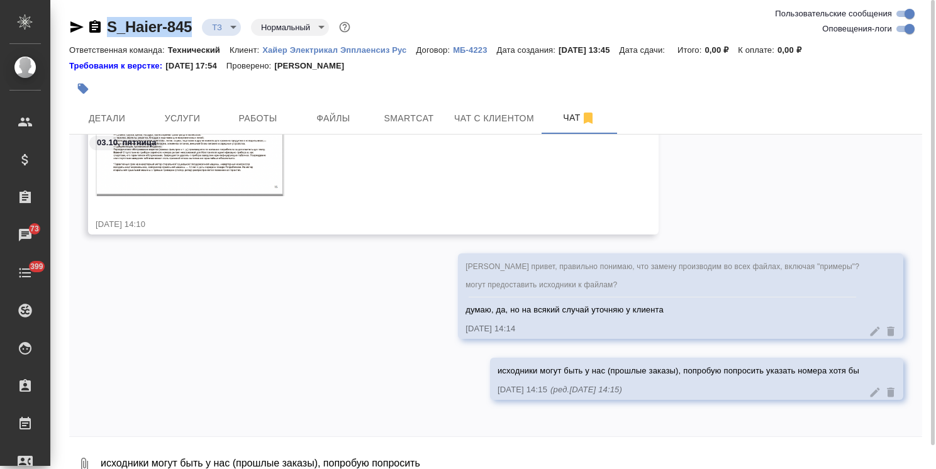
drag, startPoint x: 172, startPoint y: 10, endPoint x: 77, endPoint y: 9, distance: 94.4
click at [77, 9] on div "S_Haier-845 ТЗ tz Нормальный normal Ответственная команда: Технический Клиент: …" at bounding box center [495, 247] width 867 height 494
copy link "S_Haier-845"
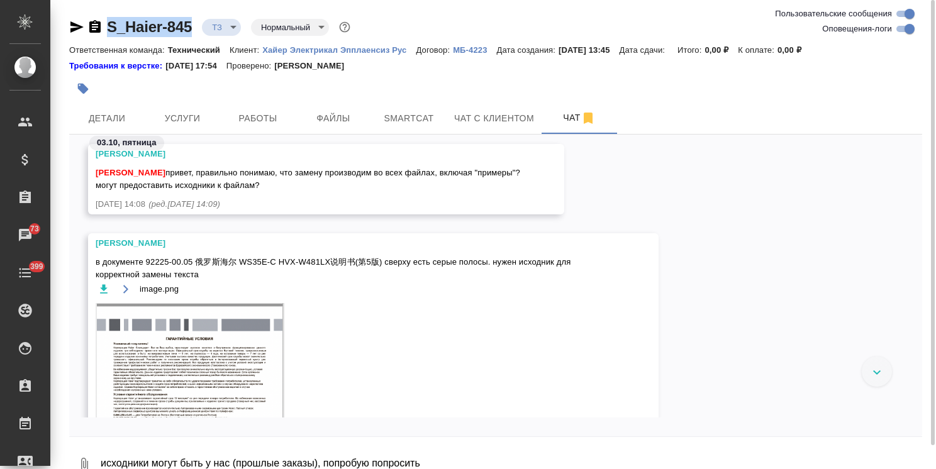
scroll to position [619, 0]
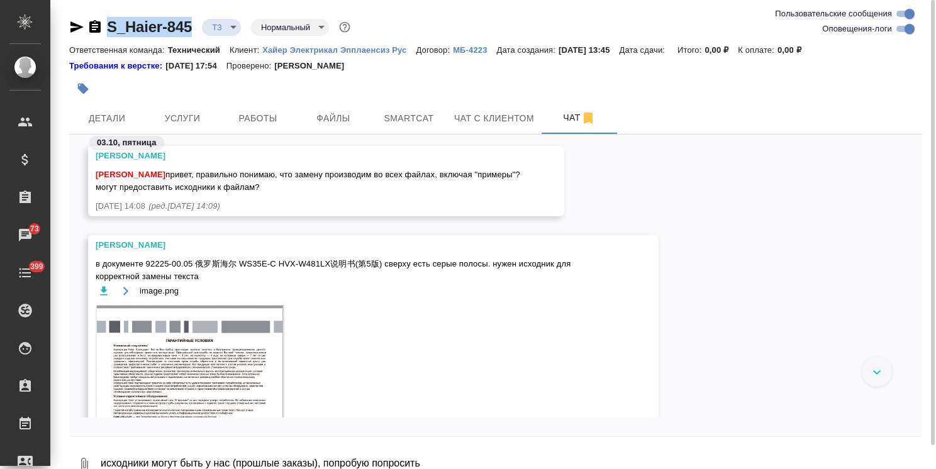
drag, startPoint x: 194, startPoint y: 174, endPoint x: 277, endPoint y: 192, distance: 84.3
click at [277, 192] on div "[PERSON_NAME] привет, правильно понимаю, что замену производим во всех файлах, …" at bounding box center [308, 179] width 425 height 28
copy span "правильно понимаю, что замену производим во всех файлах, включая "примеры"? мог…"
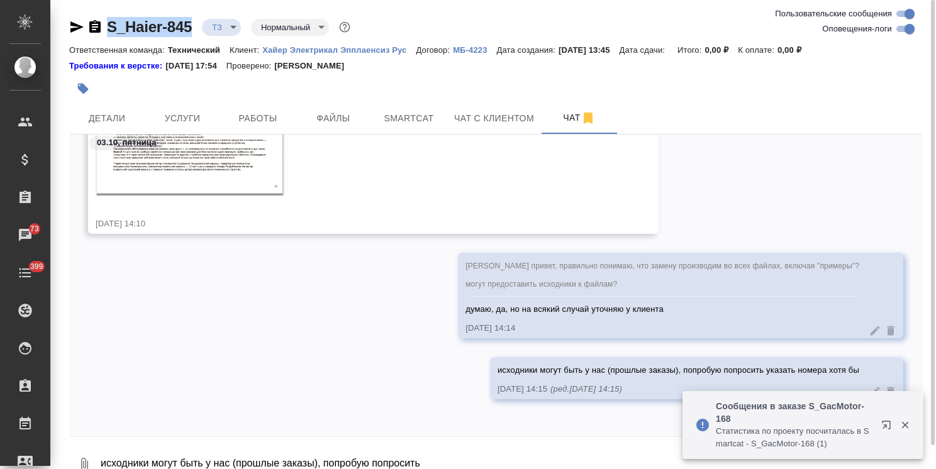
scroll to position [24, 0]
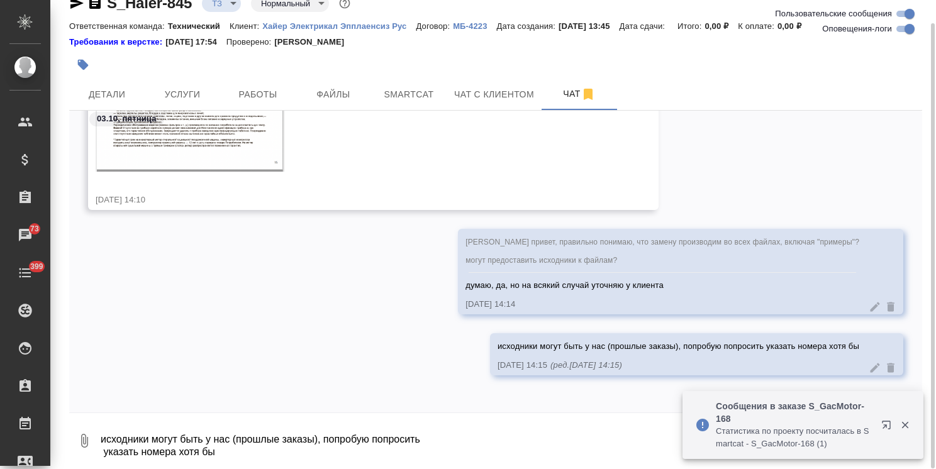
click at [186, 439] on textarea "исходники могут быть у нас (прошлые заказы), попробую попросить указать номера …" at bounding box center [510, 441] width 823 height 43
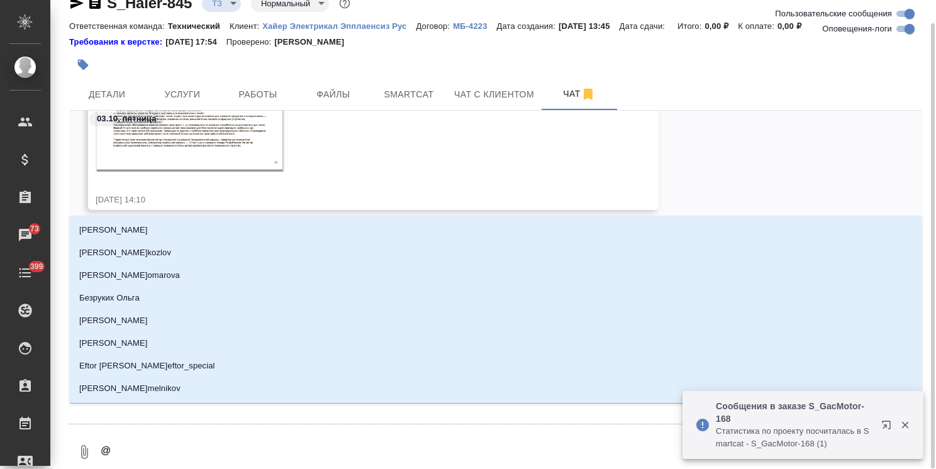
type textarea "@з"
type input "з"
type textarea "@за"
type input "за"
type textarea "@заб"
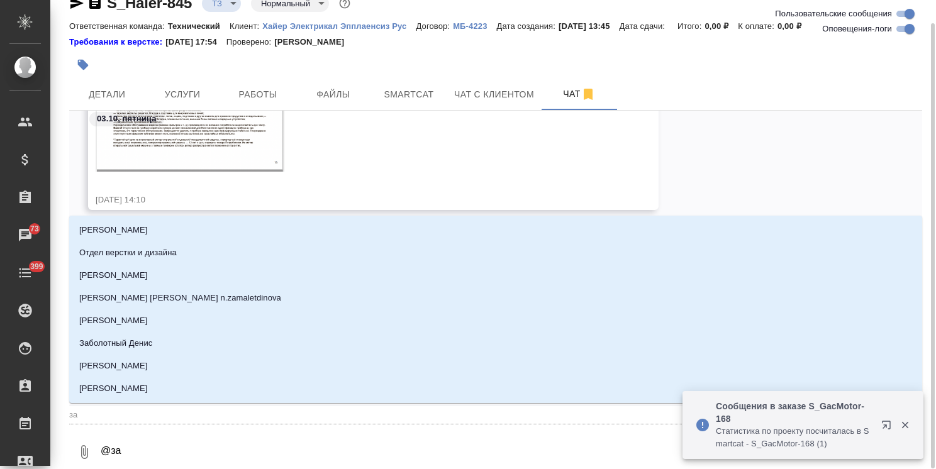
type input "заб"
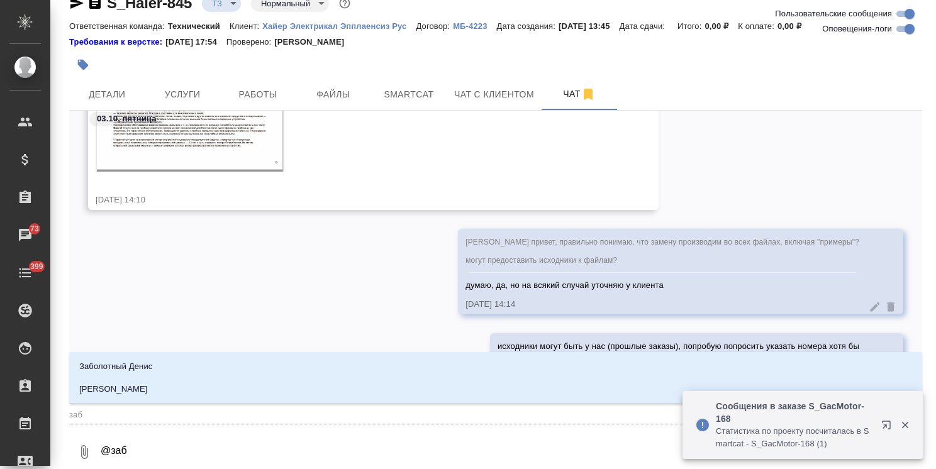
click at [204, 396] on li "[PERSON_NAME]" at bounding box center [495, 389] width 853 height 23
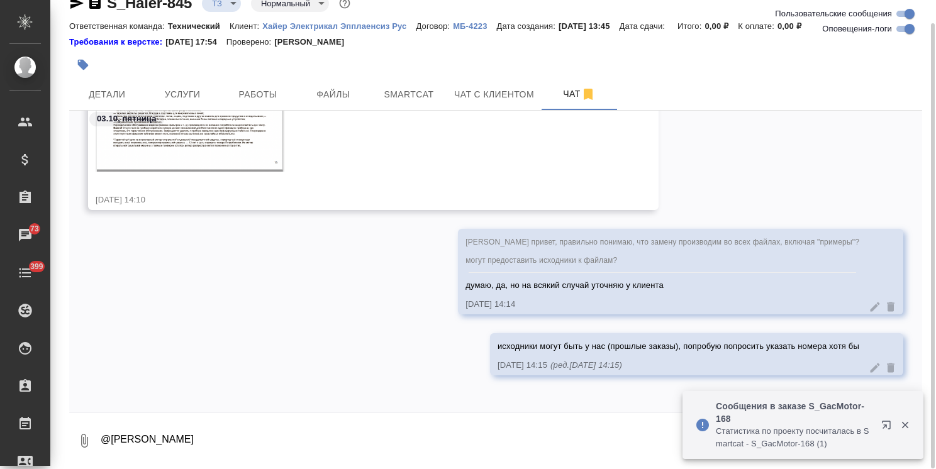
paste textarea
type textarea "@[PERSON_NAME]"
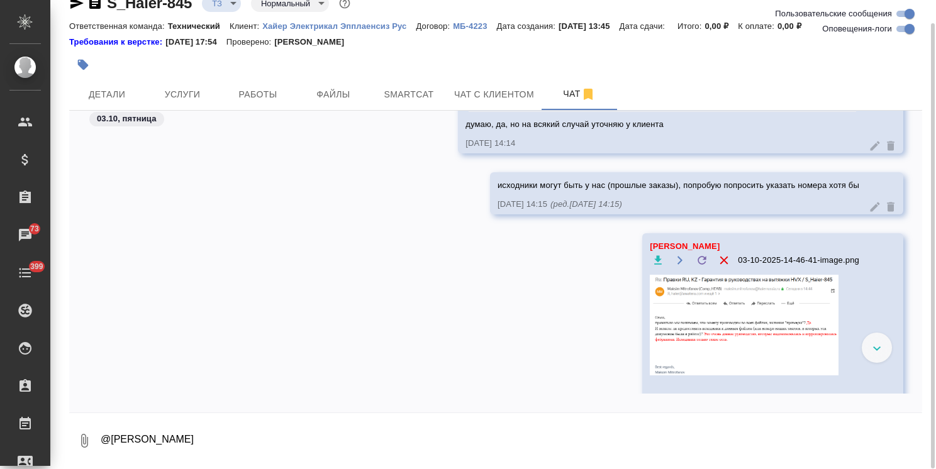
scroll to position [1159, 0]
click at [684, 343] on img at bounding box center [744, 324] width 189 height 101
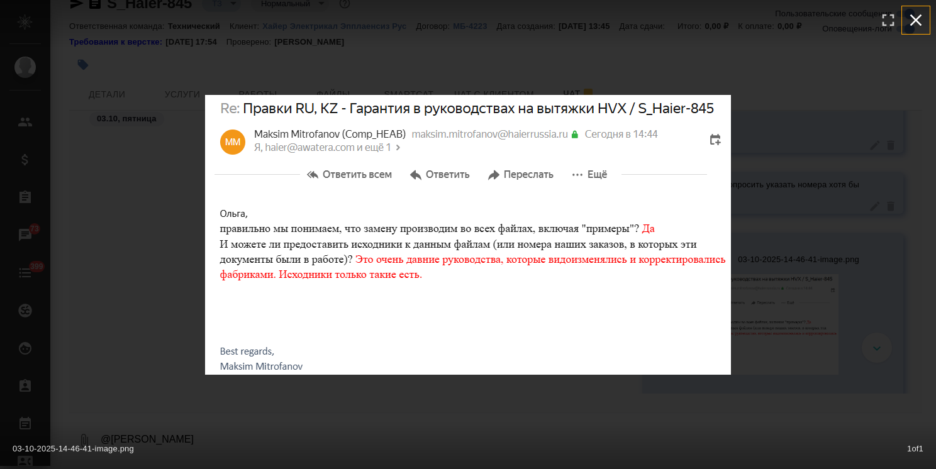
click at [920, 14] on icon "button" at bounding box center [916, 20] width 12 height 12
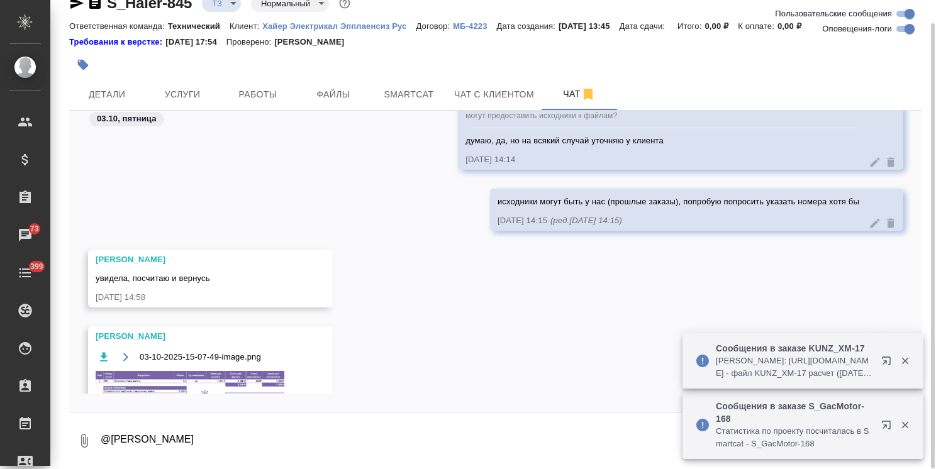
scroll to position [1111, 0]
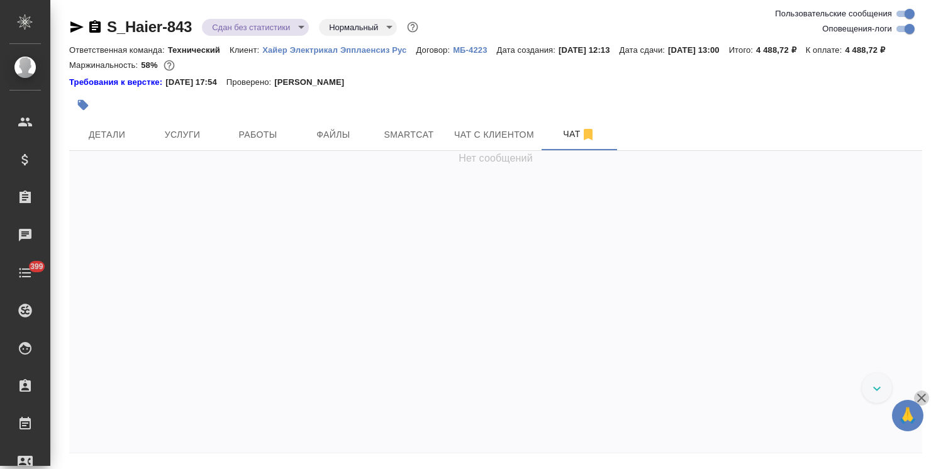
click at [924, 399] on icon "button" at bounding box center [921, 398] width 15 height 15
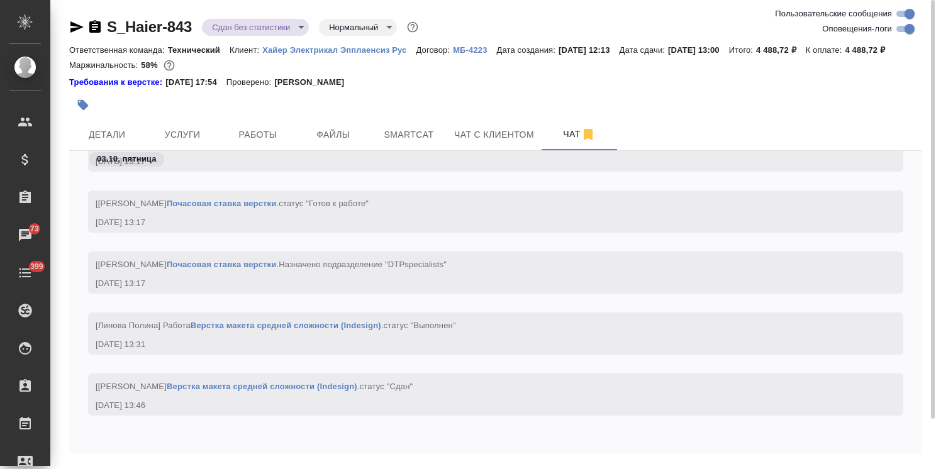
scroll to position [55, 0]
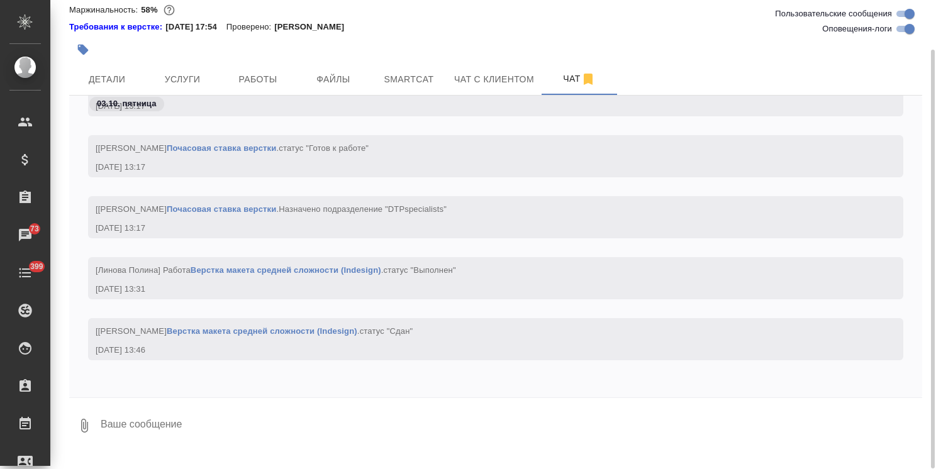
click at [228, 444] on textarea at bounding box center [510, 425] width 823 height 43
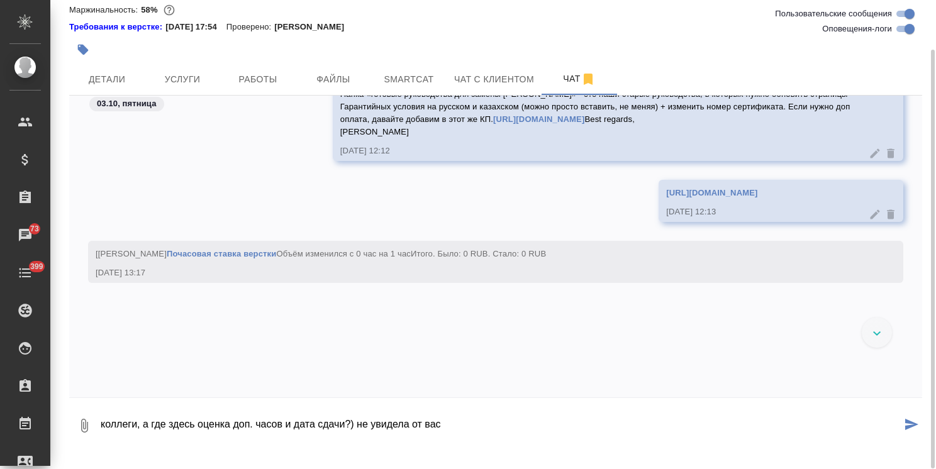
scroll to position [24410, 0]
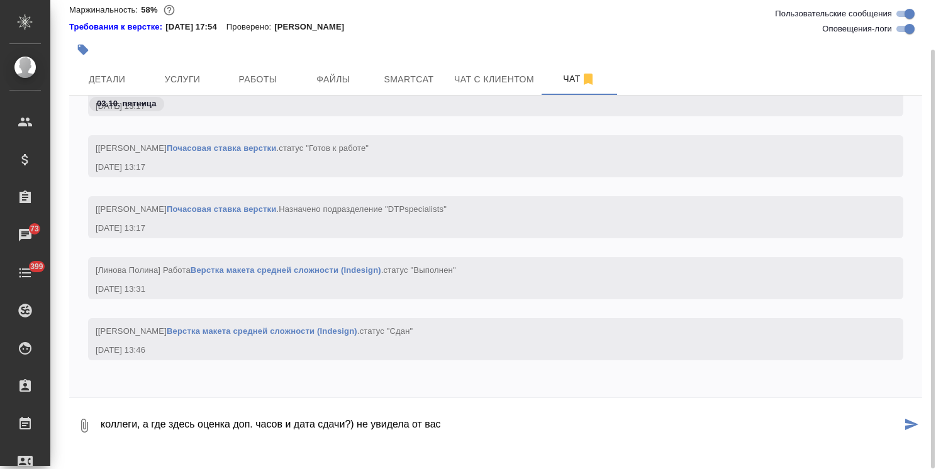
click at [486, 434] on textarea "коллеги, а где здесь оценка доп. часов и дата сдачи?) не увидела от вас" at bounding box center [500, 425] width 802 height 43
type textarea "коллеги, а где здесь оценка доп. часов и дата сдачи?) не увидела от вас, 2 часа…"
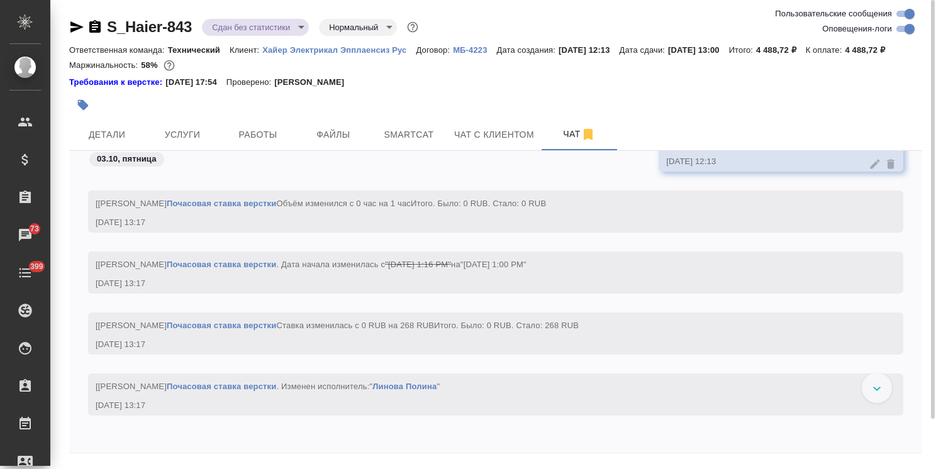
scroll to position [24199, 0]
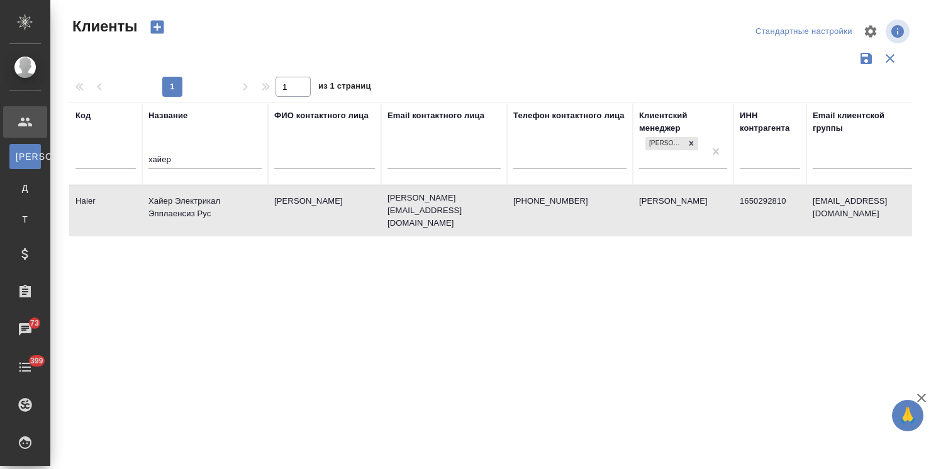
select select "RU"
drag, startPoint x: 0, startPoint y: 0, endPoint x: 118, endPoint y: 157, distance: 196.8
click at [118, 157] on tr "Код Название хайер ФИО контактного лица Email контактного лица Телефон контактн…" at bounding box center [544, 144] width 951 height 82
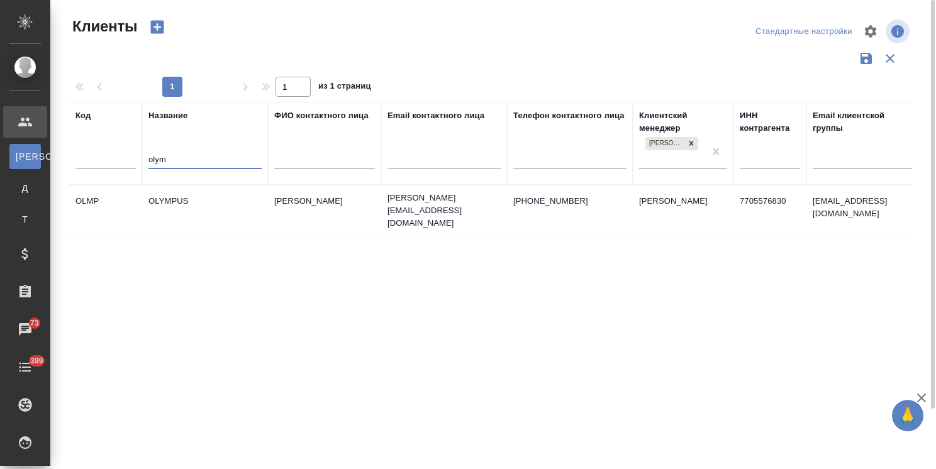
type input "olym"
click at [194, 197] on td "OLYMPUS" at bounding box center [205, 211] width 126 height 44
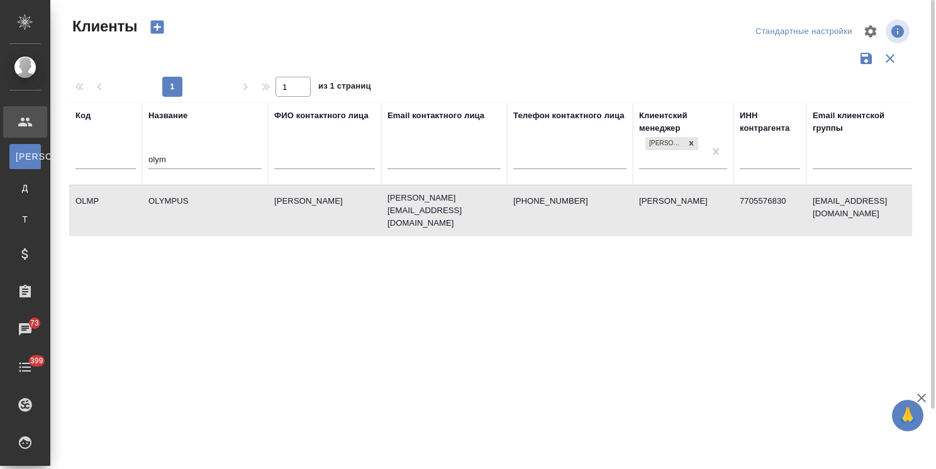
click at [194, 197] on td "OLYMPUS" at bounding box center [205, 211] width 126 height 44
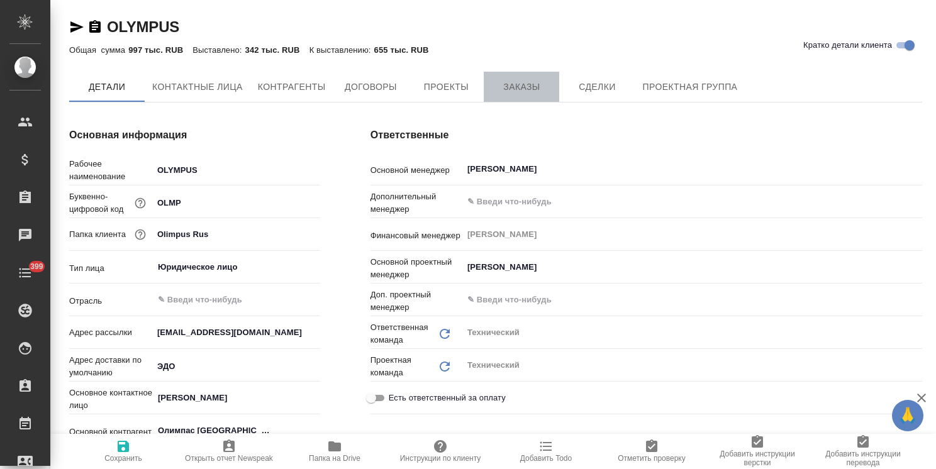
click at [530, 84] on span "Заказы" at bounding box center [521, 87] width 60 height 16
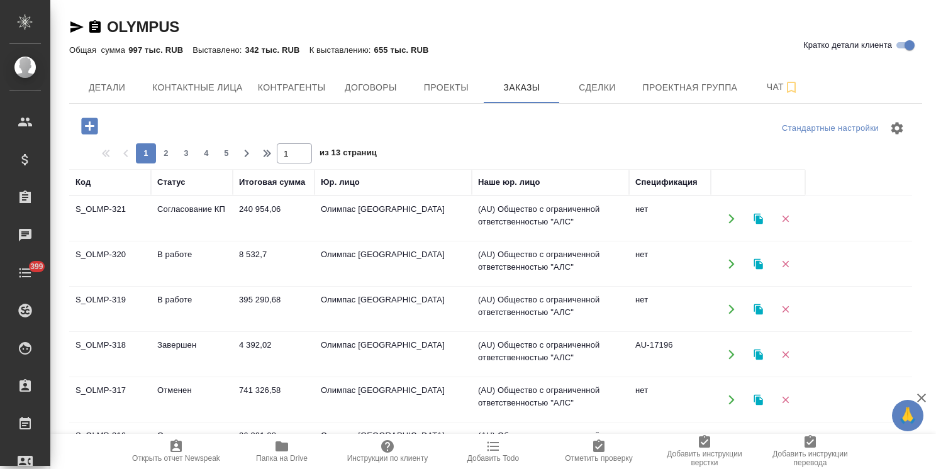
click at [93, 126] on icon "button" at bounding box center [90, 126] width 22 height 22
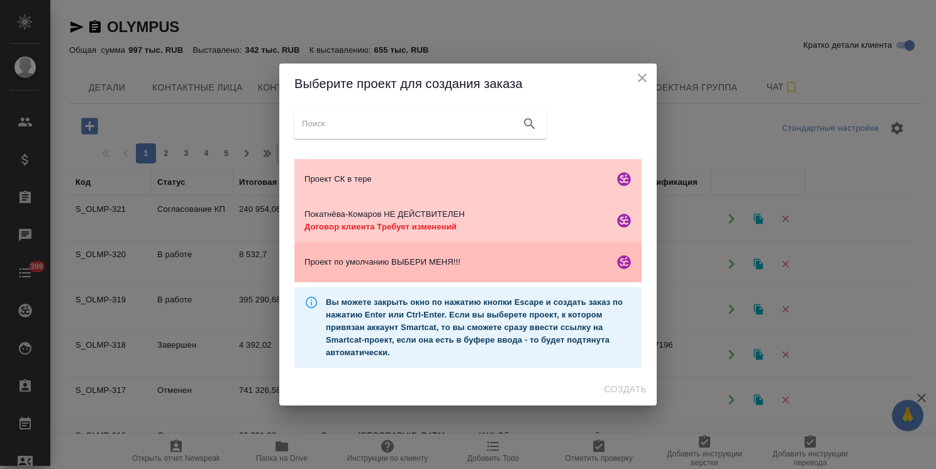
click at [460, 259] on span "Проект по умолчанию ВЫБЕРИ МЕНЯ!!!" at bounding box center [456, 262] width 304 height 13
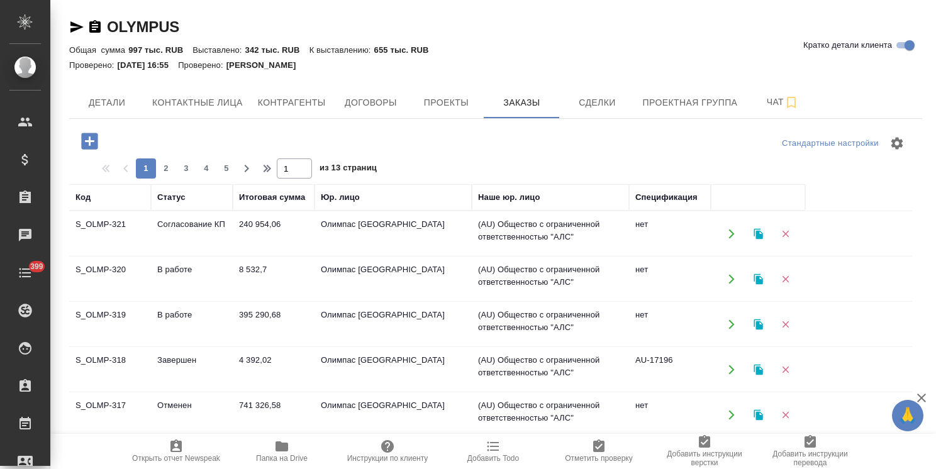
click at [90, 152] on button "button" at bounding box center [89, 141] width 35 height 26
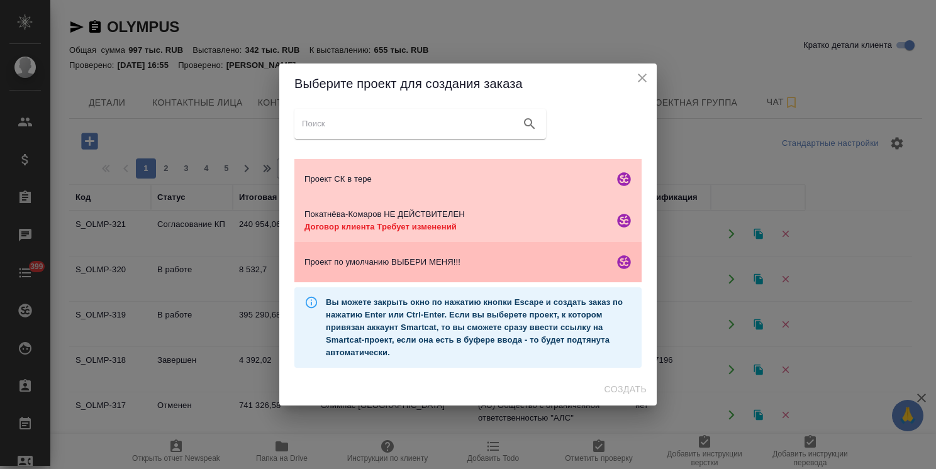
click at [491, 260] on span "Проект по умолчанию ВЫБЕРИ МЕНЯ!!!" at bounding box center [456, 262] width 304 height 13
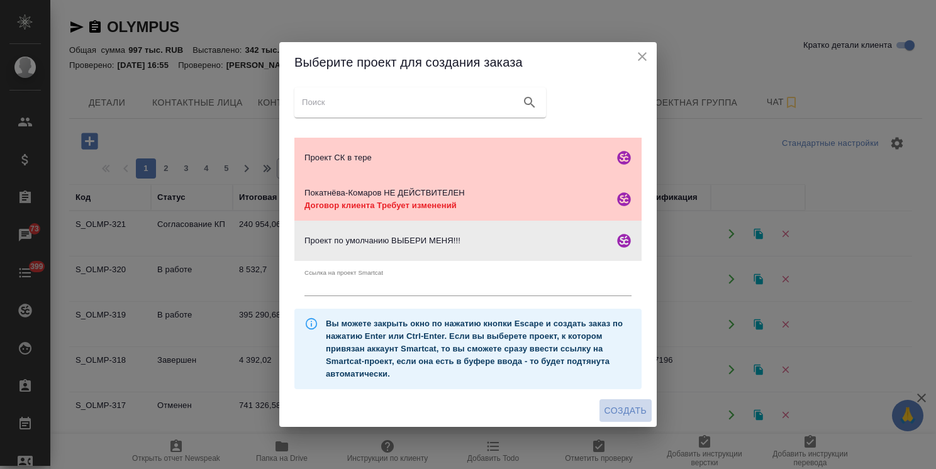
click at [628, 410] on span "Создать" at bounding box center [626, 411] width 42 height 16
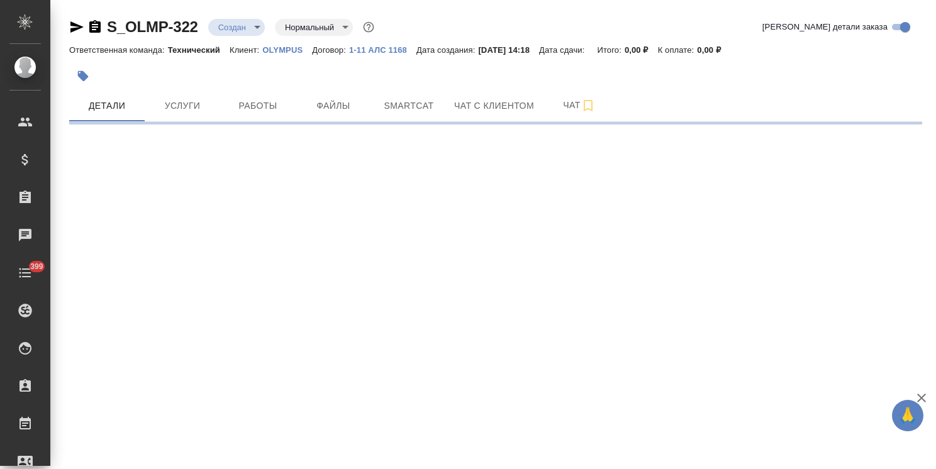
select select "RU"
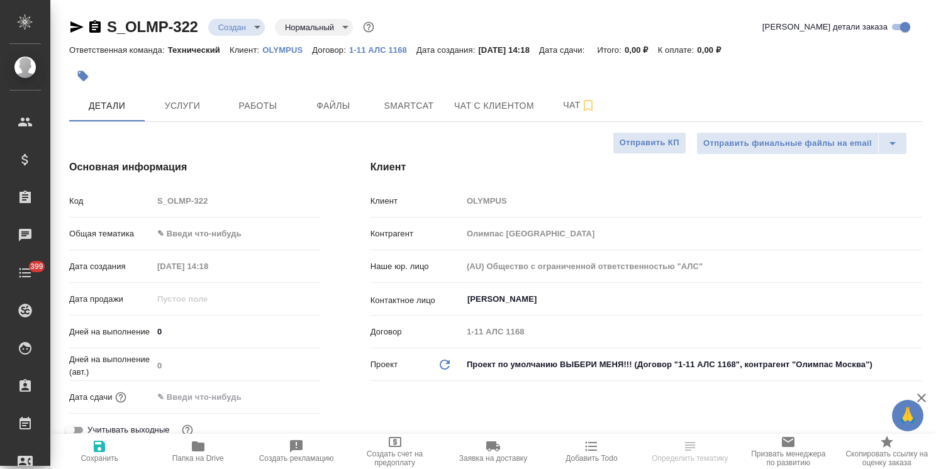
type textarea "x"
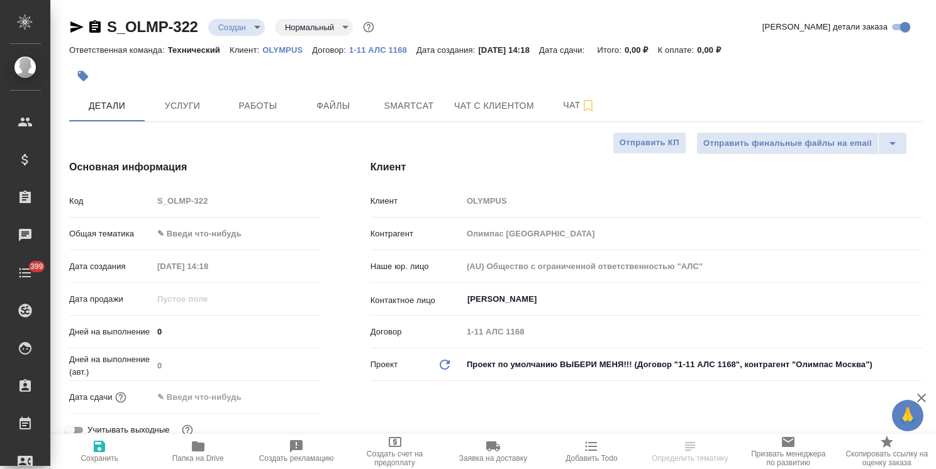
type textarea "x"
click at [506, 296] on input "Эверскова Анастасия" at bounding box center [671, 299] width 410 height 15
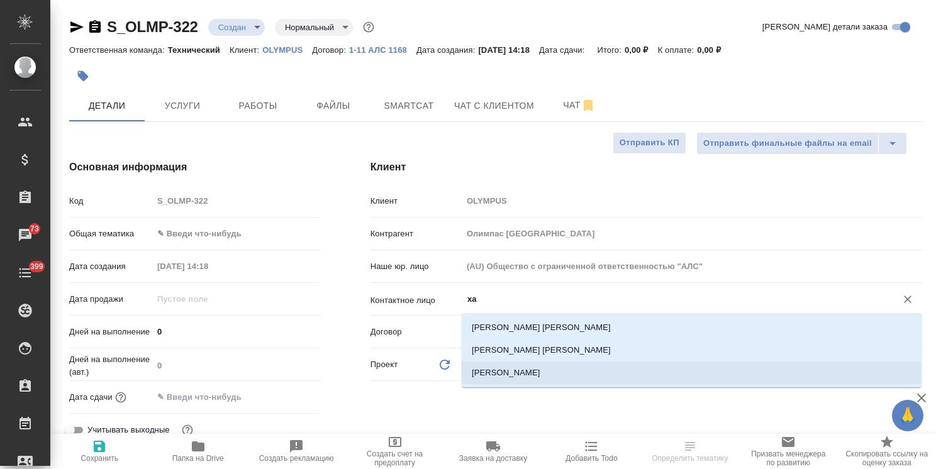
click at [511, 371] on li "Квитко Ха" at bounding box center [692, 373] width 460 height 23
type input "Квитко Ха"
type textarea "x"
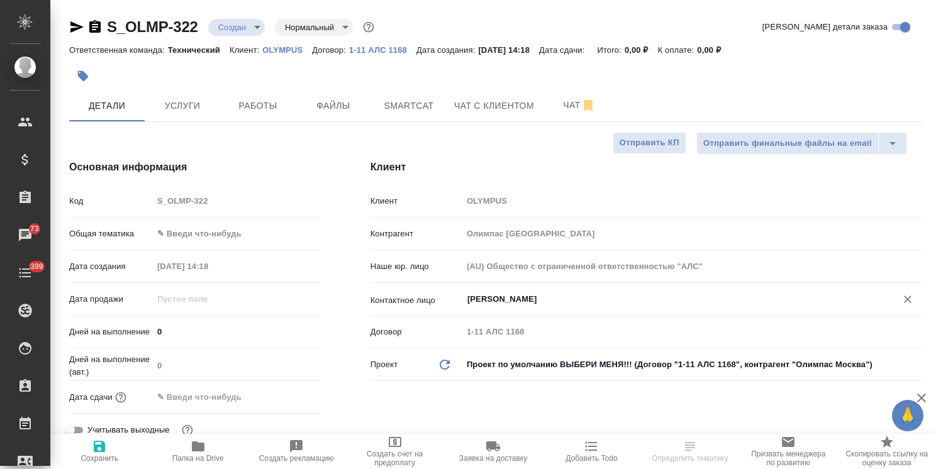
type input "Квитко Ха"
click at [111, 455] on span "Сохранить" at bounding box center [100, 458] width 38 height 9
type textarea "x"
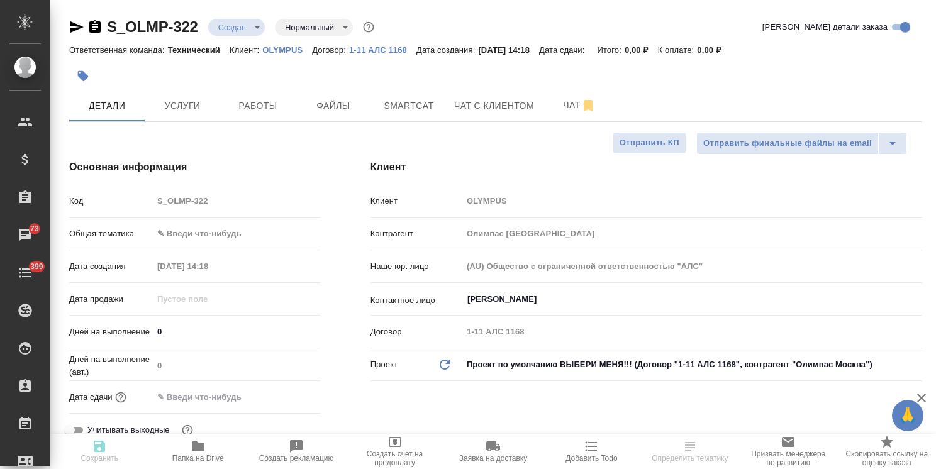
type textarea "x"
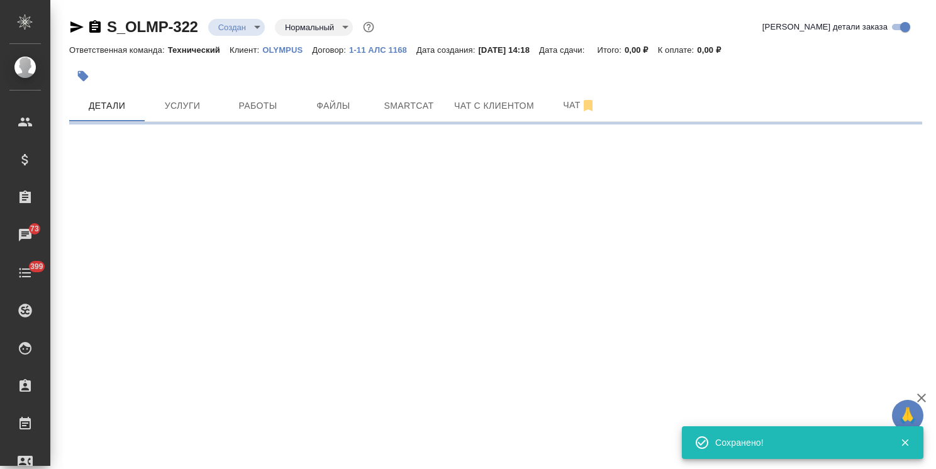
select select "RU"
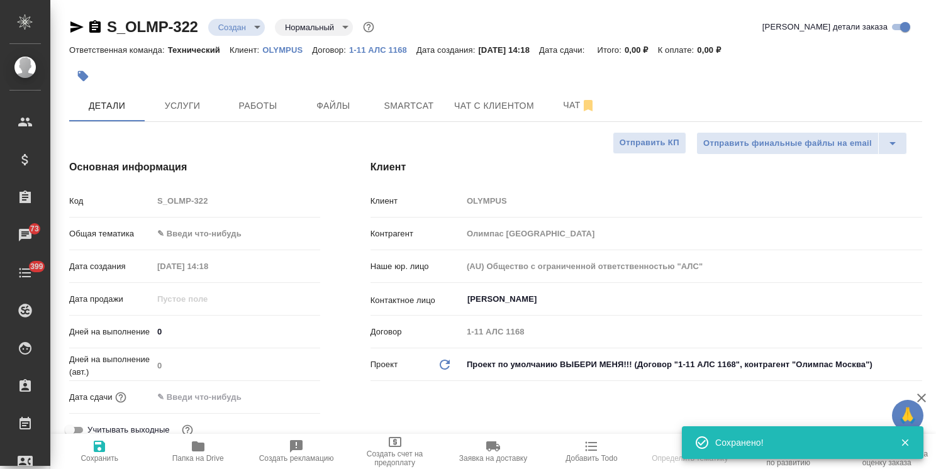
type textarea "x"
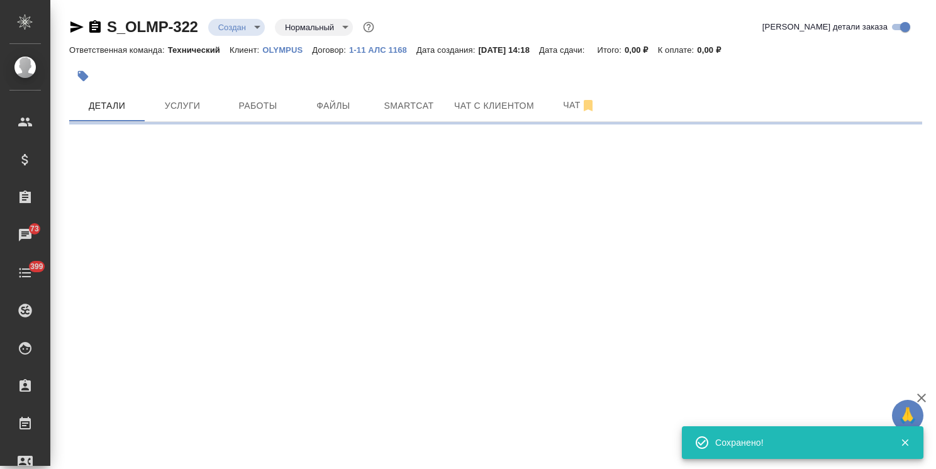
select select "RU"
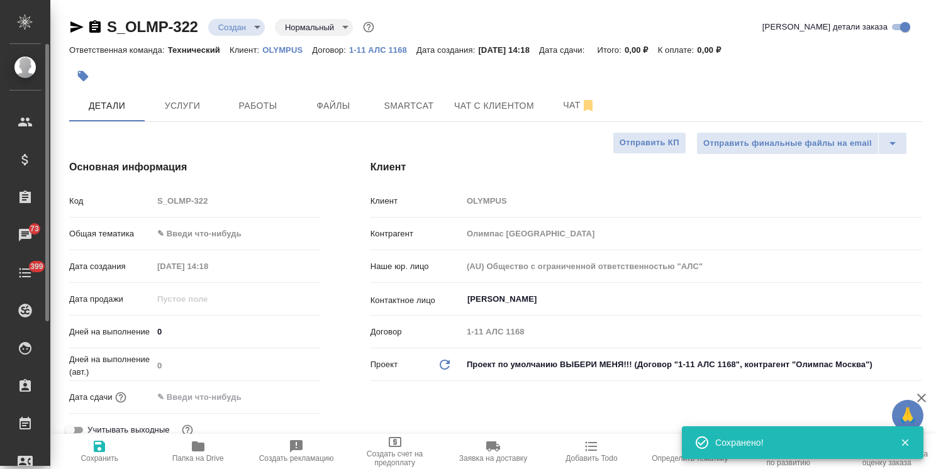
type textarea "x"
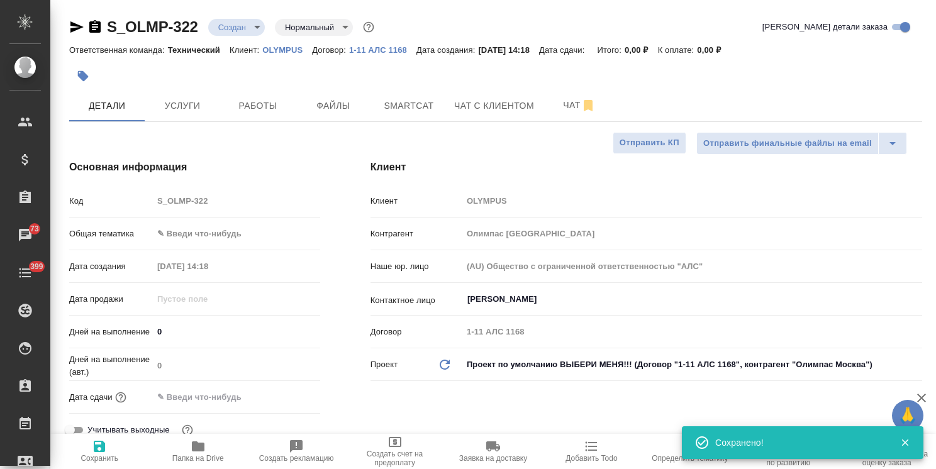
type textarea "x"
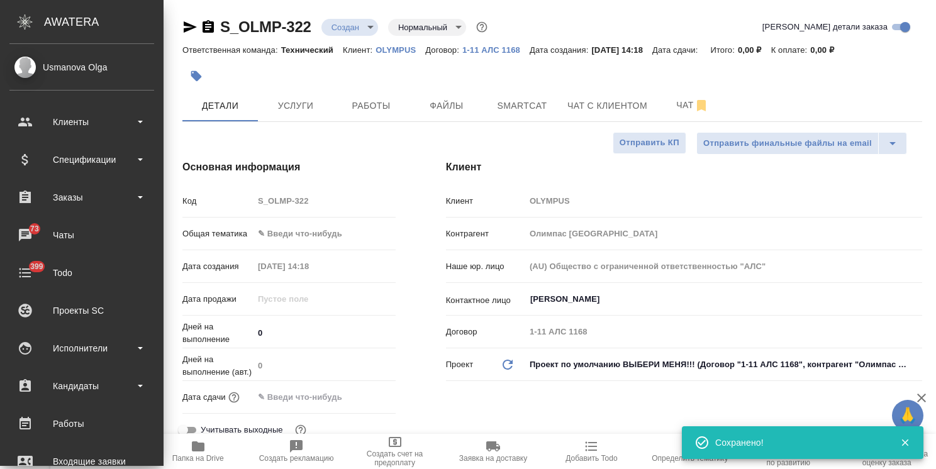
type textarea "x"
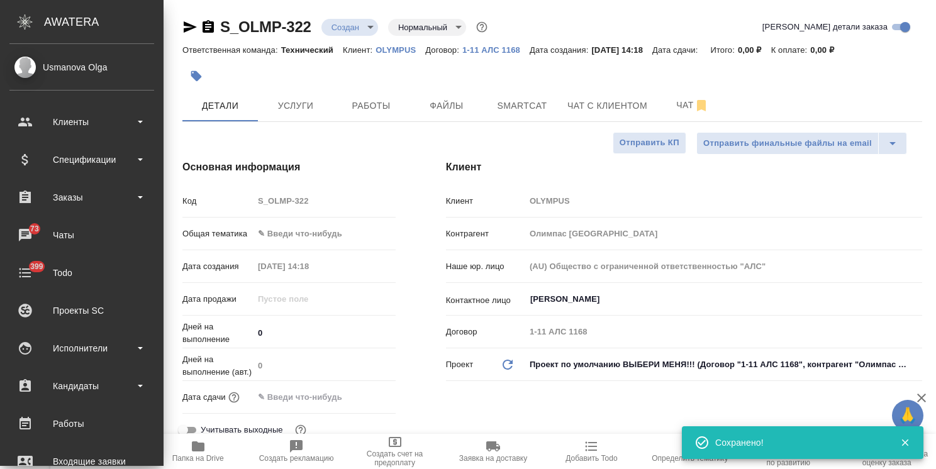
type textarea "x"
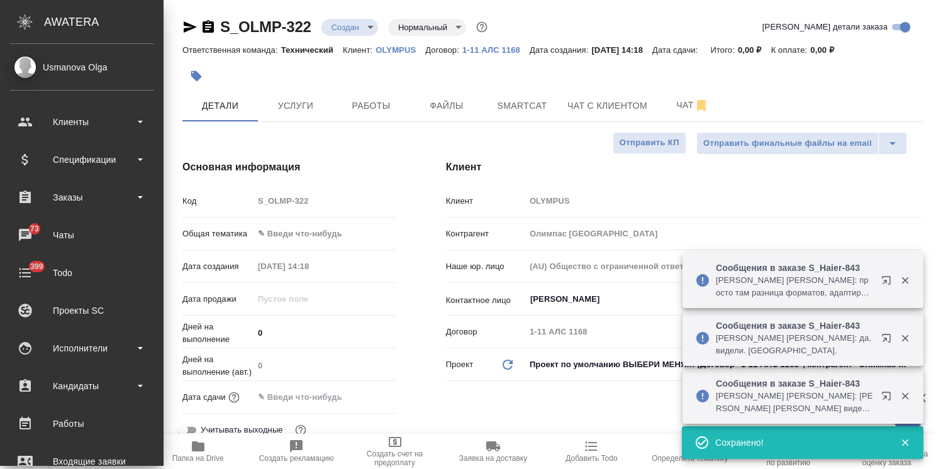
type textarea "x"
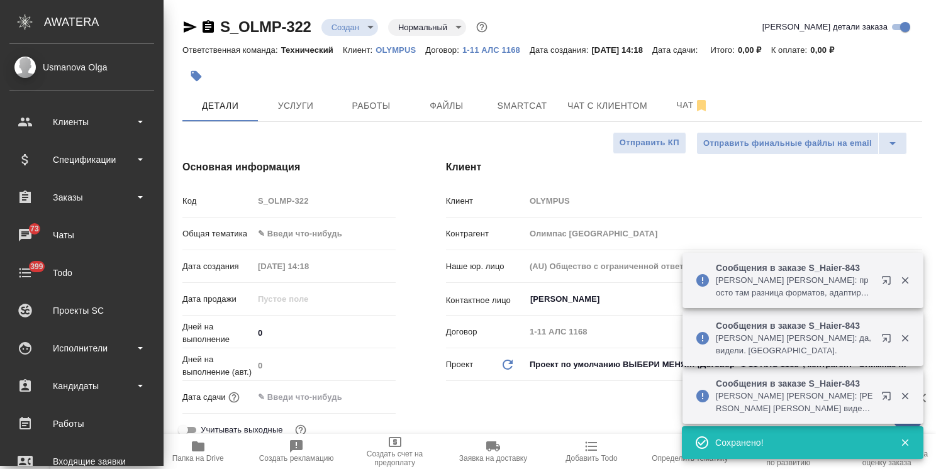
type textarea "x"
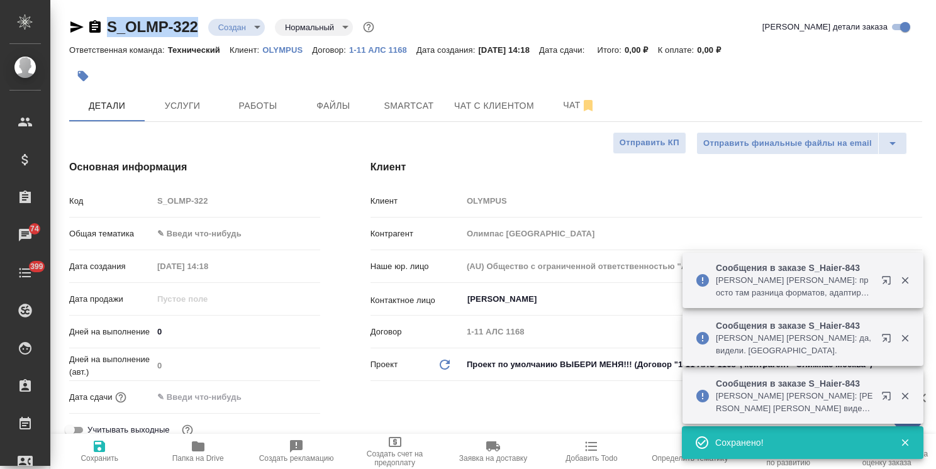
drag, startPoint x: 147, startPoint y: 13, endPoint x: 73, endPoint y: 3, distance: 75.0
copy link "S_OLMP-322"
type textarea "x"
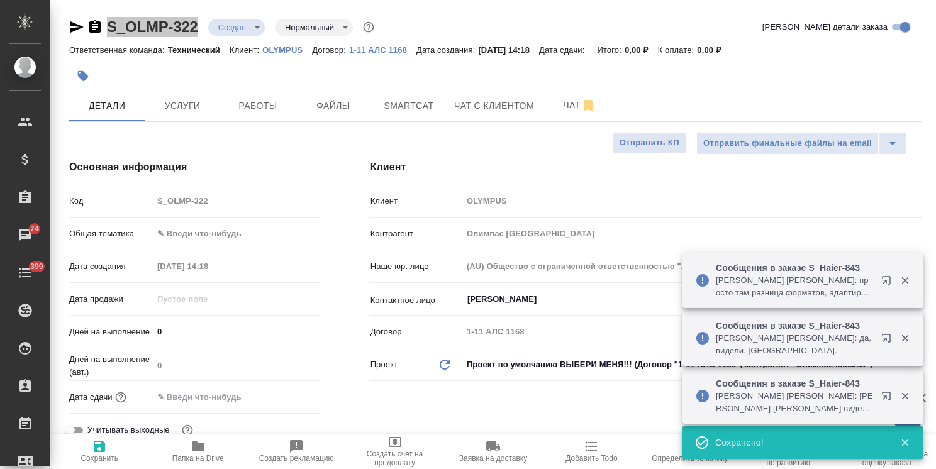
type textarea "x"
click at [224, 242] on body "🙏 .cls-1 fill:#fff; AWATERA Usmanova Olga Клиенты Спецификации Заказы 74 Чаты 3…" at bounding box center [468, 234] width 936 height 469
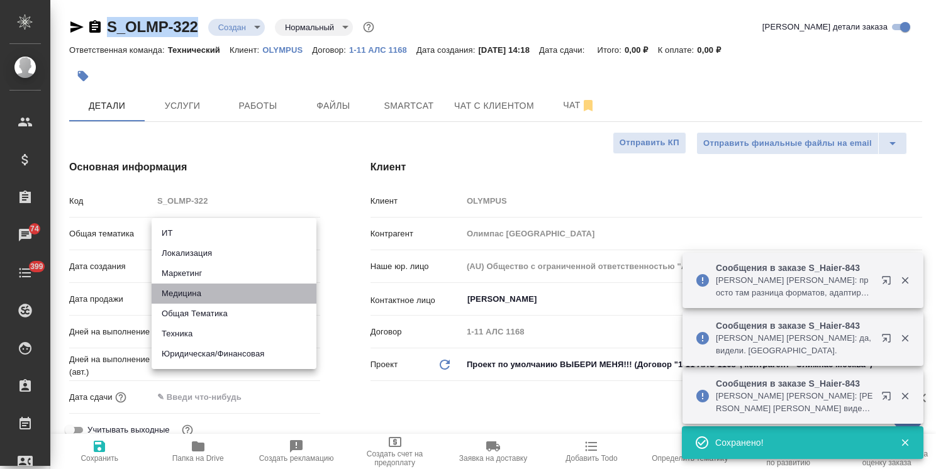
click at [199, 288] on li "Медицина" at bounding box center [234, 294] width 165 height 20
type input "med"
type textarea "x"
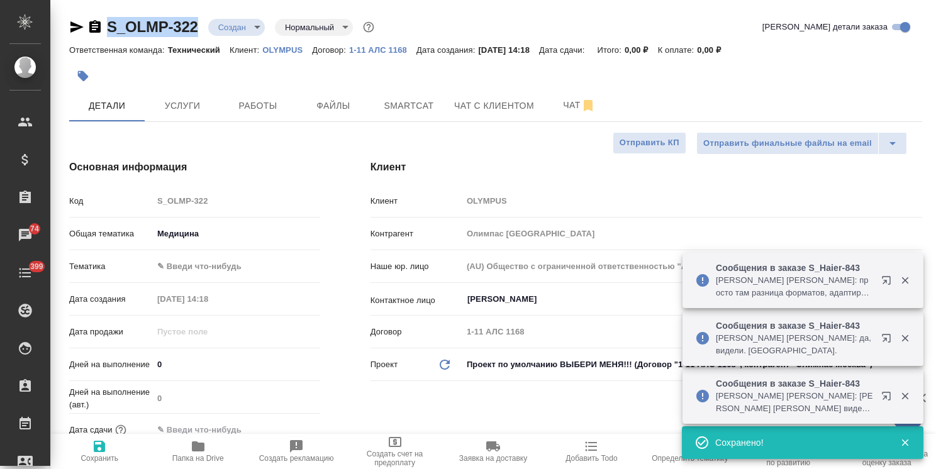
click at [224, 270] on body "🙏 .cls-1 fill:#fff; AWATERA Usmanova Olga Клиенты Спецификации Заказы 74 Чаты 3…" at bounding box center [468, 234] width 936 height 469
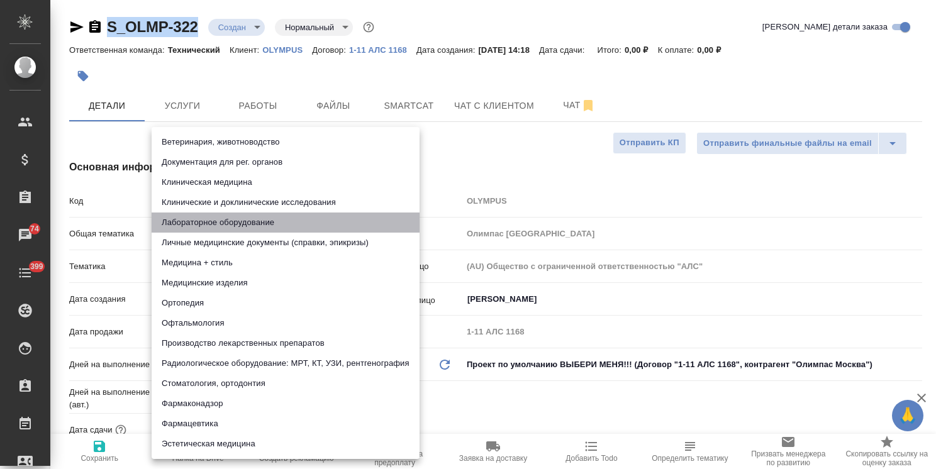
click at [196, 221] on li "Лабораторное оборудование" at bounding box center [286, 223] width 268 height 20
type textarea "x"
type input "6149830c2b7be24903fd7a80"
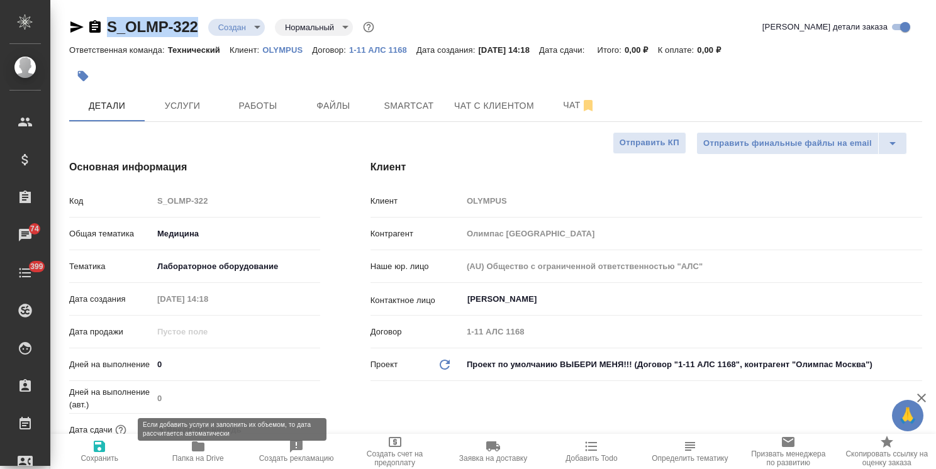
click at [107, 454] on span "Сохранить" at bounding box center [100, 458] width 38 height 9
type textarea "x"
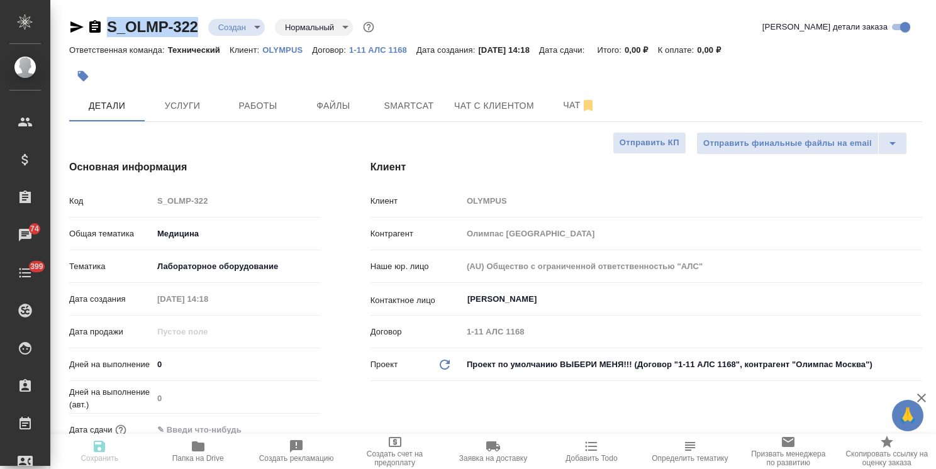
type textarea "x"
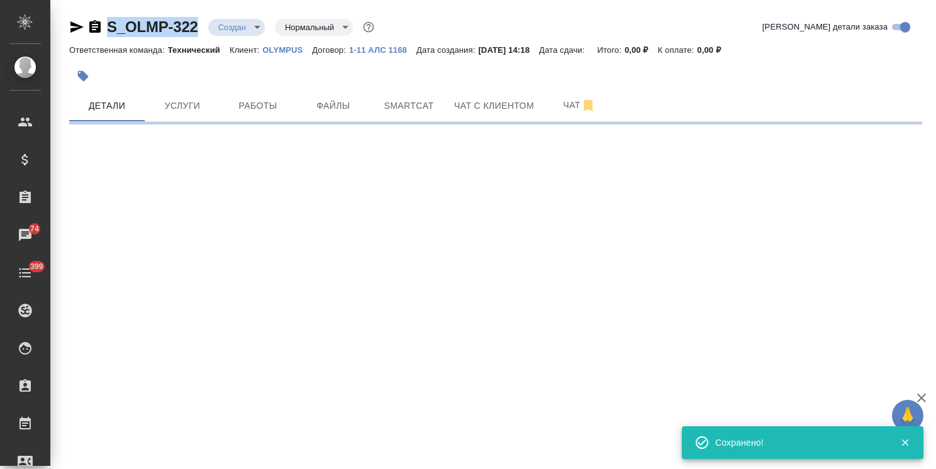
select select "RU"
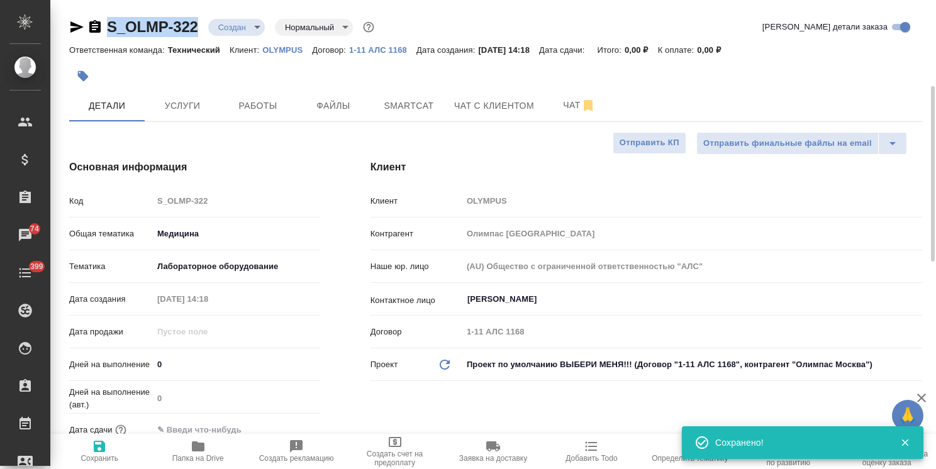
type textarea "x"
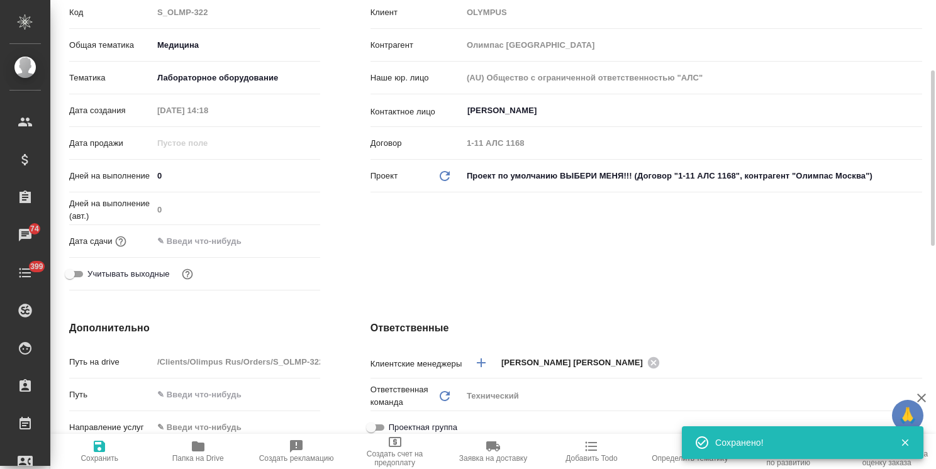
scroll to position [315, 0]
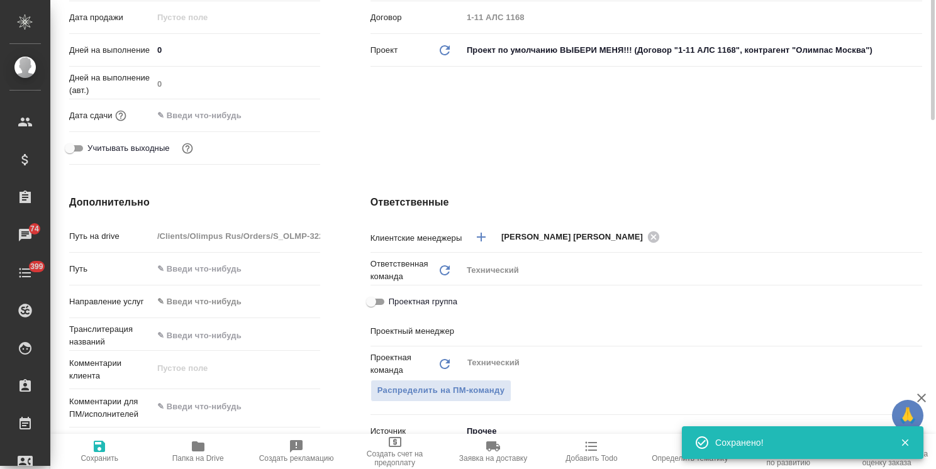
type input "Сергеева Анастасия"
type input "Комаров Роман"
type textarea "x"
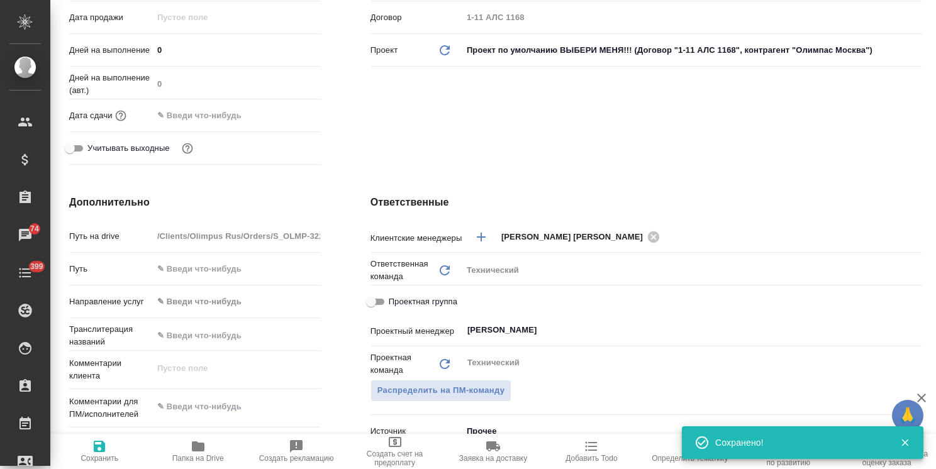
type textarea "x"
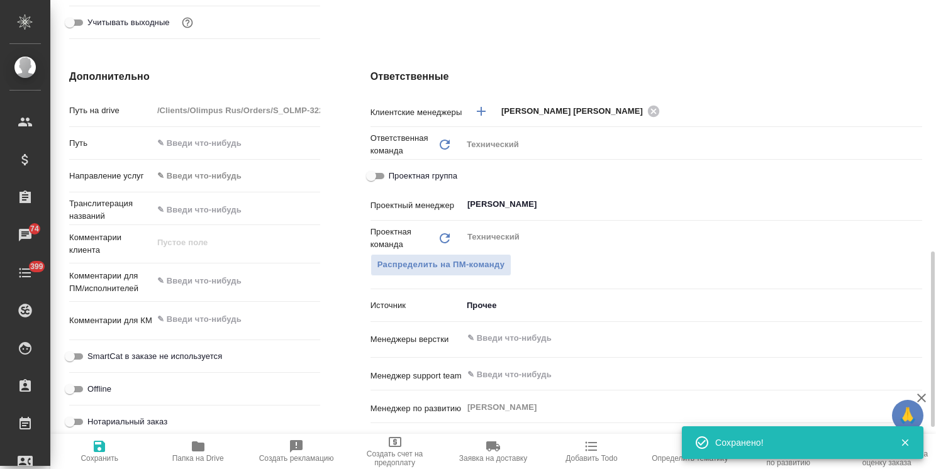
scroll to position [503, 0]
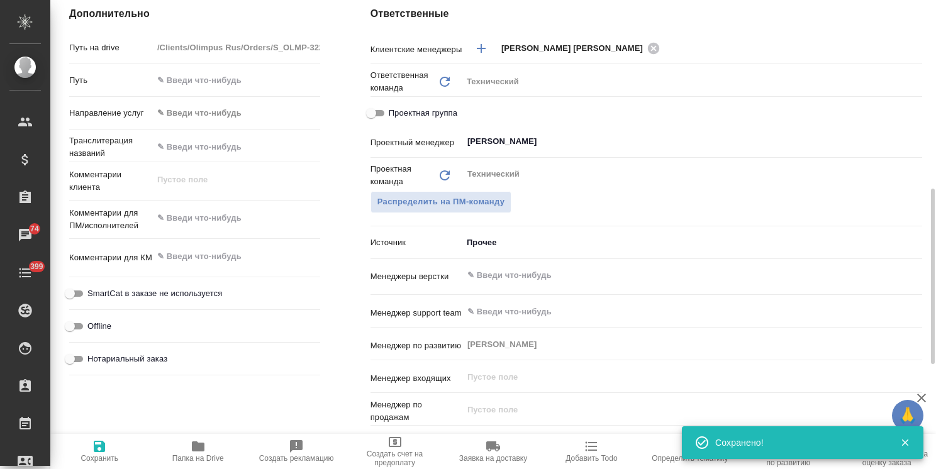
type textarea "x"
click at [218, 223] on textarea at bounding box center [236, 218] width 167 height 21
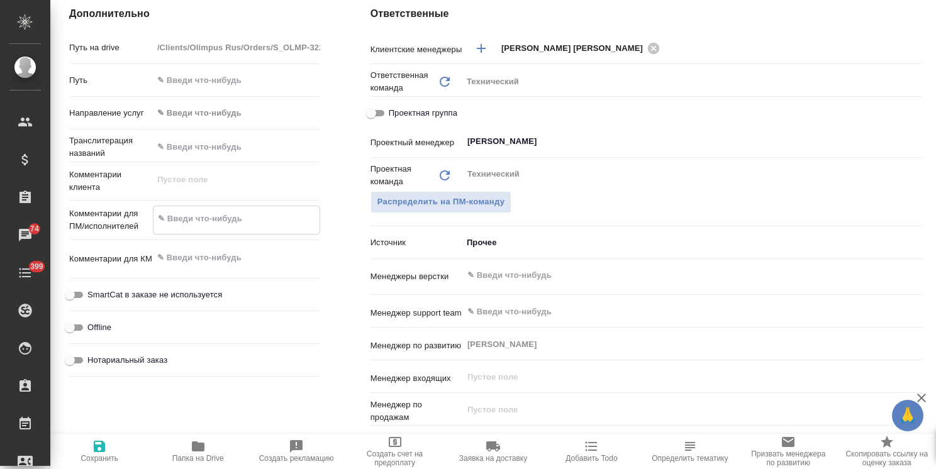
type textarea "x"
type textarea "y"
type textarea "x"
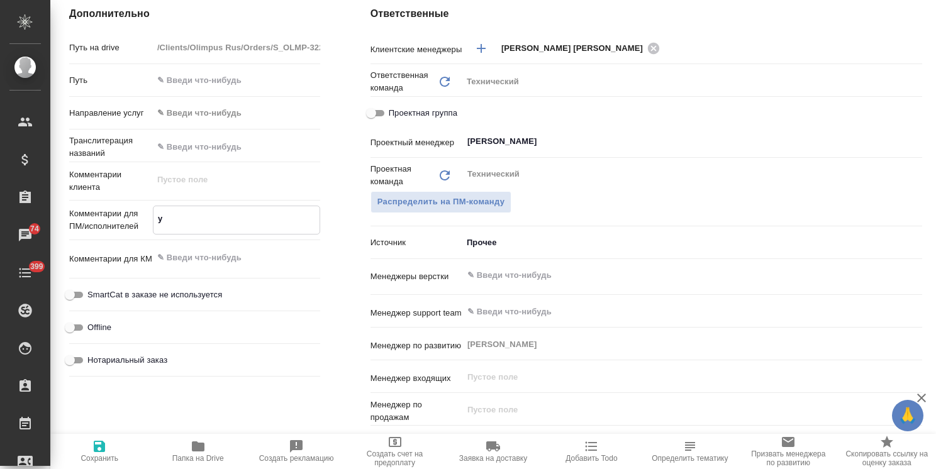
type textarea "yf"
type textarea "x"
type textarea "yf"
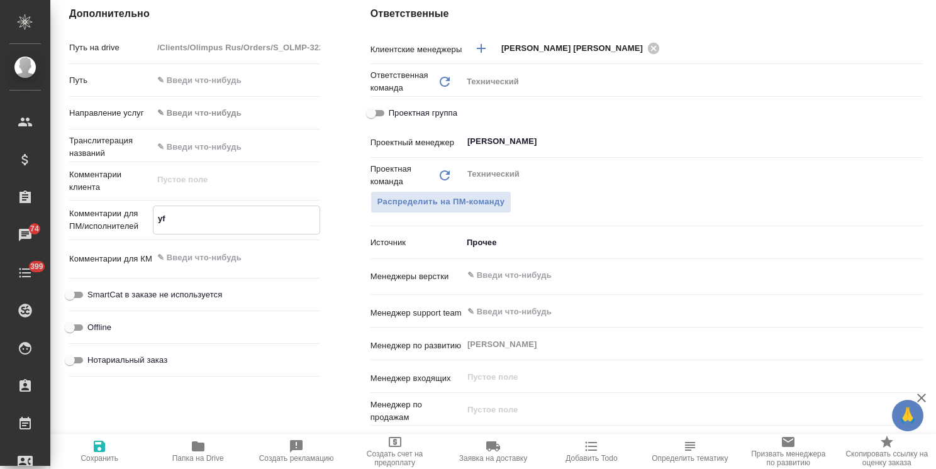
type textarea "x"
type textarea "yf h"
type textarea "x"
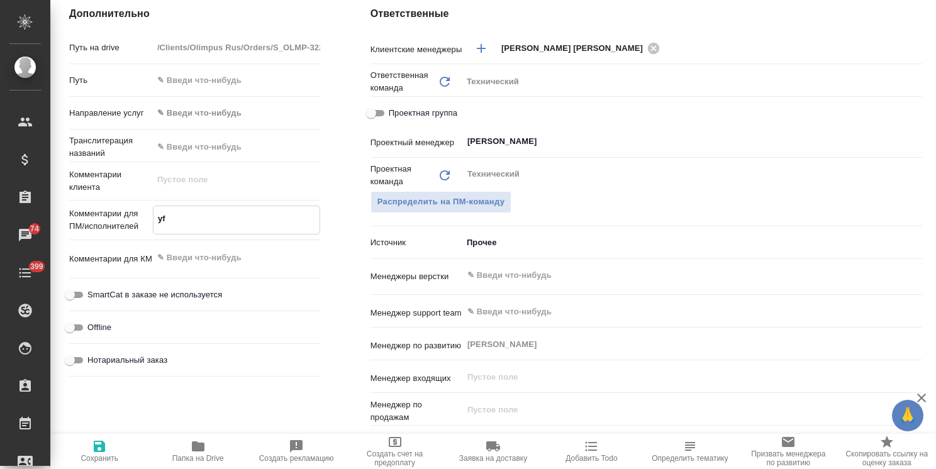
type textarea "x"
type textarea "yf he"
type textarea "x"
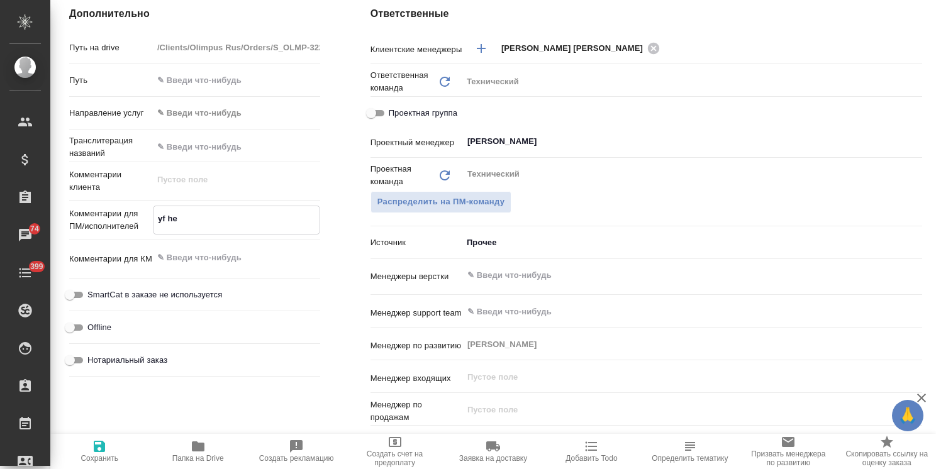
type textarea "x"
type textarea "yf hec"
type textarea "x"
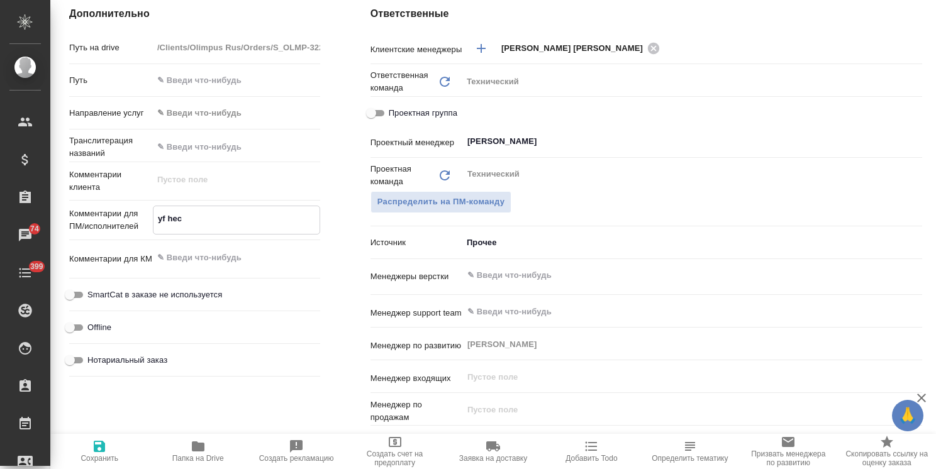
type textarea "yf he"
type textarea "x"
type textarea "yf h"
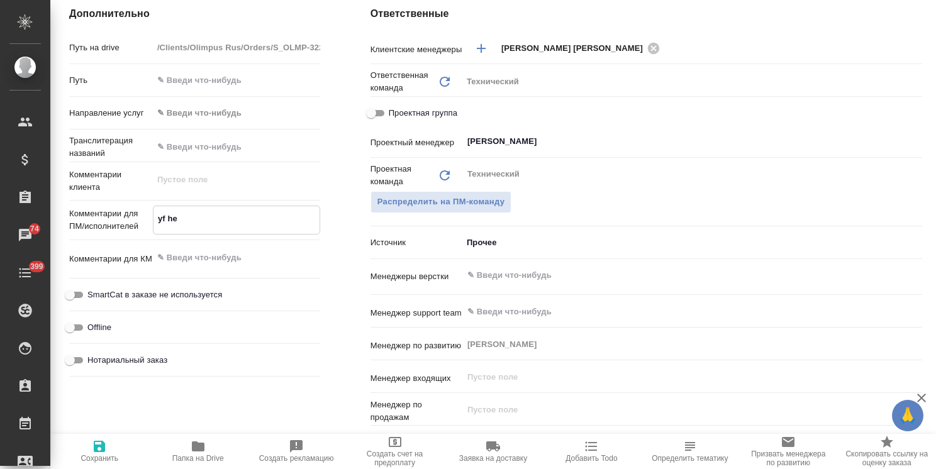
type textarea "x"
type textarea "yf"
type textarea "x"
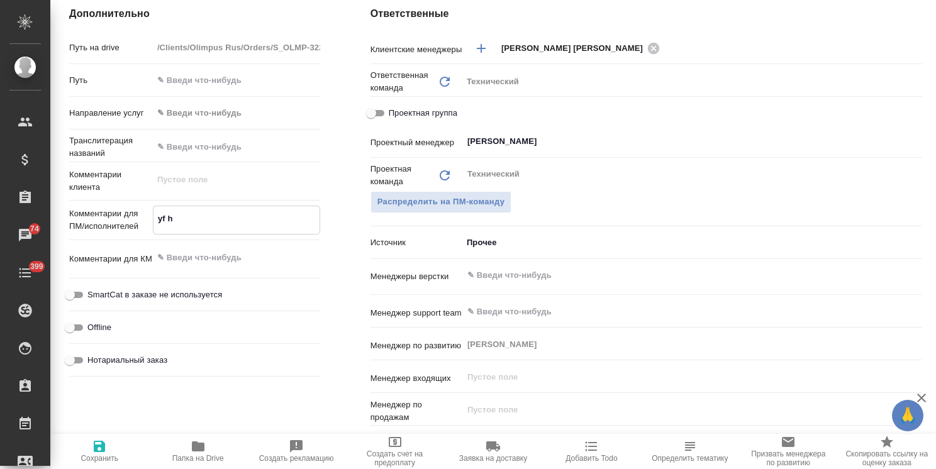
type textarea "x"
type textarea "yf"
type textarea "x"
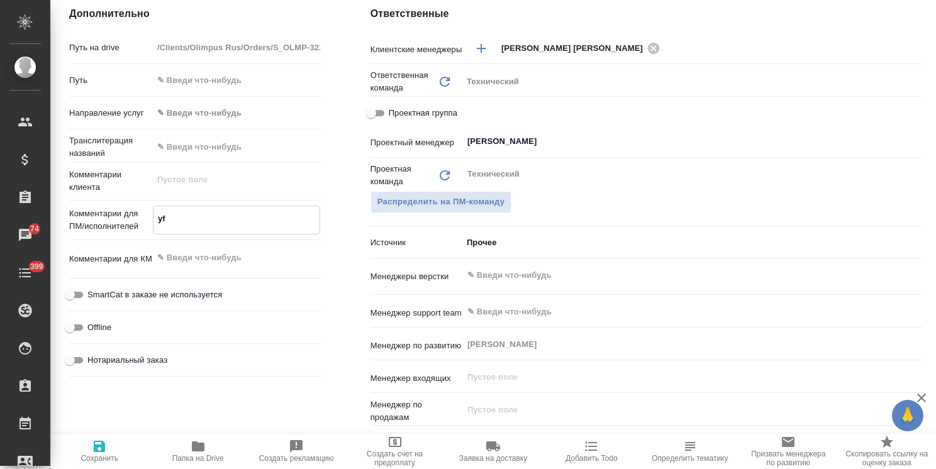
type textarea "x"
type textarea "y"
type textarea "x"
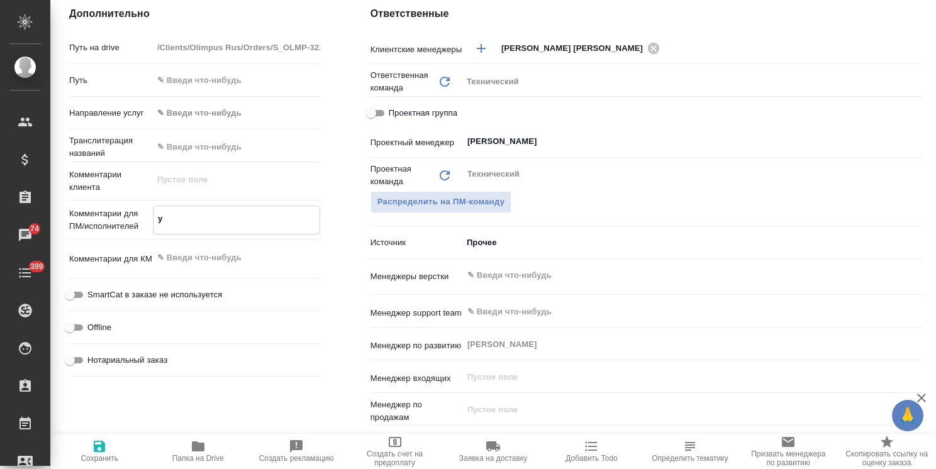
type textarea "x"
type textarea "н"
type textarea "x"
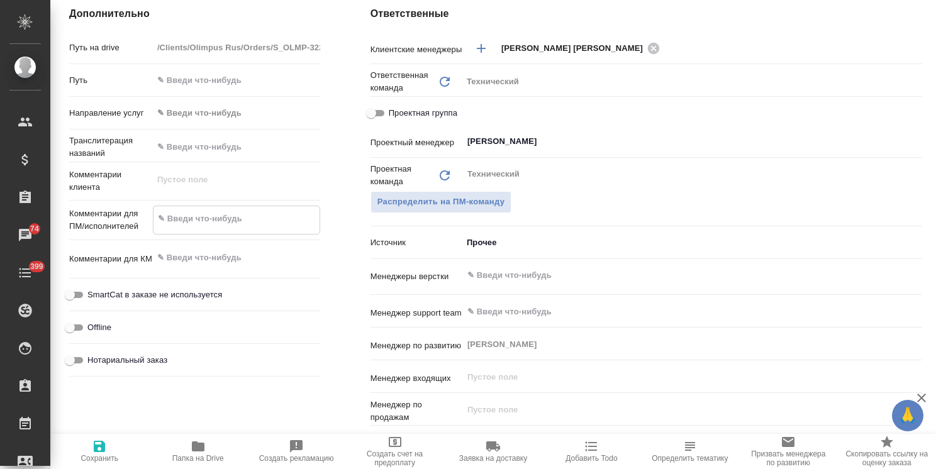
type textarea "x"
type textarea "на"
type textarea "x"
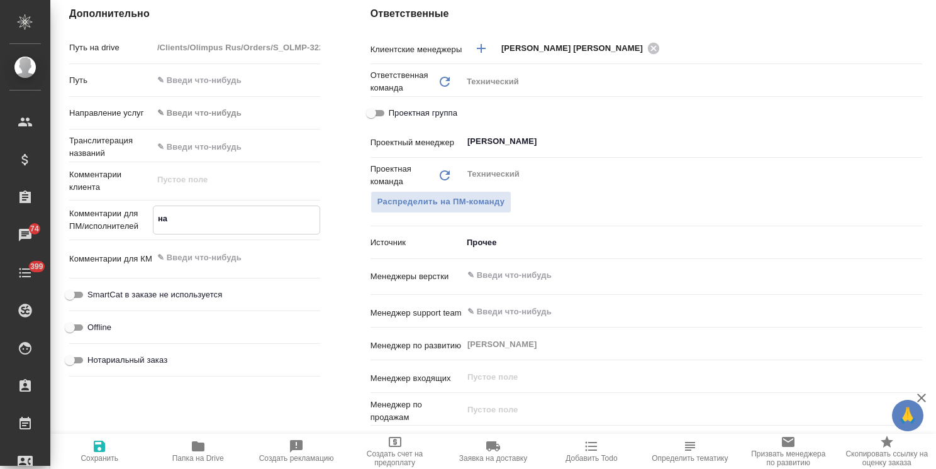
type textarea "x"
type textarea "на"
type textarea "x"
type textarea "на ру"
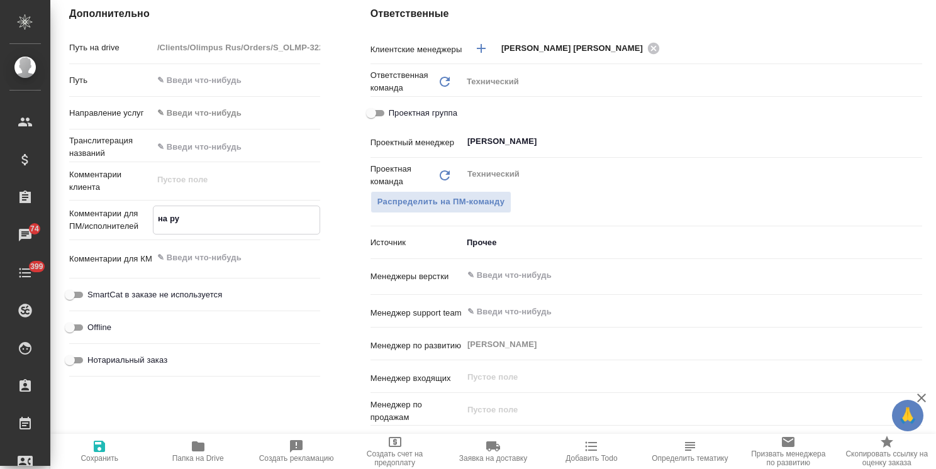
type textarea "x"
type textarea "на рус"
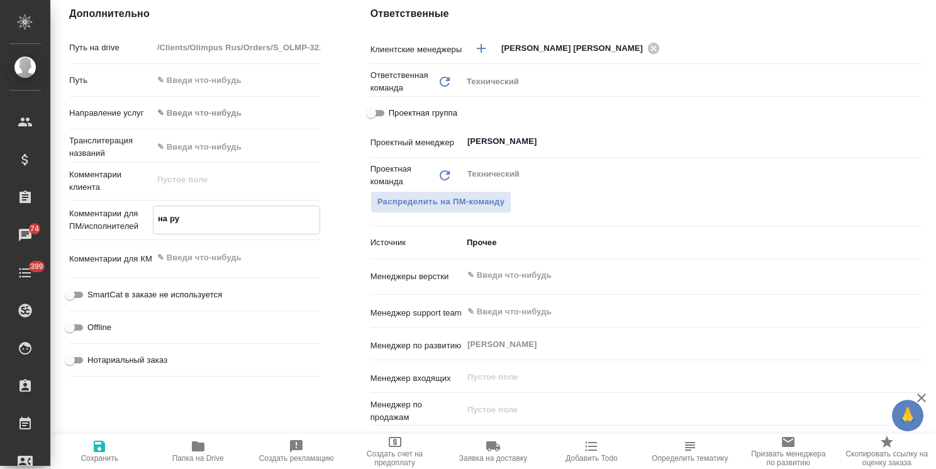
type textarea "x"
type textarea "на русс"
type textarea "x"
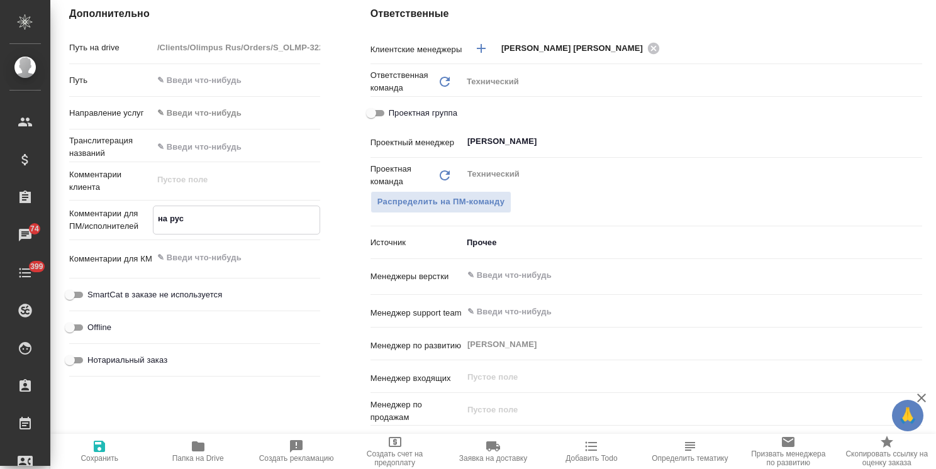
type textarea "x"
type textarea "на русск"
type textarea "x"
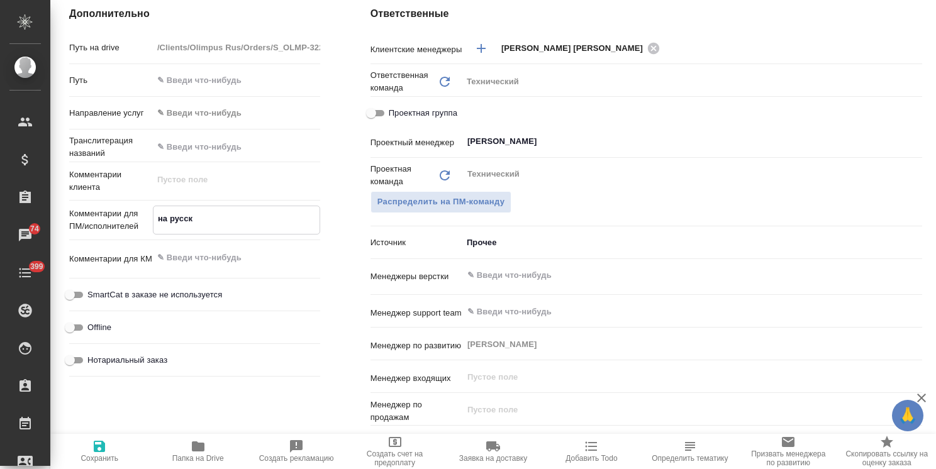
type textarea "x"
type textarea "на русски"
type textarea "x"
type textarea "на русский"
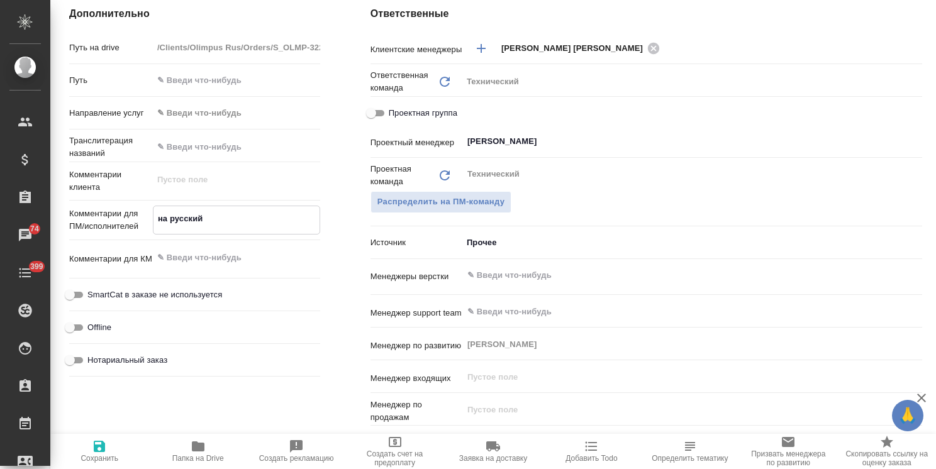
type textarea "x"
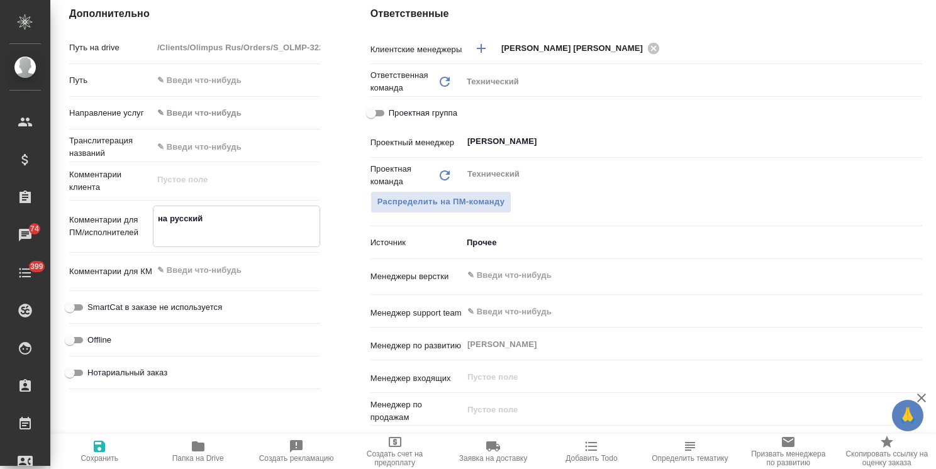
type textarea "x"
type textarea "на русский"
type textarea "x"
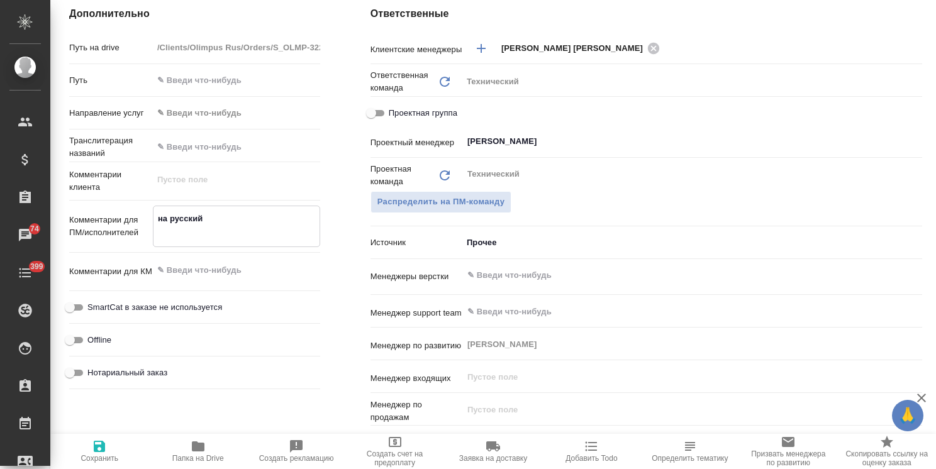
type textarea "на русский"
type textarea "x"
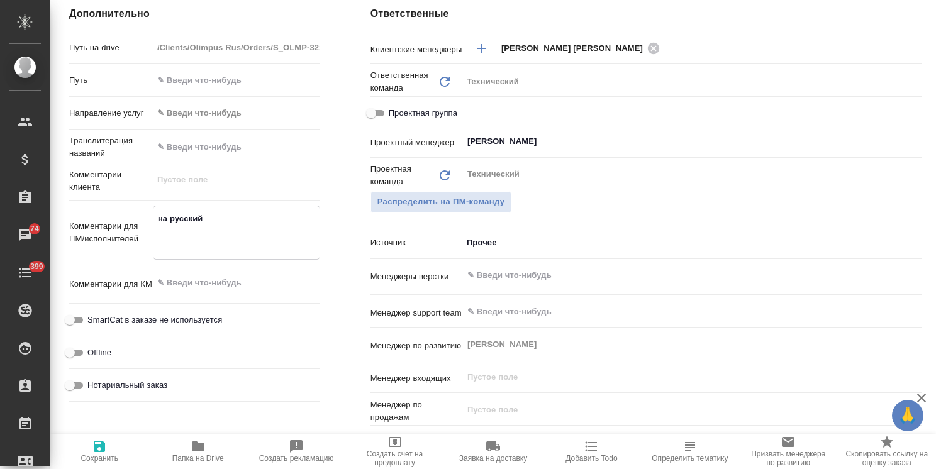
paste textarea "CER Sign_DC00863917-002-001 Usability DC00791078-003-001 (p. 3-12) DC00791083-0…"
type textarea "x"
type textarea "на русский CER Sign_DC00863917-002-001 Usability DC00791078-003-001 (p. 3-12) D…"
type textarea "x"
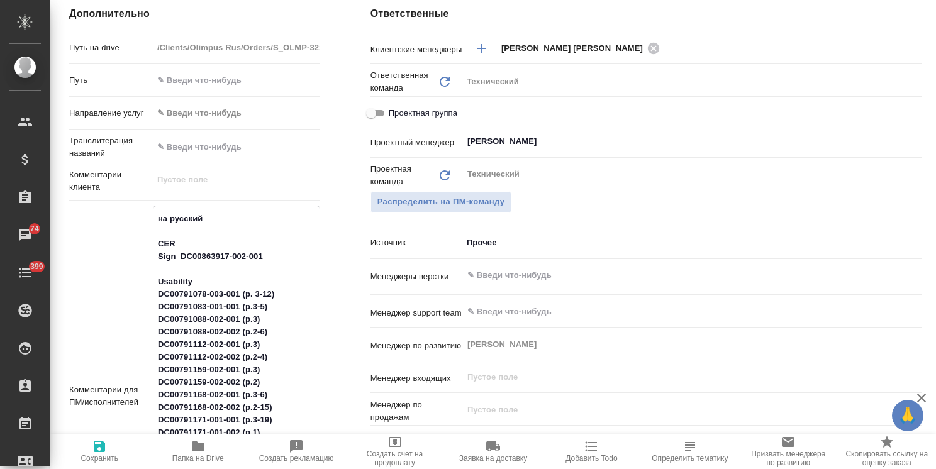
drag, startPoint x: 154, startPoint y: 248, endPoint x: 128, endPoint y: 243, distance: 26.9
click at [128, 243] on div "Комментарии для ПМ/исполнителей на русский CER Sign_DC00863917-002-001 Usabilit…" at bounding box center [194, 396] width 251 height 381
type textarea "на русский Sign_DC00863917-002-001 Usability DC00791078-003-001 (p. 3-12) DC007…"
type textarea "x"
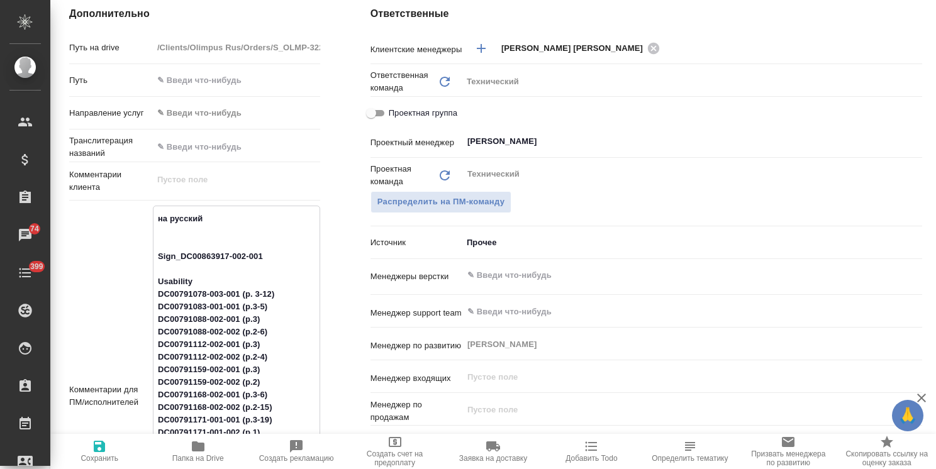
type textarea "x"
type textarea "на русский Sign_DC00863917-002-001 Usability DC00791078-003-001 (p. 3-12) DC007…"
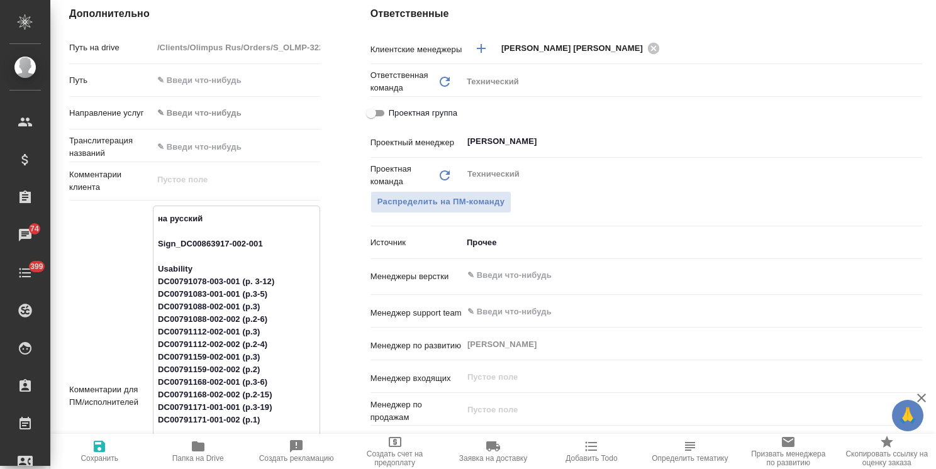
type textarea "x"
click at [279, 245] on textarea "на русский Sign_DC00863917-002-001 Usability DC00791078-003-001 (p. 3-12) DC007…" at bounding box center [236, 388] width 166 height 361
type textarea "x"
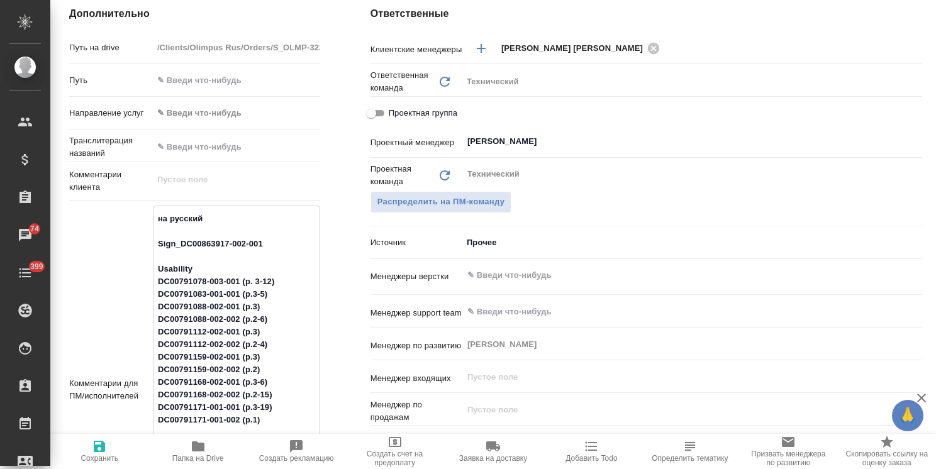
type textarea "на русский Sign_DC00863917-002-001 Usability DC00791078-003-001 (p. 3-12) DC007…"
type textarea "x"
type textarea "на русский Sign_DC00863917-002-001 - Usability DC00791078-003-001 (p. 3-12) DC0…"
type textarea "x"
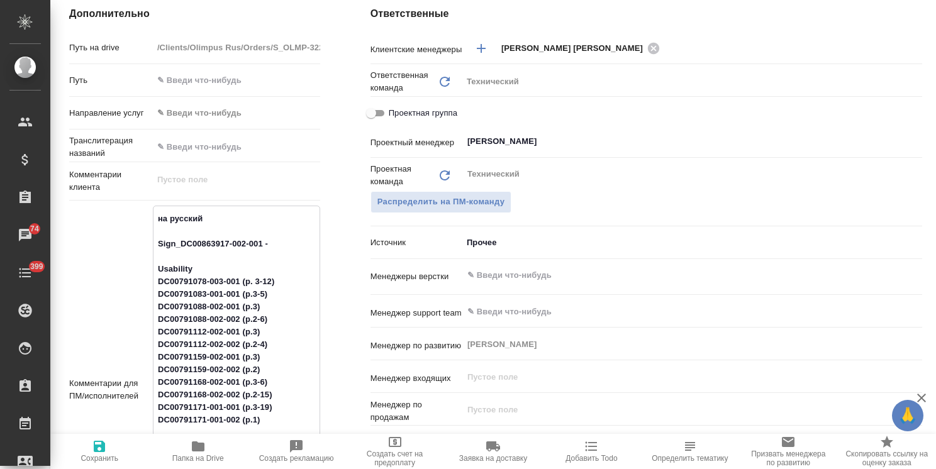
type textarea "x"
type textarea "на русский Sign_DC00863917-002-001 - Usability DC00791078-003-001 (p. 3-12) DC0…"
type textarea "x"
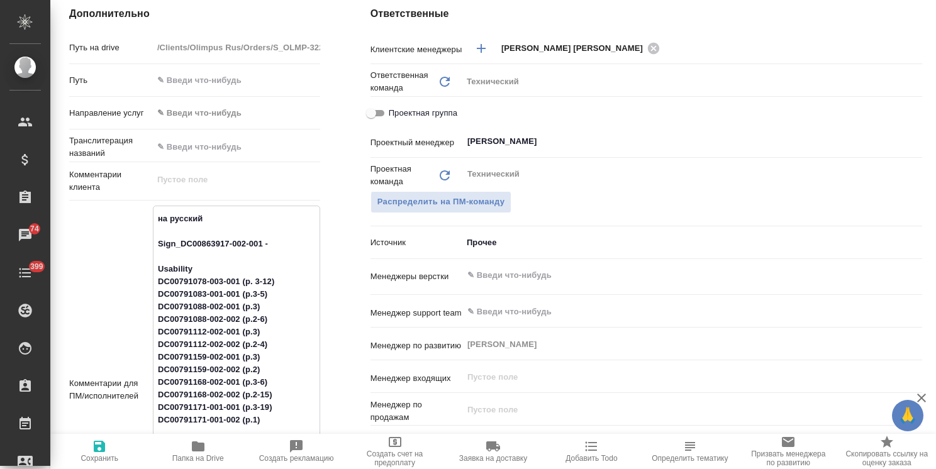
type textarea "x"
type textarea "на русский Sign_DC00863917-002-001 - п Usability DC00791078-003-001 (p. 3-12) D…"
type textarea "x"
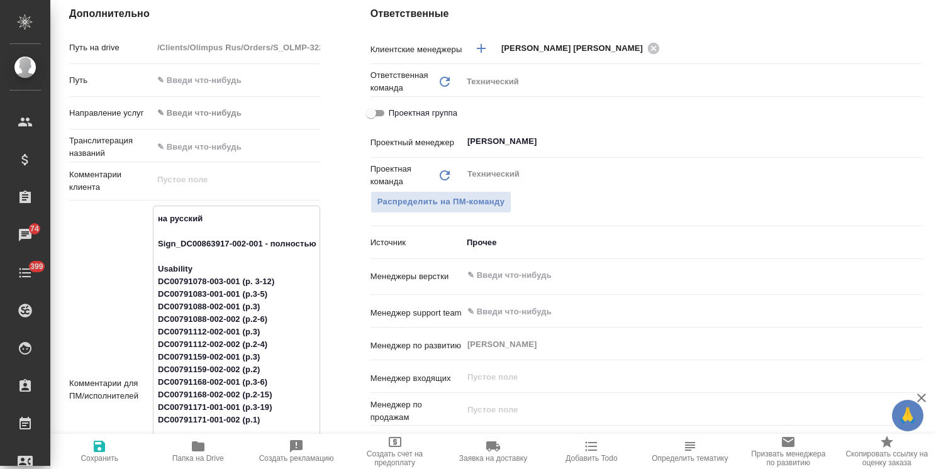
drag, startPoint x: 315, startPoint y: 243, endPoint x: 93, endPoint y: 247, distance: 221.5
click at [93, 247] on div "Комментарии для ПМ/исполнителей на русский Sign_DC00863917-002-001 - полностью …" at bounding box center [194, 390] width 251 height 369
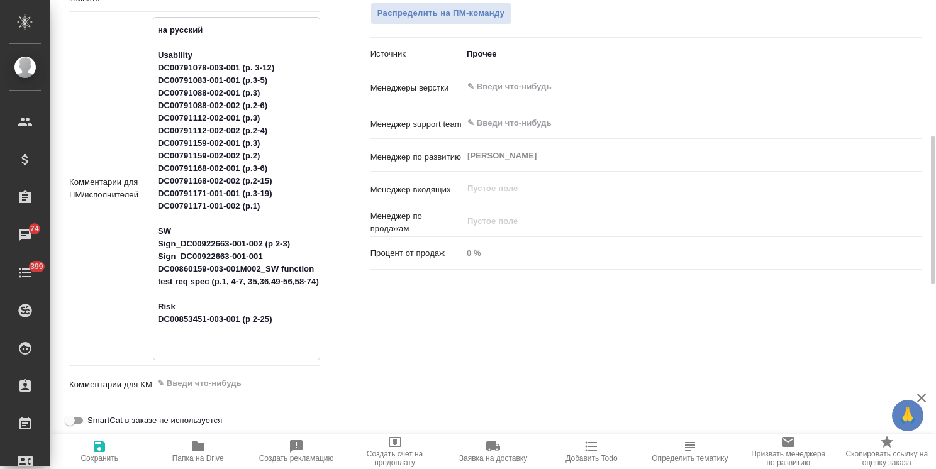
scroll to position [755, 0]
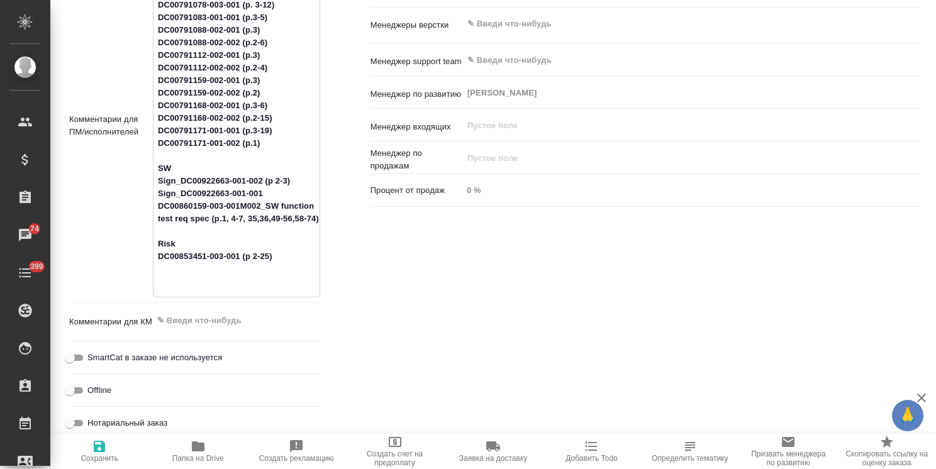
drag, startPoint x: 187, startPoint y: 250, endPoint x: 128, endPoint y: 252, distance: 59.1
click at [128, 252] on div "Комментарии для ПМ/исполнителей на русский Usability DC00791078-003-001 (p. 3-1…" at bounding box center [194, 125] width 251 height 343
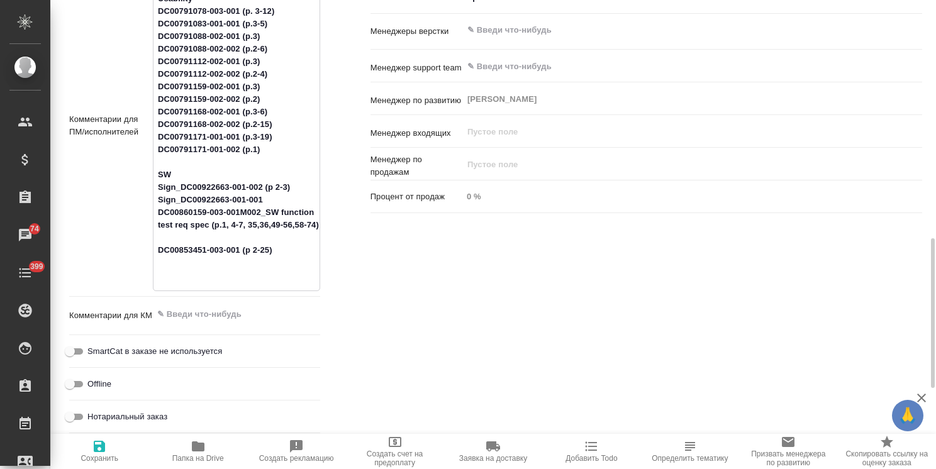
click at [287, 262] on textarea "на русский Usability DC00791078-003-001 (p. 3-12) DC00791083-001-001 (p.3-5) DC…" at bounding box center [236, 124] width 166 height 323
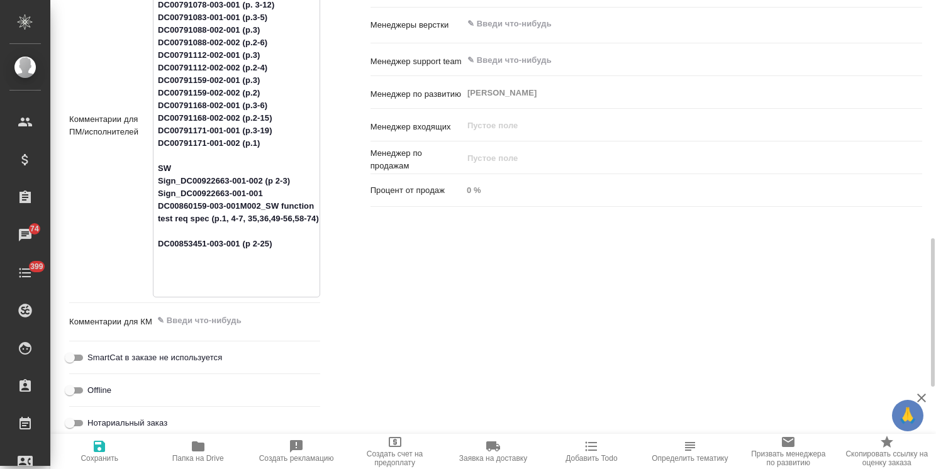
paste textarea "Sign_DC00863917-002-001 - полностью"
click at [224, 291] on textarea "на русский Usability DC00791078-003-001 (p. 3-12) DC00791083-001-001 (p.3-5) DC…" at bounding box center [236, 125] width 166 height 336
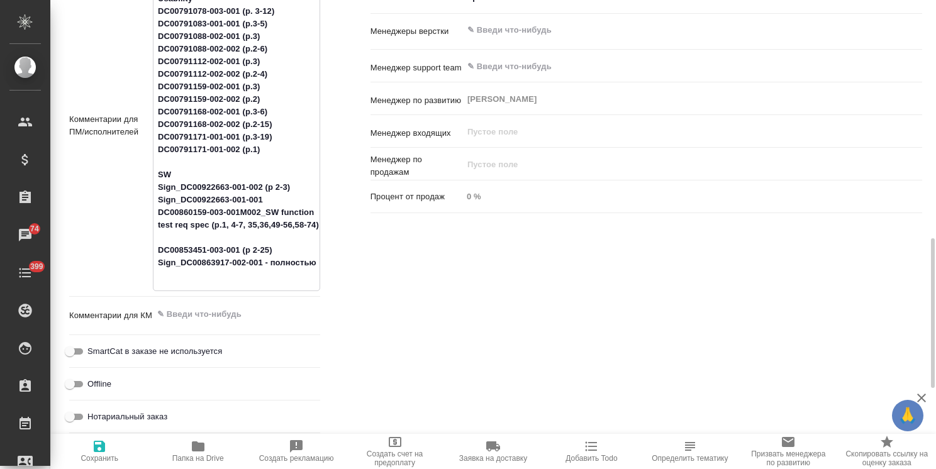
click at [110, 457] on span "Сохранить" at bounding box center [100, 458] width 38 height 9
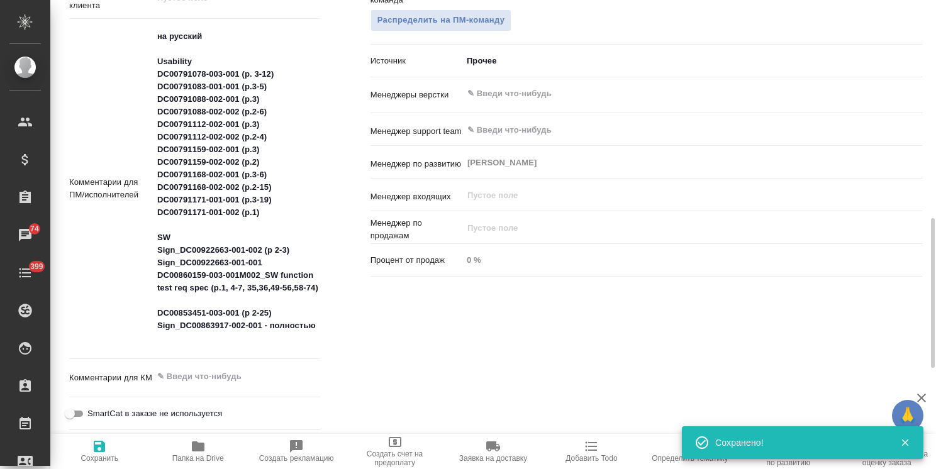
scroll to position [622, 0]
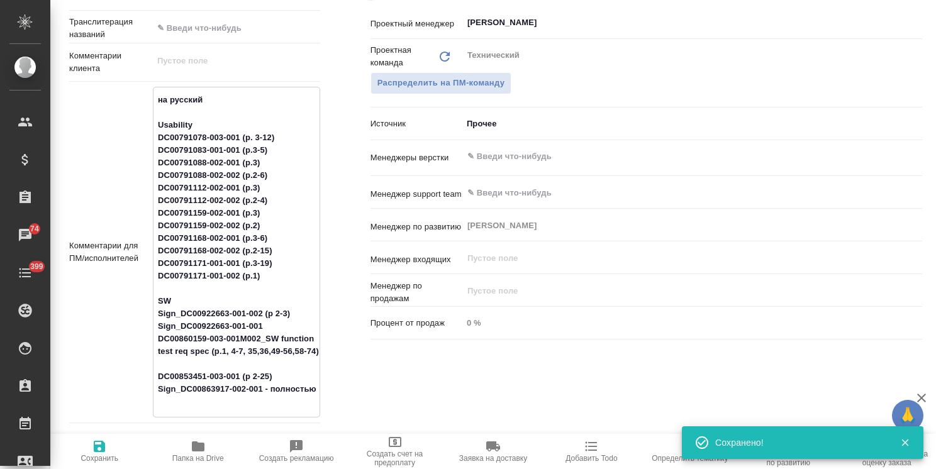
click at [198, 125] on textarea "на русский Usability DC00791078-003-001 (p. 3-12) DC00791083-001-001 (p.3-5) DC…" at bounding box center [236, 250] width 166 height 323
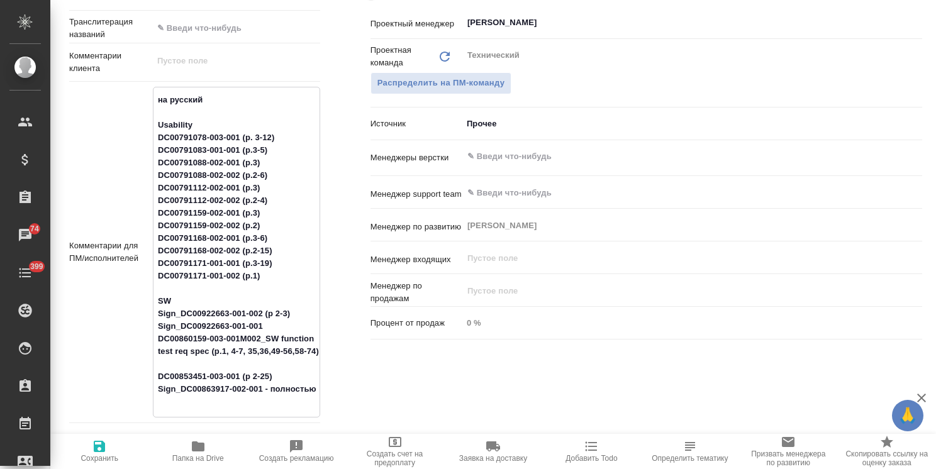
scroll to position [685, 0]
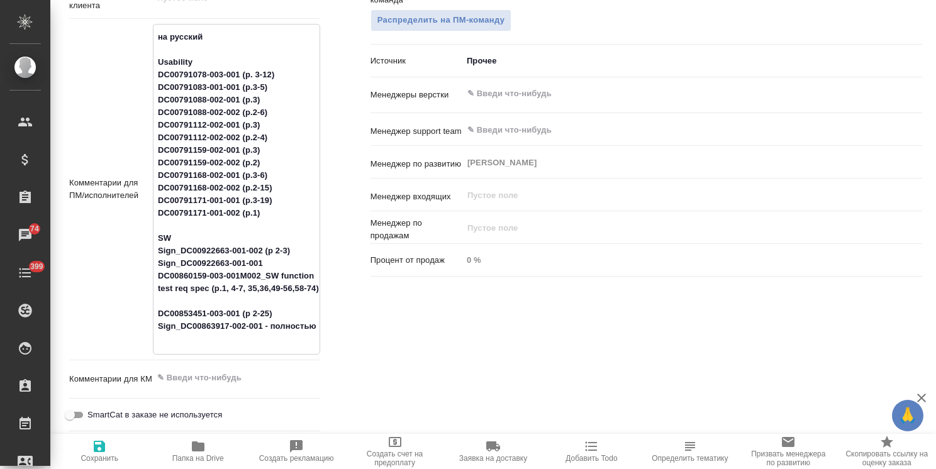
click at [278, 263] on textarea "на русский Usability DC00791078-003-001 (p. 3-12) DC00791083-001-001 (p.3-5) DC…" at bounding box center [236, 187] width 166 height 323
click at [109, 453] on span "Сохранить" at bounding box center [99, 451] width 83 height 24
click at [153, 72] on textarea "на русский Usability DC00791078-003-001 (p. 3-12) DC00791083-001-001 (p.3-5) DC…" at bounding box center [236, 187] width 166 height 323
click at [156, 82] on textarea "на русский Usability 1) DC00791078-003-001 (p. 3-12) DC00791083-001-001 (p.3-5)…" at bounding box center [236, 187] width 166 height 323
click at [157, 97] on textarea "на русский Usability 1) DC00791078-003-001 (p. 3-12) 2) DC00791083-001-001 (p.3…" at bounding box center [236, 187] width 166 height 323
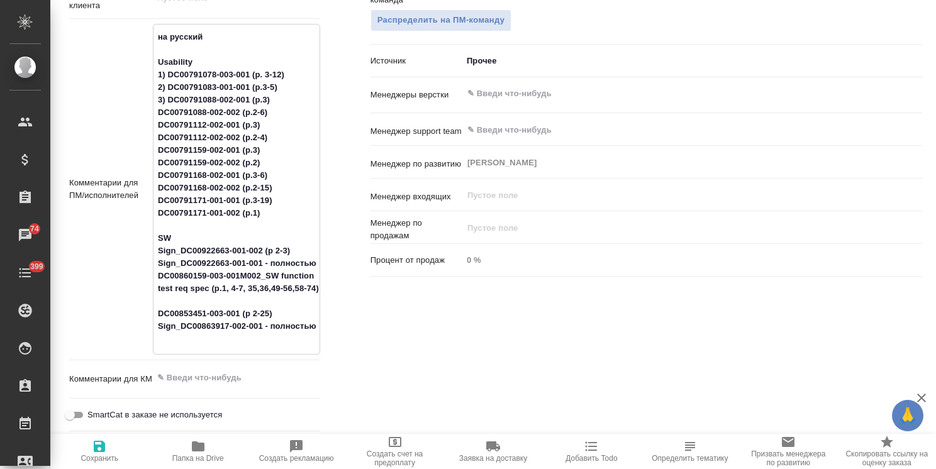
click at [157, 111] on textarea "на русский Usability 1) DC00791078-003-001 (p. 3-12) 2) DC00791083-001-001 (p.3…" at bounding box center [236, 187] width 166 height 323
click at [156, 125] on textarea "на русский Usability 1) DC00791078-003-001 (p. 3-12) 2) DC00791083-001-001 (p.3…" at bounding box center [236, 187] width 166 height 323
click at [155, 138] on textarea "на русский Usability 1) DC00791078-003-001 (p. 3-12) 2) DC00791083-001-001 (p.3…" at bounding box center [236, 187] width 166 height 323
click at [157, 152] on textarea "на русский Usability 1) DC00791078-003-001 (p. 3-12) 2) DC00791083-001-001 (p.3…" at bounding box center [236, 187] width 166 height 323
click at [153, 160] on textarea "на русский Usability 1) DC00791078-003-001 (p. 3-12) 2) DC00791083-001-001 (p.3…" at bounding box center [236, 187] width 166 height 323
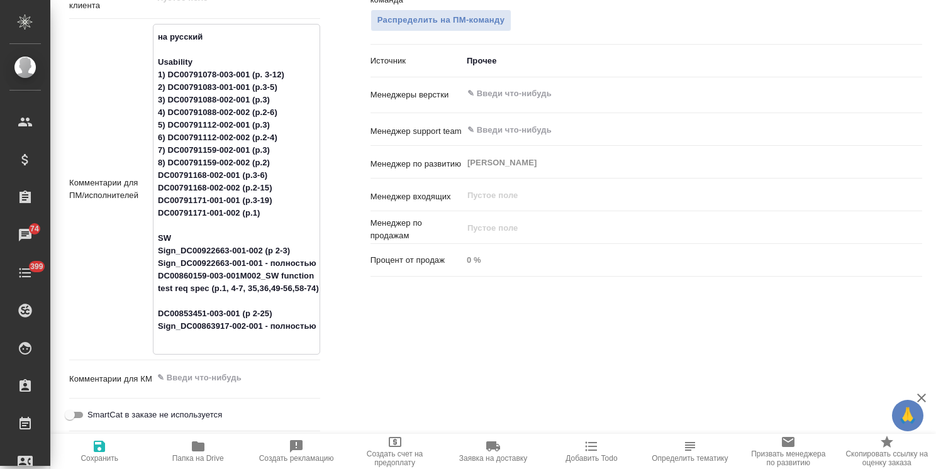
click at [153, 178] on textarea "на русский Usability 1) DC00791078-003-001 (p. 3-12) 2) DC00791083-001-001 (p.3…" at bounding box center [236, 187] width 166 height 323
click at [157, 188] on textarea "на русский Usability 1) DC00791078-003-001 (p. 3-12) 2) DC00791083-001-001 (p.3…" at bounding box center [236, 187] width 166 height 323
click at [155, 199] on textarea "на русский Usability 1) DC00791078-003-001 (p. 3-12) 2) DC00791083-001-001 (p.3…" at bounding box center [236, 187] width 166 height 323
click at [153, 215] on textarea "на русский Usability 1) DC00791078-003-001 (p. 3-12) 2) DC00791083-001-001 (p.3…" at bounding box center [236, 187] width 166 height 323
click at [155, 247] on textarea "на русский Usability 1) DC00791078-003-001 (p. 3-12) 2) DC00791083-001-001 (p.3…" at bounding box center [236, 187] width 166 height 323
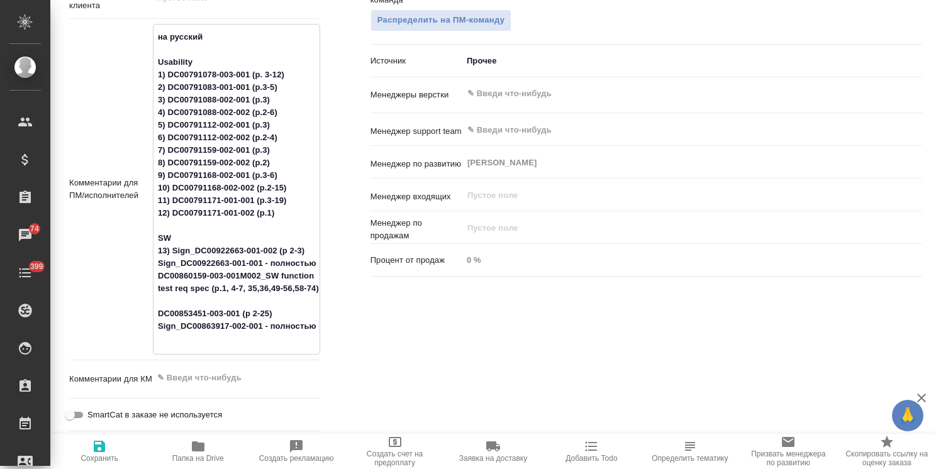
click at [155, 263] on textarea "на русский Usability 1) DC00791078-003-001 (p. 3-12) 2) DC00791083-001-001 (p.3…" at bounding box center [236, 187] width 166 height 323
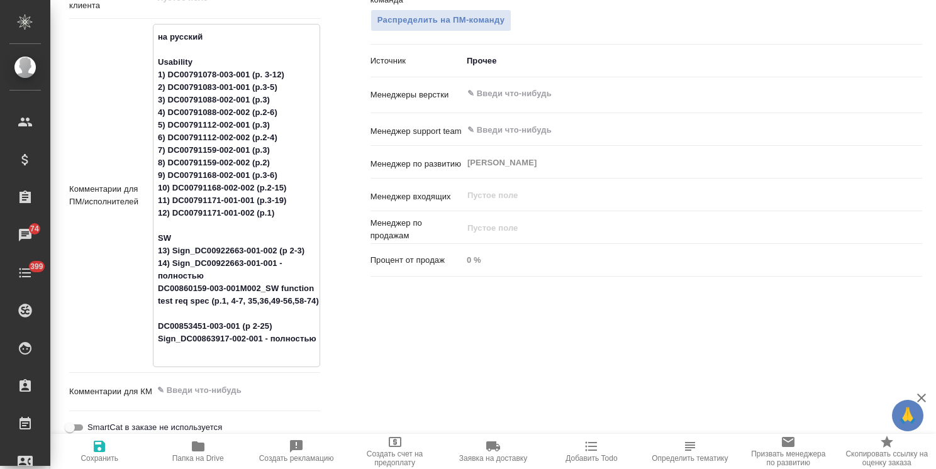
click at [153, 287] on textarea "на русский Usability 1) DC00791078-003-001 (p. 3-12) 2) DC00791083-001-001 (p.3…" at bounding box center [236, 194] width 166 height 336
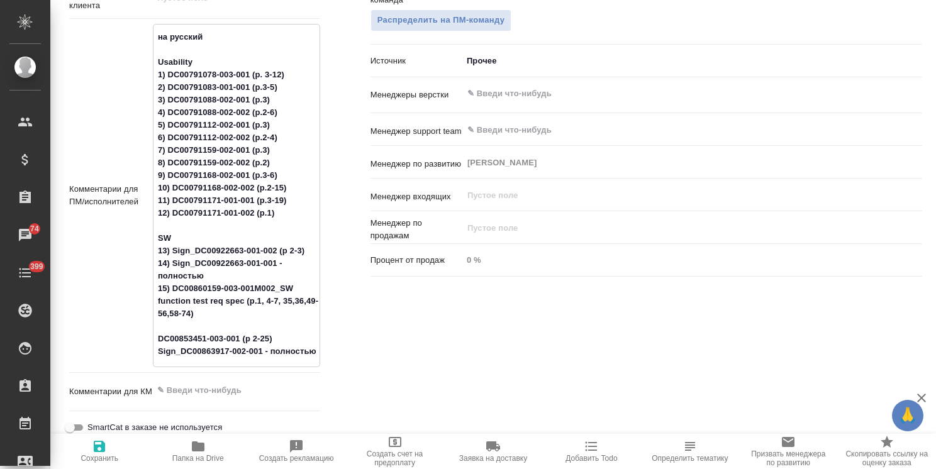
click at [155, 333] on textarea "на русский Usability 1) DC00791078-003-001 (p. 3-12) 2) DC00791083-001-001 (p.3…" at bounding box center [236, 194] width 166 height 336
click at [156, 352] on textarea "на русский Usability 1) DC00791078-003-001 (p. 3-12) 2) DC00791083-001-001 (p.3…" at bounding box center [236, 194] width 166 height 336
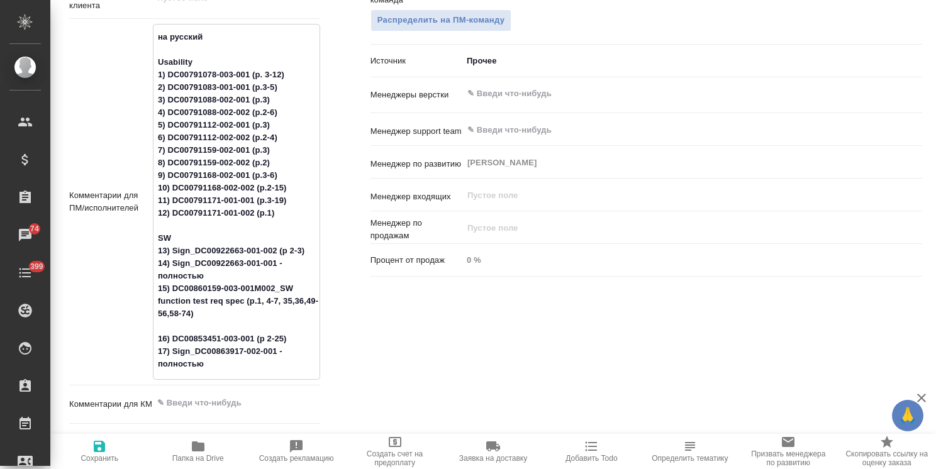
click at [98, 457] on span "Сохранить" at bounding box center [100, 458] width 38 height 9
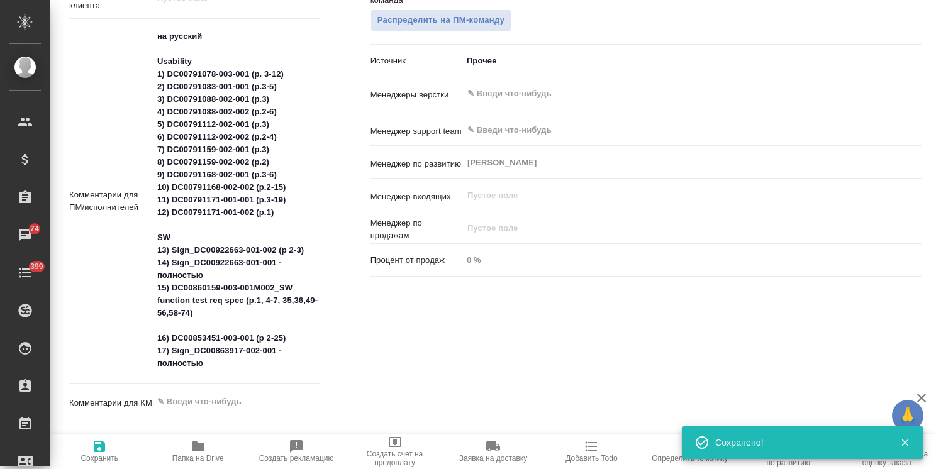
click at [209, 340] on textarea "на русский Usability 1) DC00791078-003-001 (p. 3-12) 2) DC00791083-001-001 (p.3…" at bounding box center [236, 200] width 167 height 348
click at [203, 64] on textarea "на русский Usability 1) DC00791078-003-001 (p. 3-12) 2) DC00791083-001-001 (p.3…" at bounding box center [236, 200] width 166 height 348
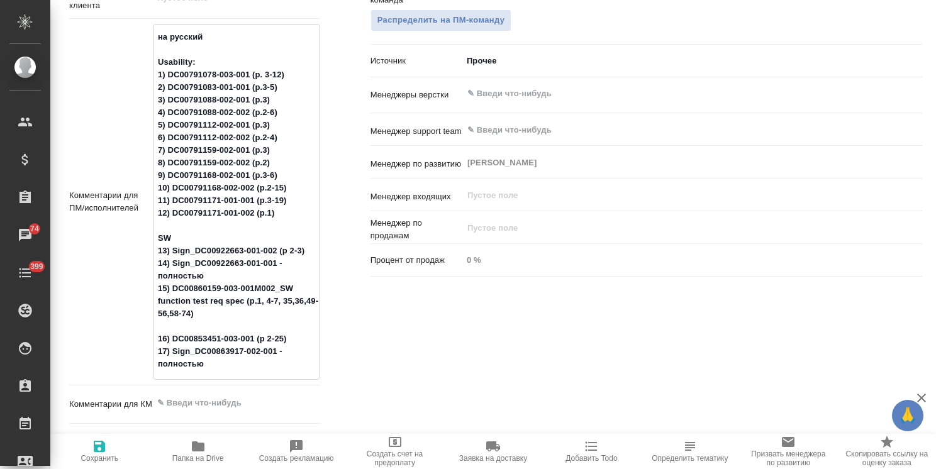
click at [221, 235] on textarea "на русский Usability: 1) DC00791078-003-001 (p. 3-12) 2) DC00791083-001-001 (p.…" at bounding box center [236, 200] width 166 height 348
click at [95, 454] on span "Сохранить" at bounding box center [100, 458] width 38 height 9
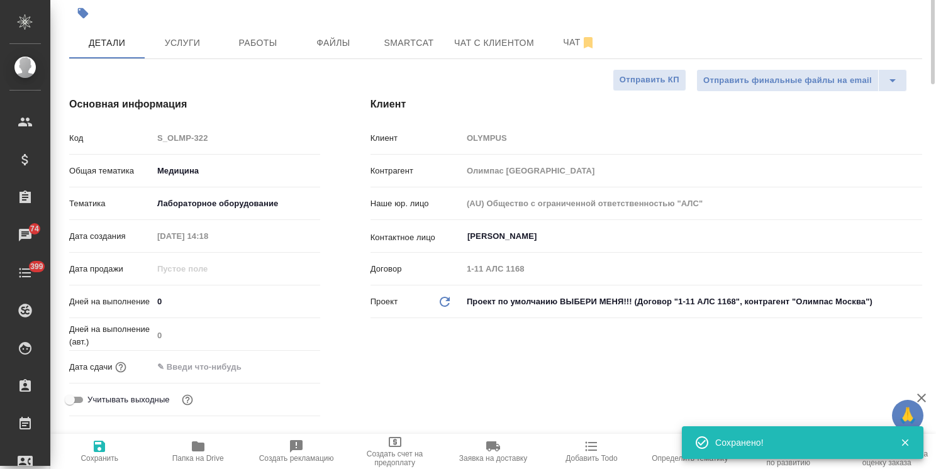
scroll to position [0, 0]
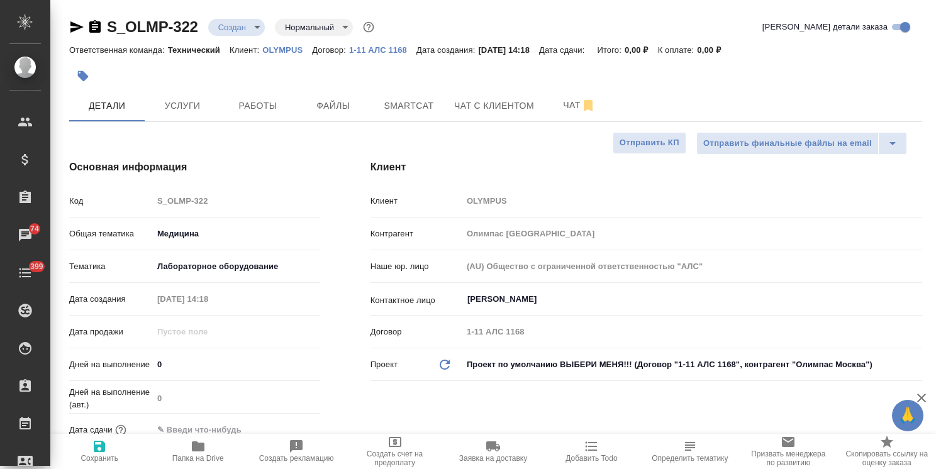
click at [204, 445] on icon "button" at bounding box center [198, 447] width 13 height 10
click at [340, 105] on span "Файлы" at bounding box center [333, 106] width 60 height 16
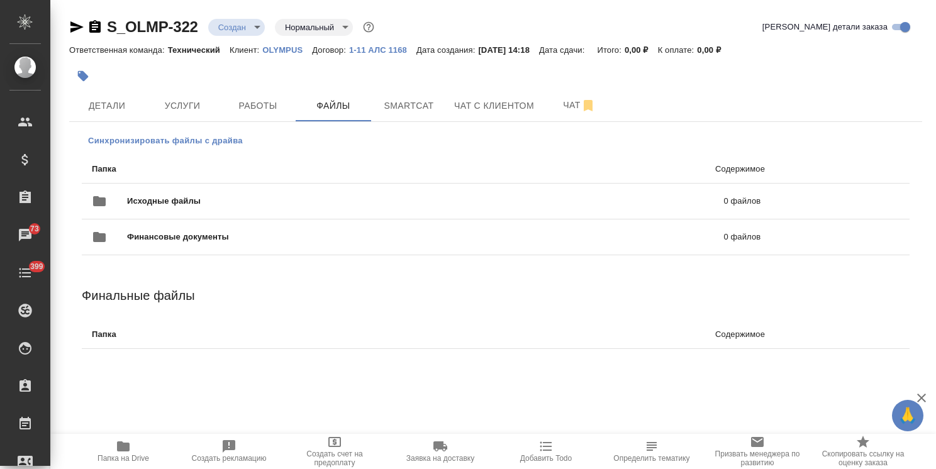
click at [159, 140] on span "Синхронизировать файлы с драйва" at bounding box center [165, 141] width 155 height 13
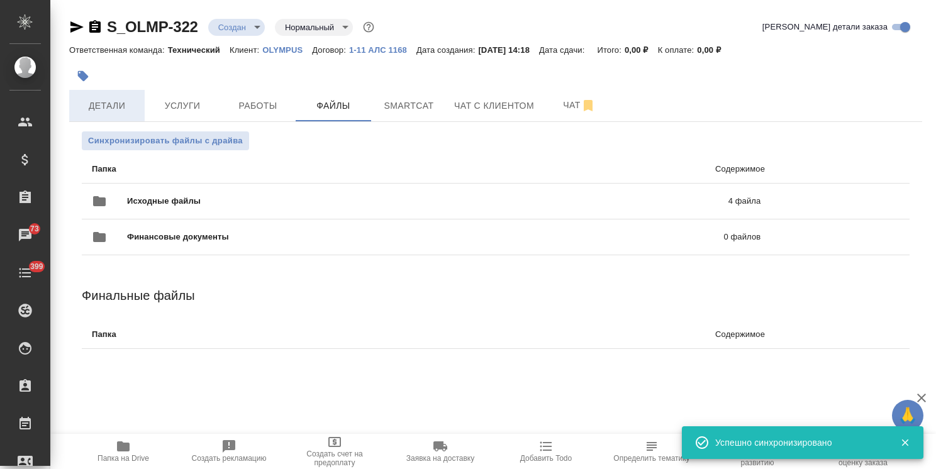
click at [103, 105] on span "Детали" at bounding box center [107, 106] width 60 height 16
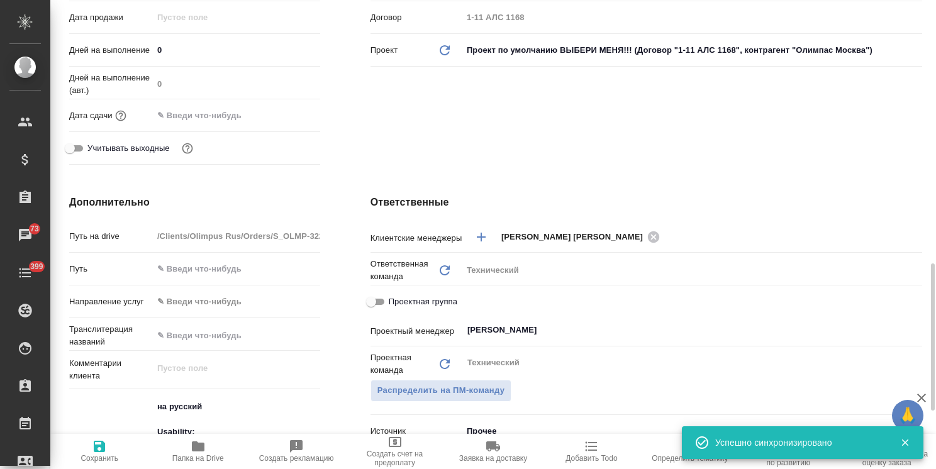
scroll to position [440, 0]
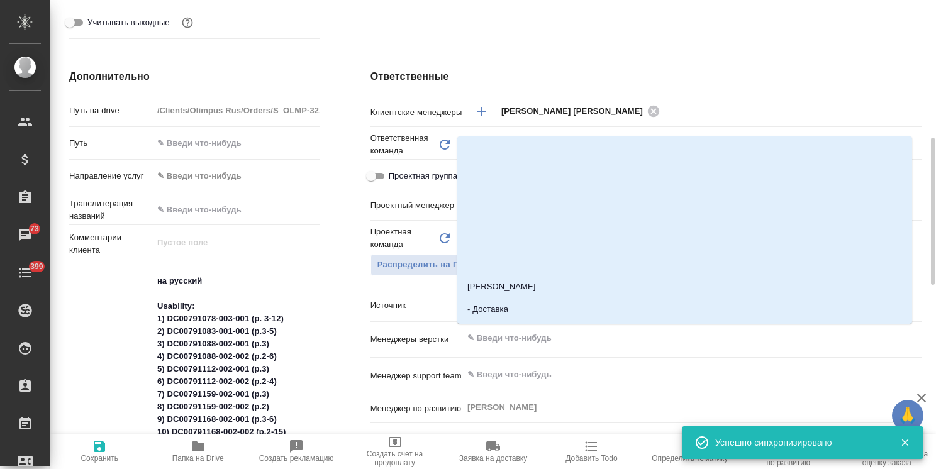
click at [529, 337] on input "text" at bounding box center [671, 338] width 410 height 15
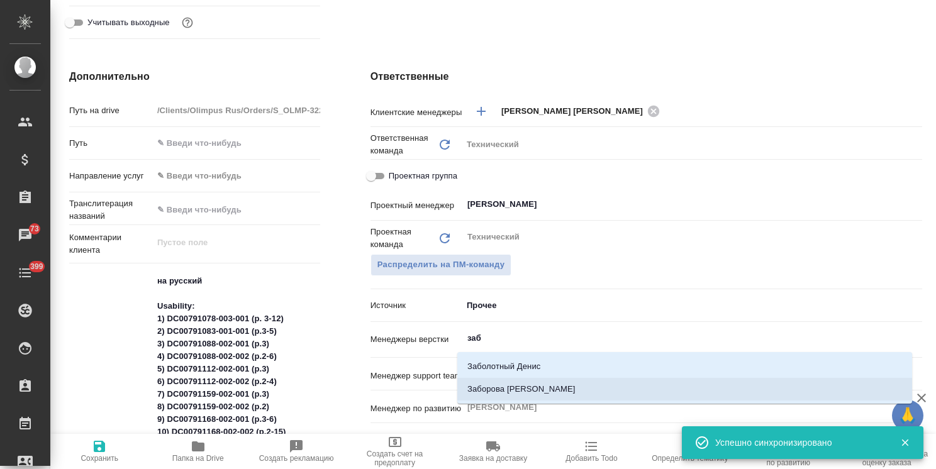
click at [547, 388] on li "Заборова Александра" at bounding box center [684, 389] width 455 height 23
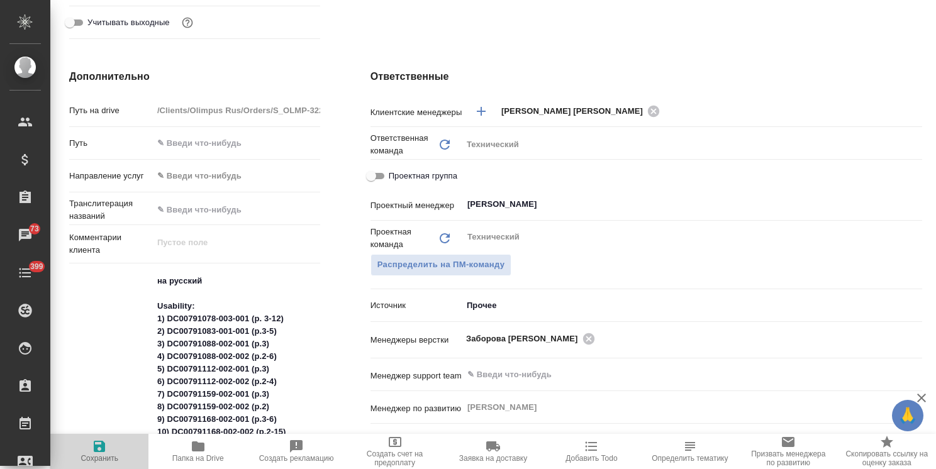
click at [94, 455] on span "Сохранить" at bounding box center [100, 458] width 38 height 9
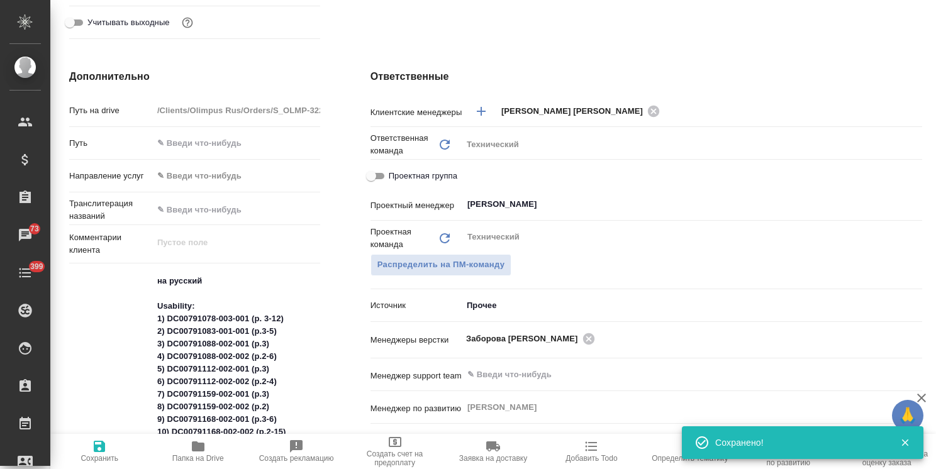
scroll to position [0, 0]
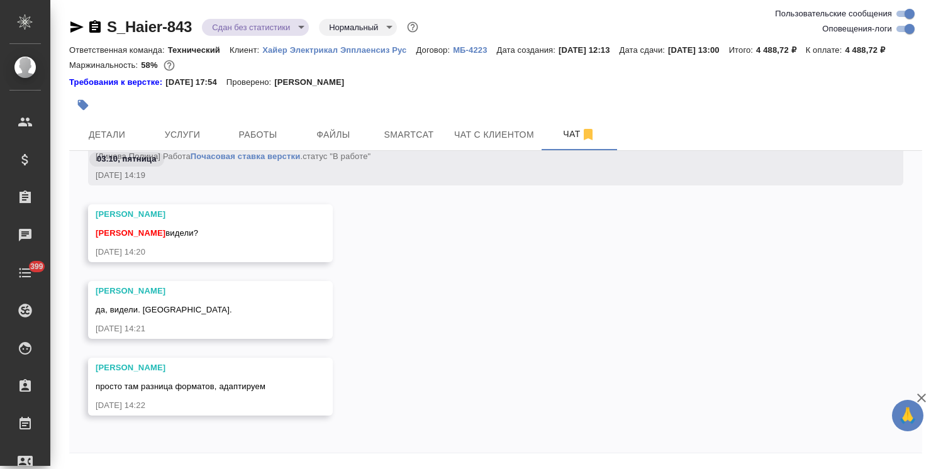
click at [921, 396] on icon "button" at bounding box center [921, 398] width 15 height 15
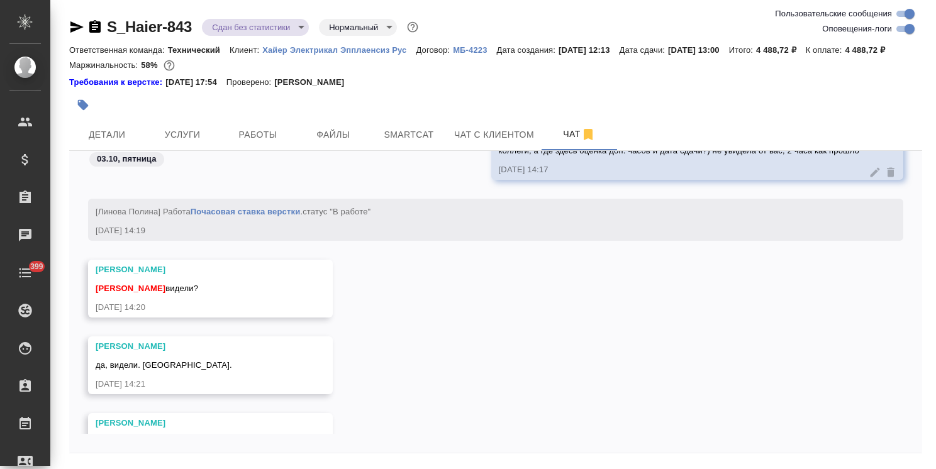
scroll to position [25391, 0]
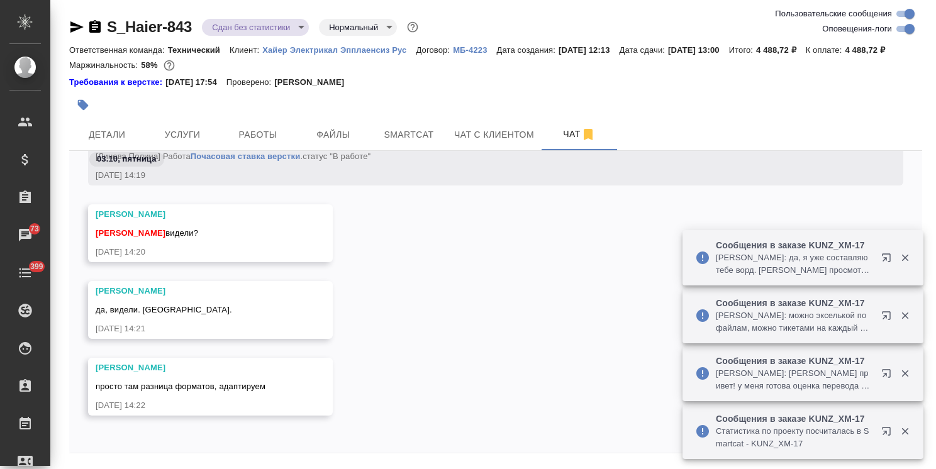
click at [913, 259] on button "button" at bounding box center [905, 257] width 26 height 11
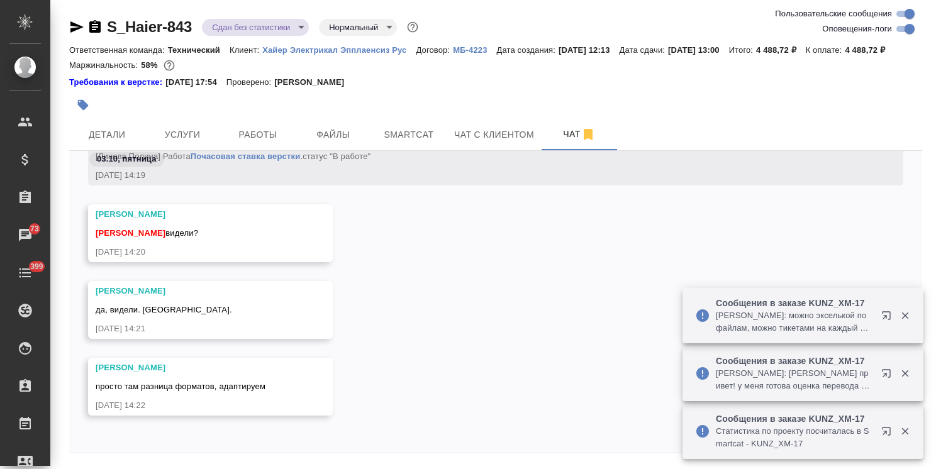
click at [908, 311] on icon "button" at bounding box center [905, 315] width 11 height 11
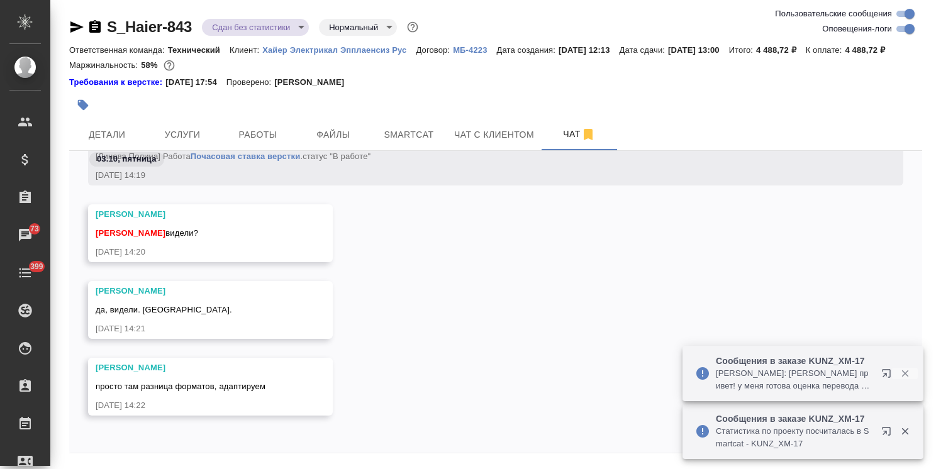
click at [901, 374] on icon "button" at bounding box center [905, 373] width 11 height 11
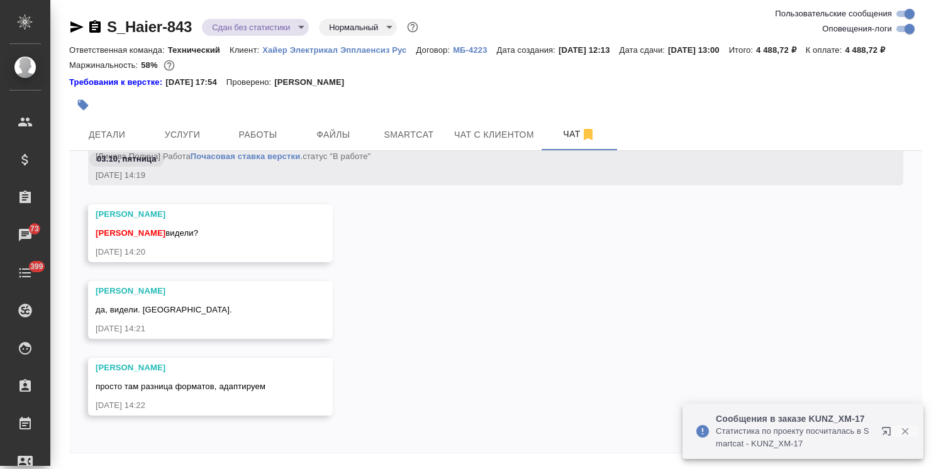
click at [898, 430] on button "button" at bounding box center [905, 431] width 26 height 11
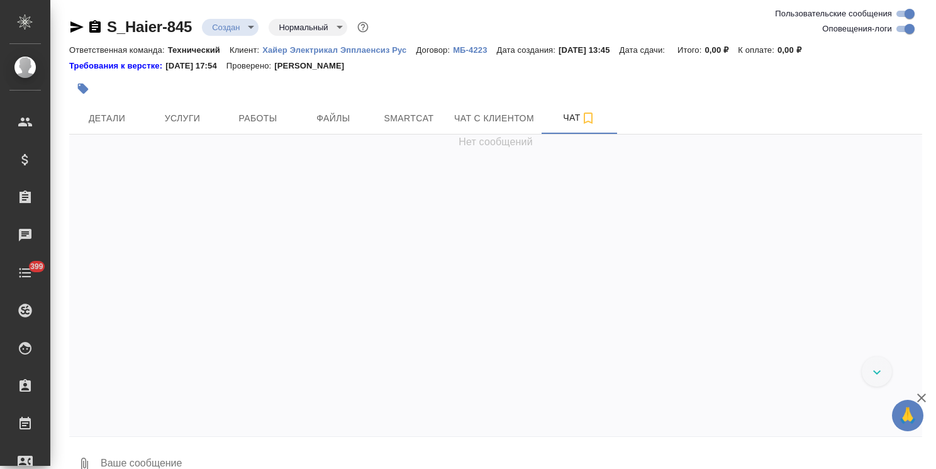
drag, startPoint x: 923, startPoint y: 401, endPoint x: 927, endPoint y: 392, distance: 9.9
click at [923, 401] on icon "button" at bounding box center [921, 398] width 9 height 9
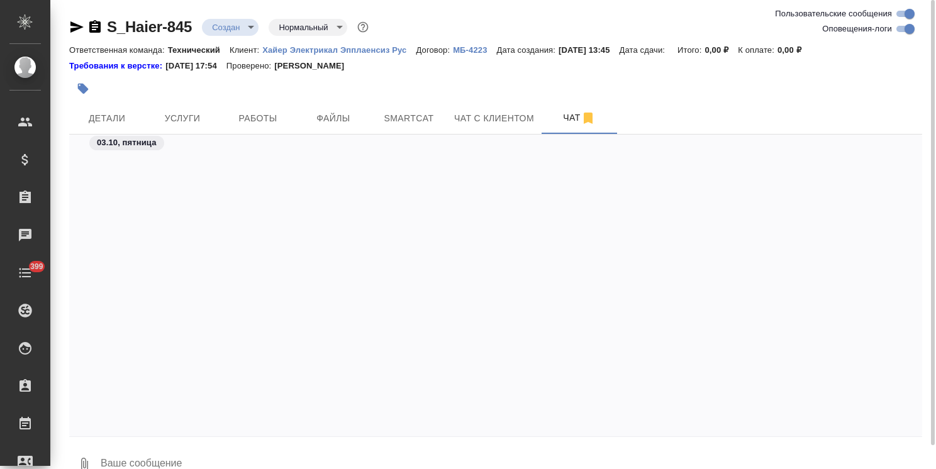
scroll to position [1420, 0]
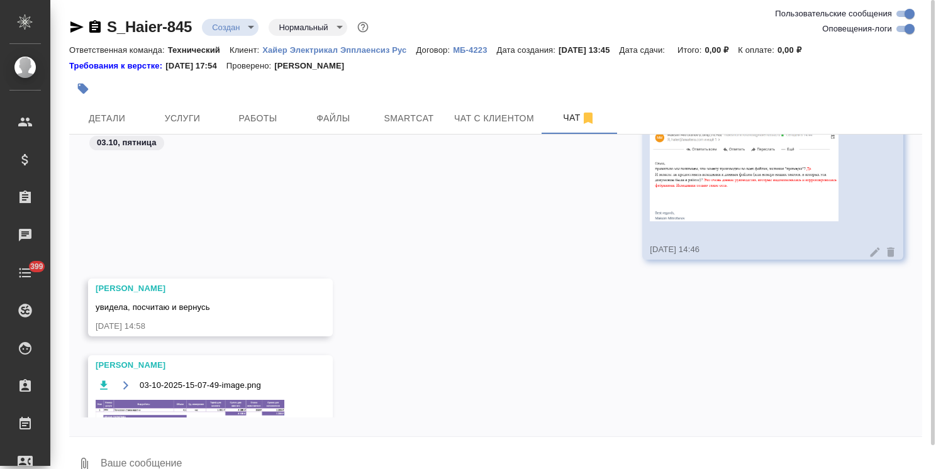
click at [211, 413] on img at bounding box center [190, 421] width 189 height 43
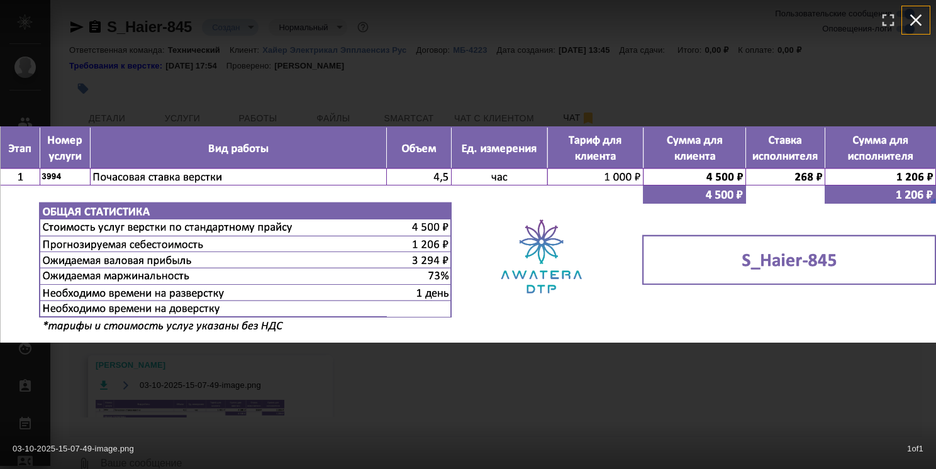
click at [918, 26] on icon "button" at bounding box center [916, 20] width 20 height 20
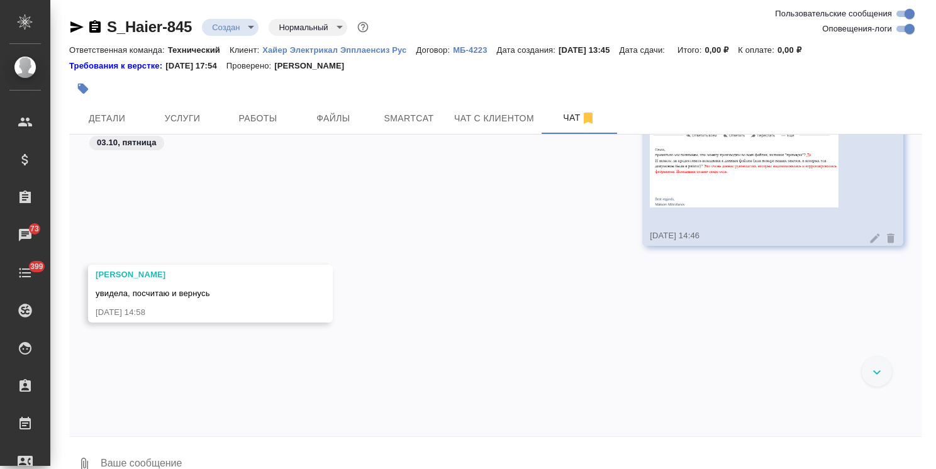
scroll to position [1225, 0]
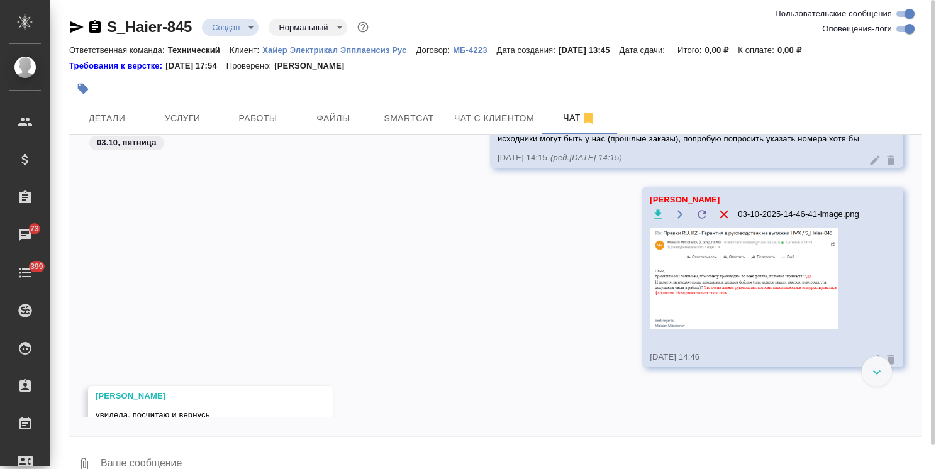
click at [666, 287] on img at bounding box center [744, 278] width 189 height 101
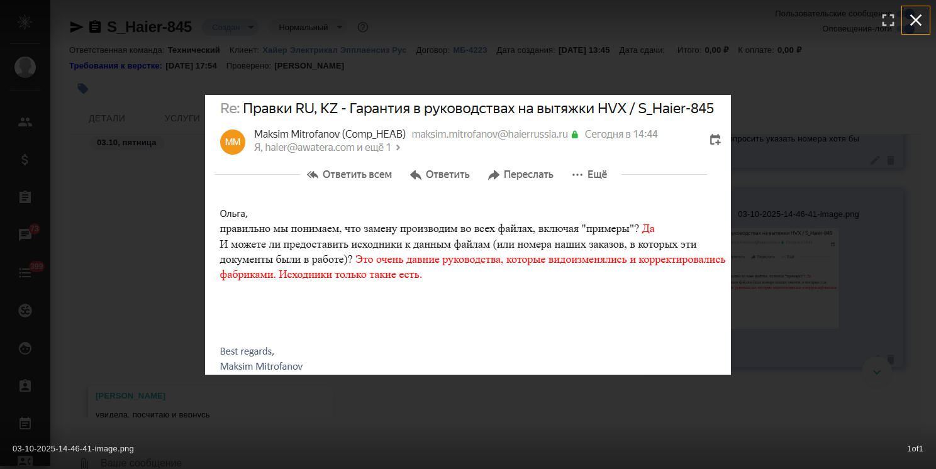
click at [914, 16] on icon "button" at bounding box center [916, 20] width 20 height 20
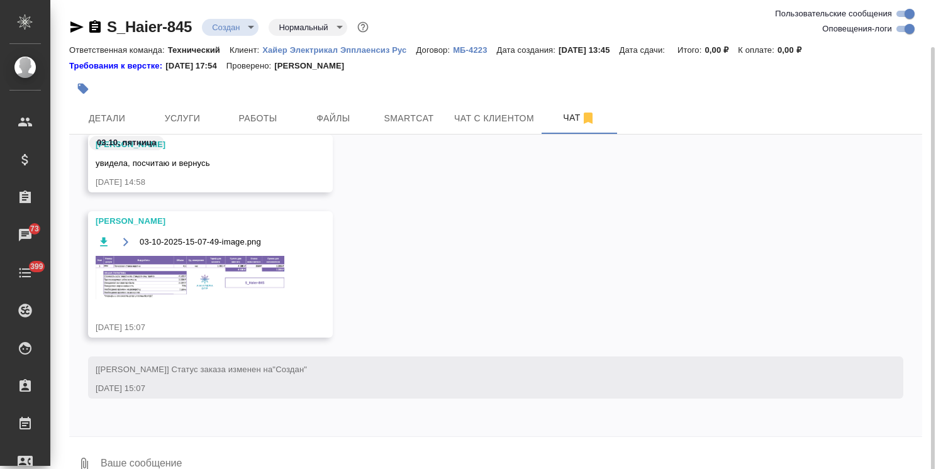
scroll to position [24, 0]
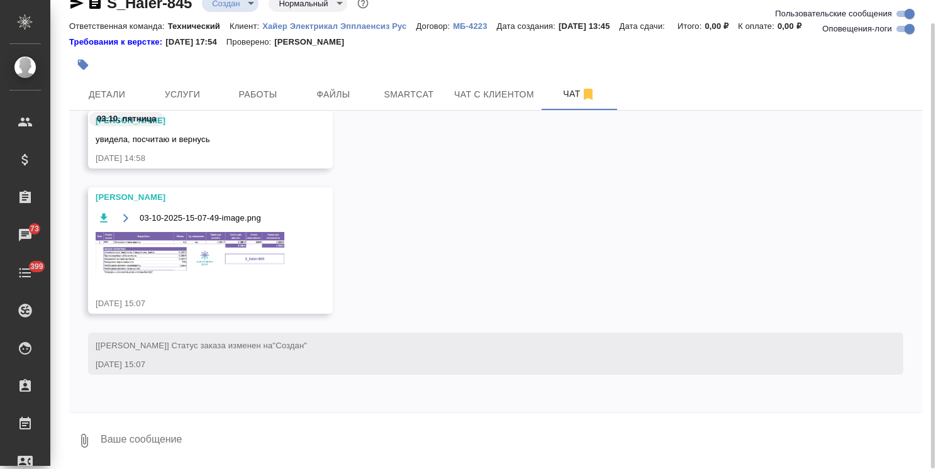
click at [201, 442] on textarea at bounding box center [510, 441] width 823 height 43
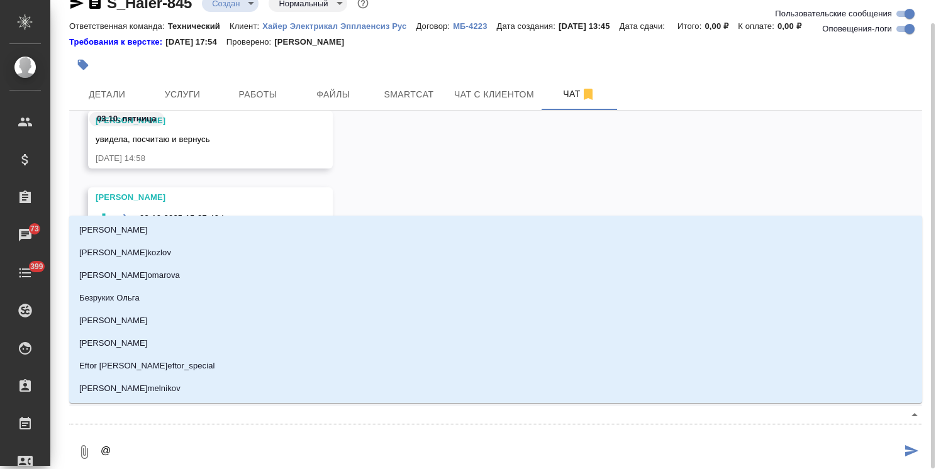
type textarea "@з"
type input "з"
type textarea "@за"
type input "за"
type textarea "@заб"
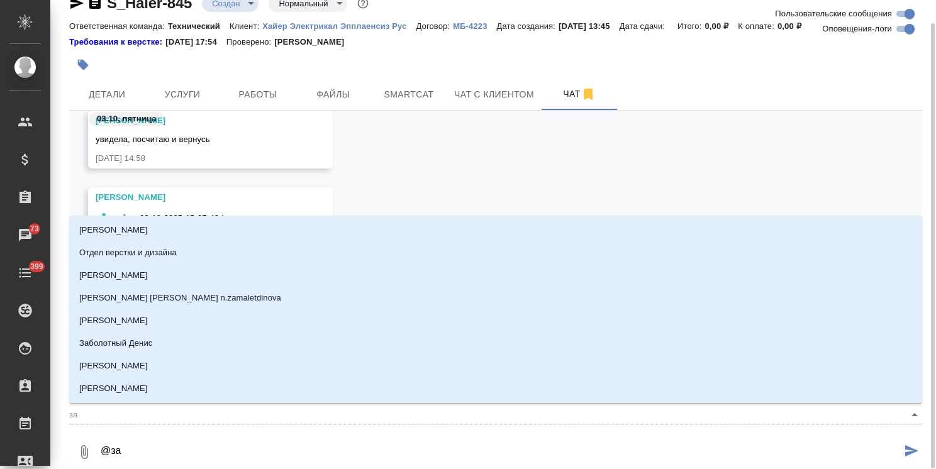
type input "заб"
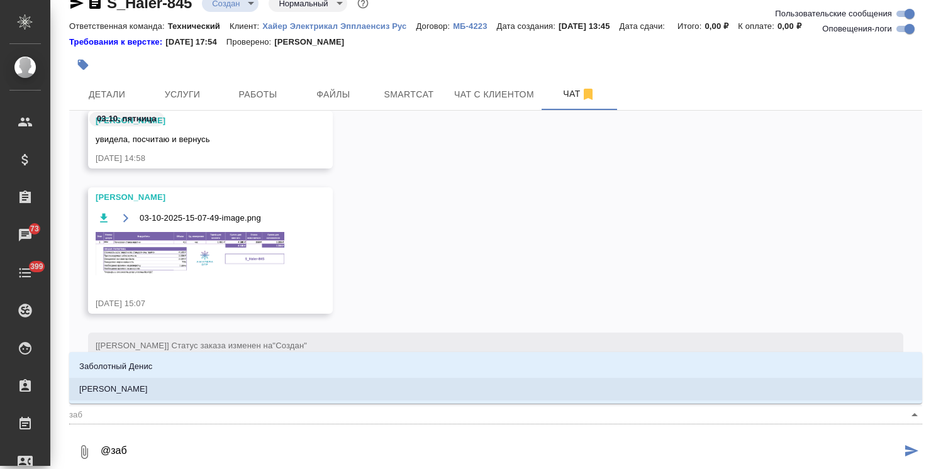
click at [191, 389] on li "Заборова [PERSON_NAME]" at bounding box center [495, 389] width 853 height 23
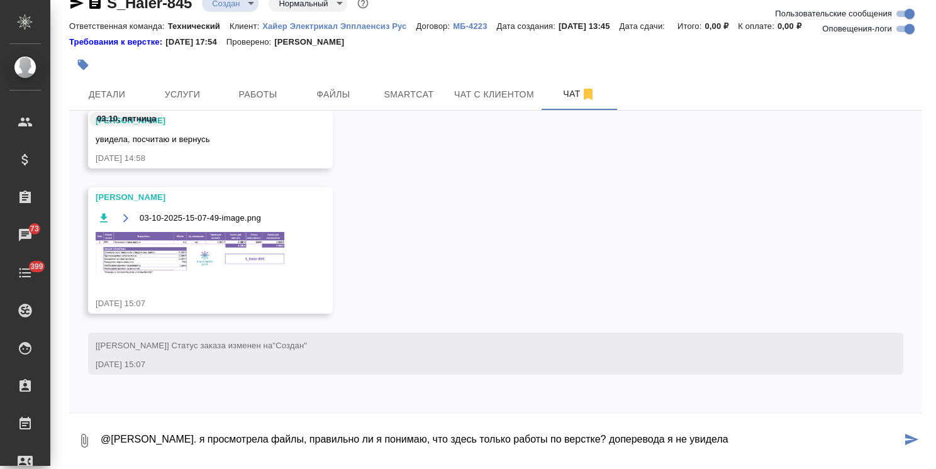
type textarea "@Заборова Александра спасибо. я просмотрела файлы, правильно ли я понимаю, что …"
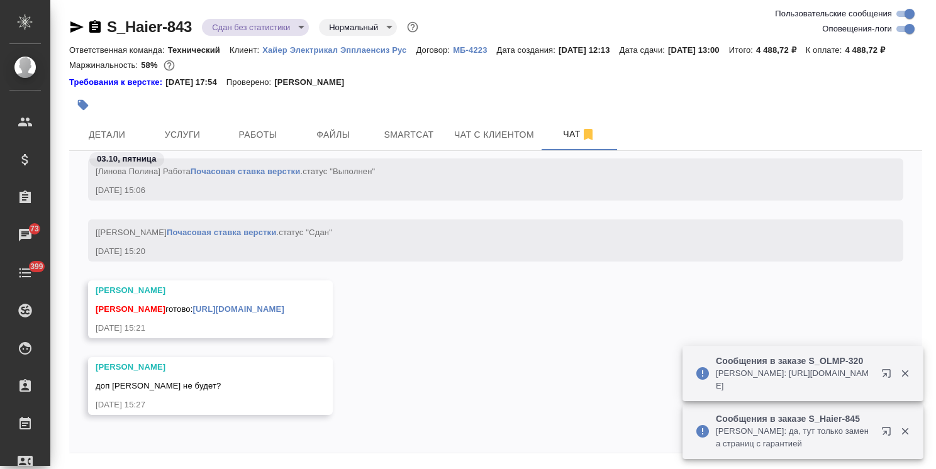
scroll to position [25653, 0]
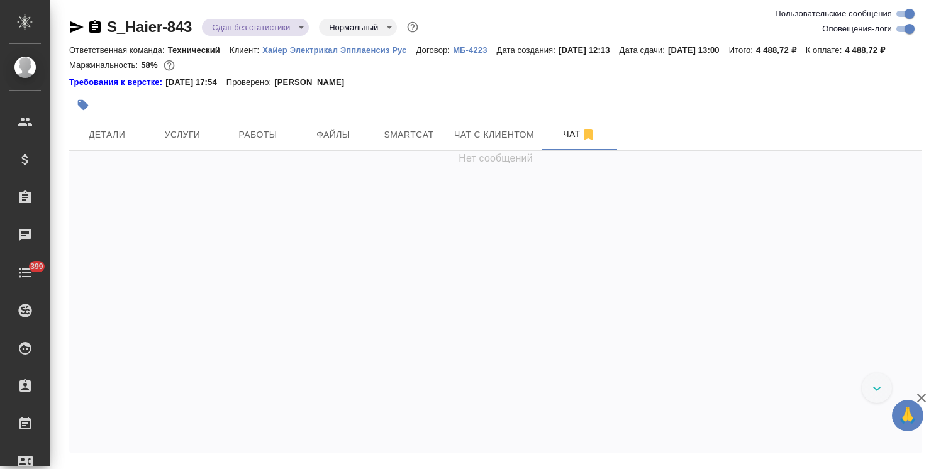
click at [918, 394] on icon "button" at bounding box center [921, 398] width 15 height 15
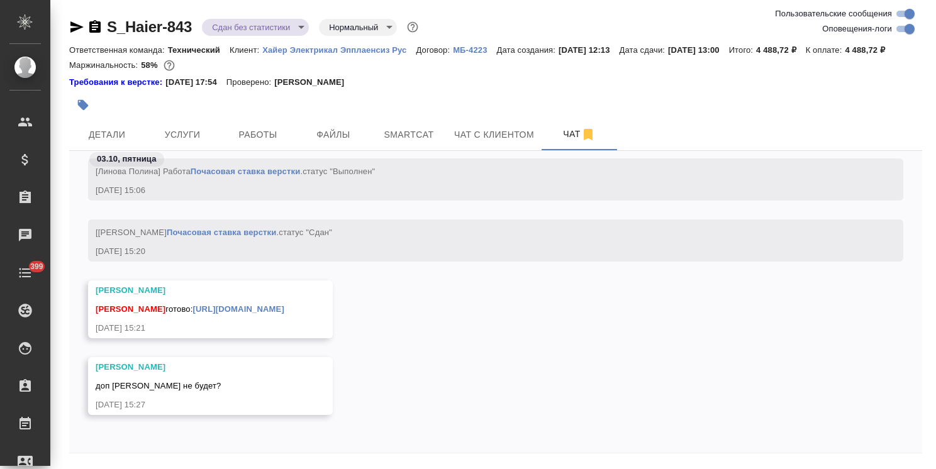
scroll to position [55, 0]
